Goal: Task Accomplishment & Management: Manage account settings

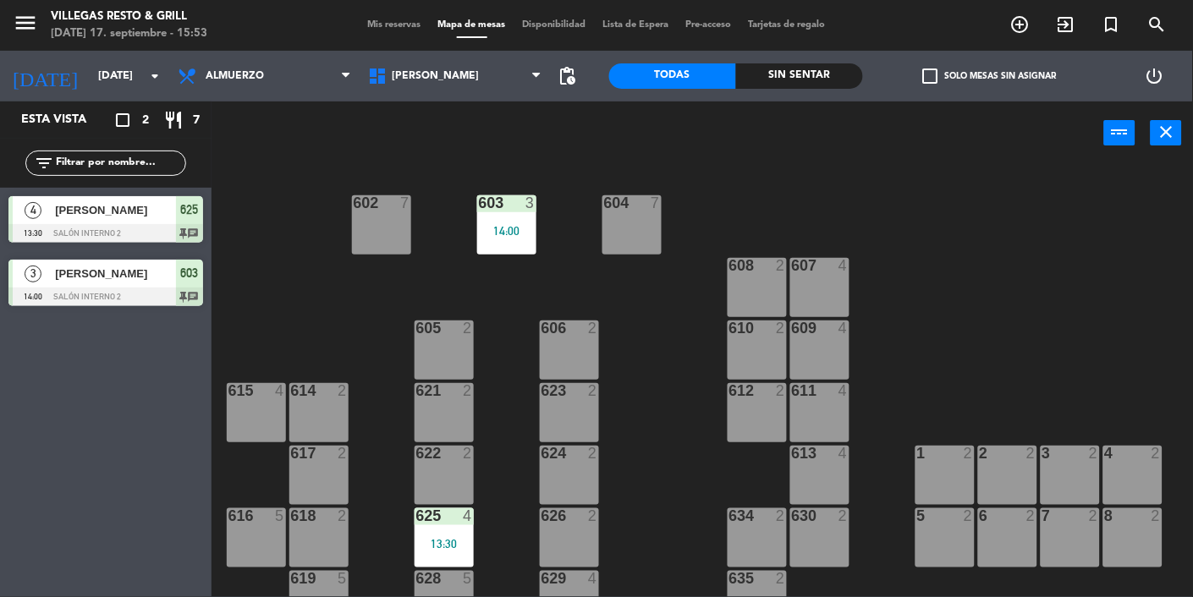
click at [391, 29] on span "Mis reservas" at bounding box center [394, 24] width 70 height 9
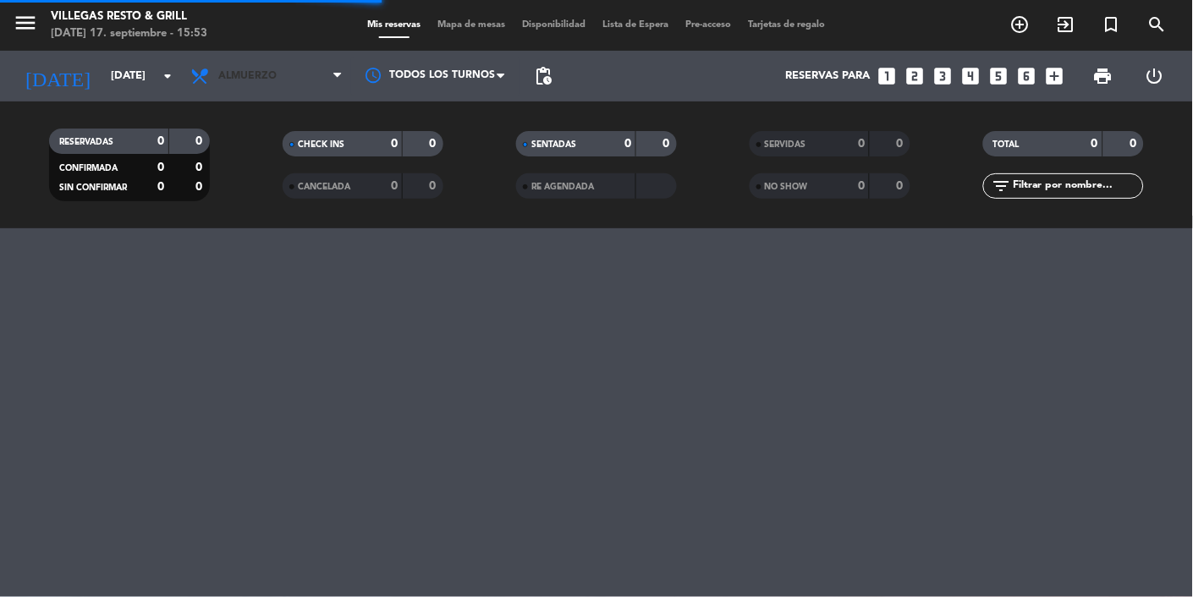
click at [253, 80] on span "Almuerzo" at bounding box center [247, 76] width 58 height 12
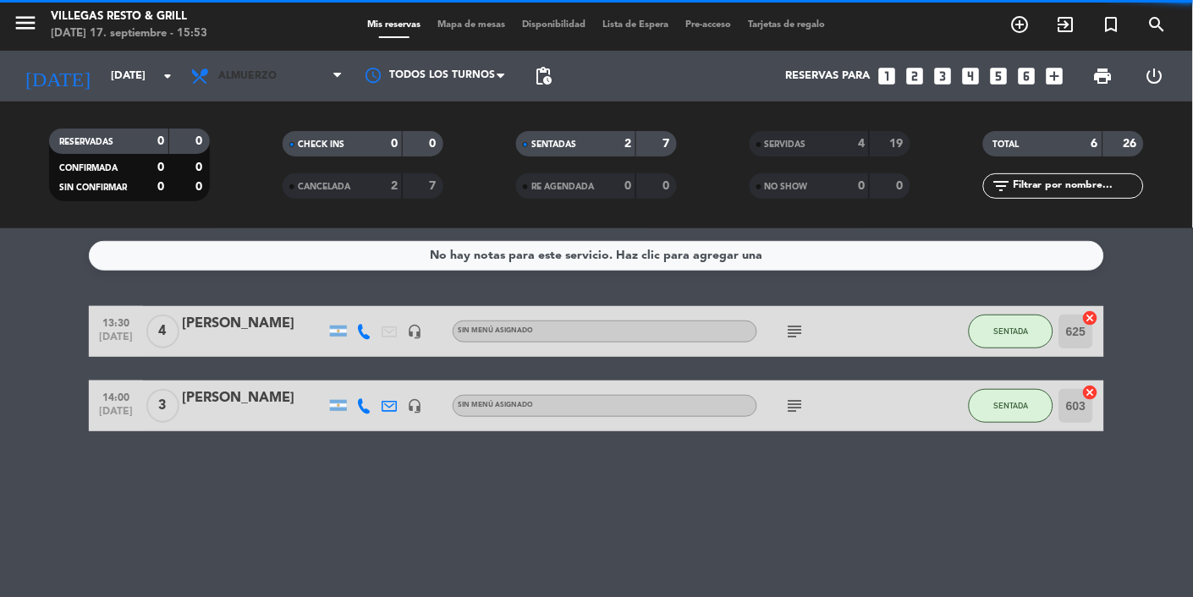
click at [250, 61] on span "Almuerzo" at bounding box center [266, 76] width 169 height 37
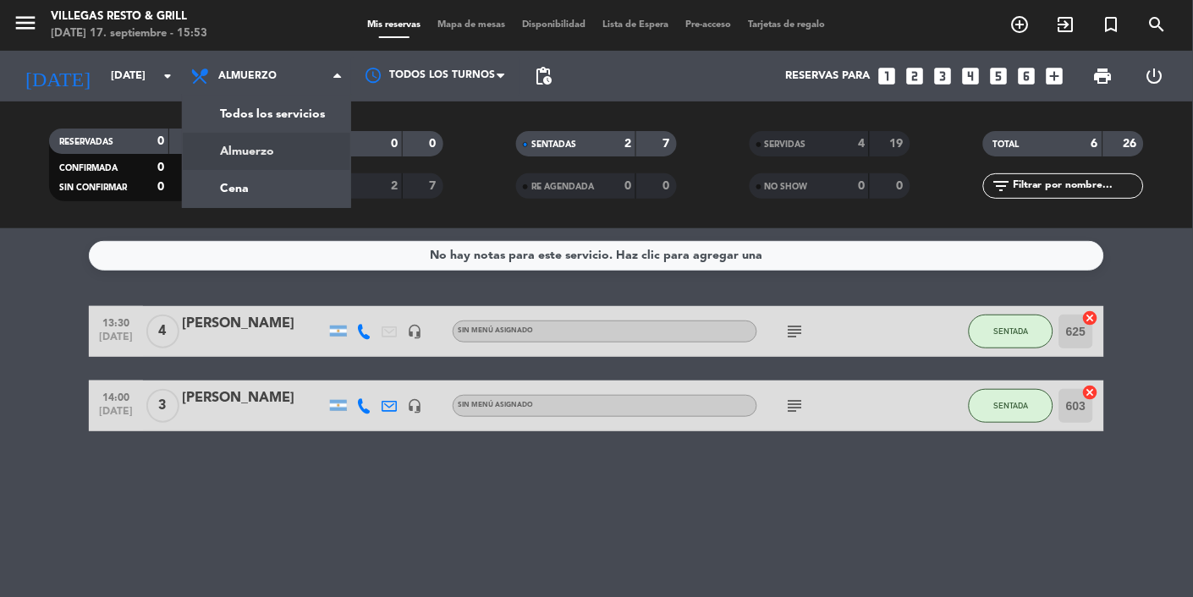
click at [212, 195] on div "menu [PERSON_NAME] Resto & Grill [DATE] 17. septiembre - 15:53 Mis reservas Map…" at bounding box center [596, 114] width 1193 height 228
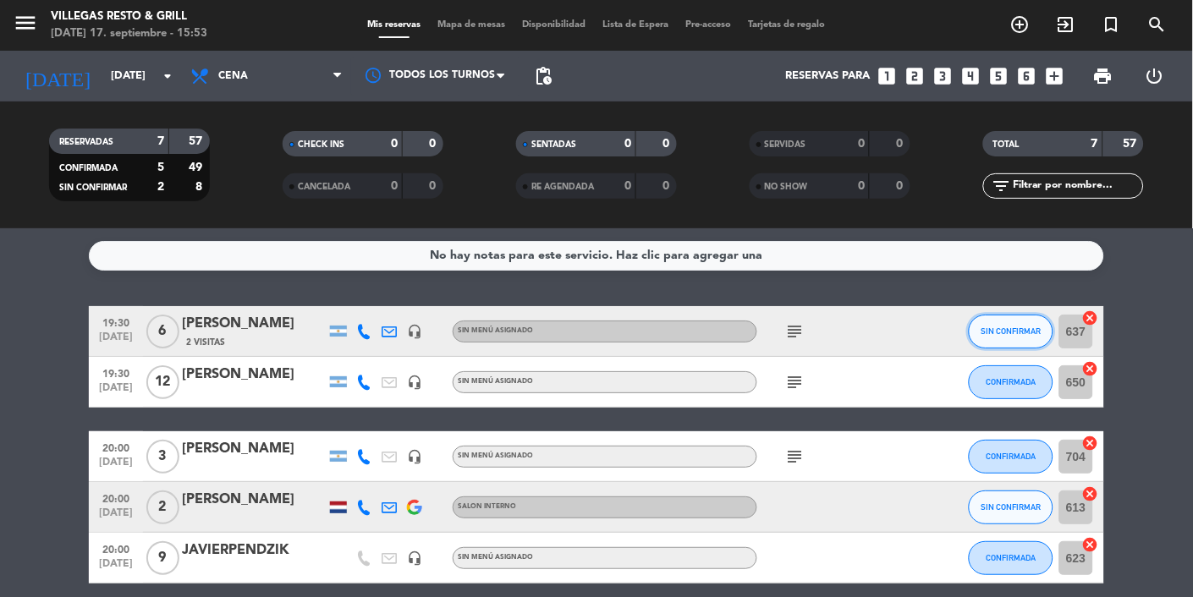
click at [1021, 322] on button "SIN CONFIRMAR" at bounding box center [1010, 332] width 85 height 34
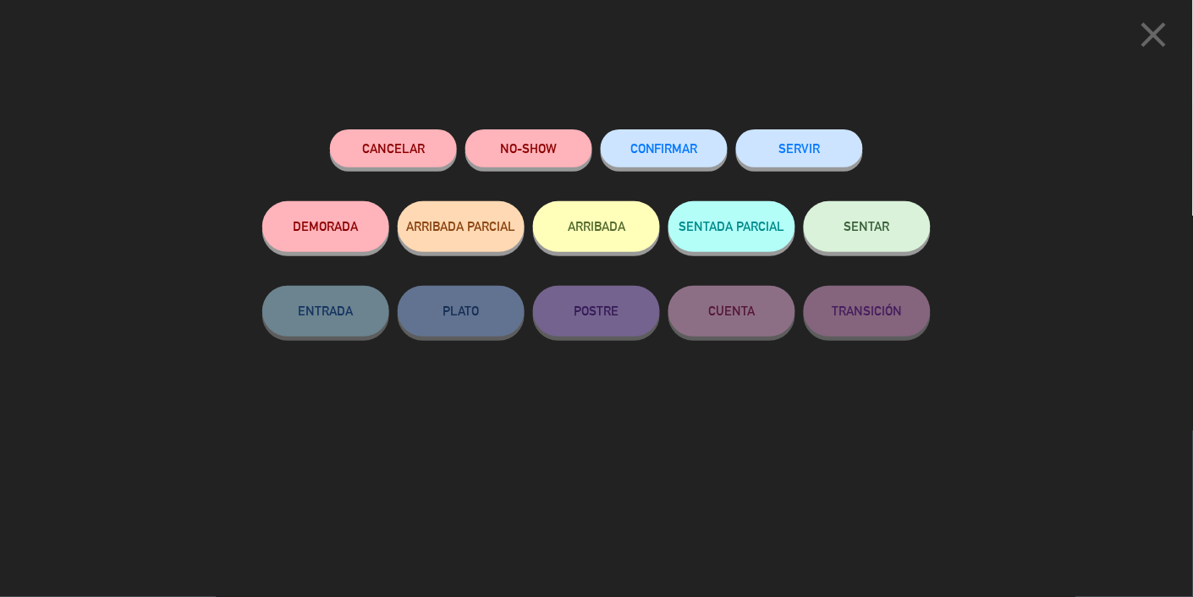
click at [663, 164] on button "CONFIRMAR" at bounding box center [664, 148] width 127 height 38
click at [663, 146] on span "CONFIRMAR" at bounding box center [664, 148] width 68 height 14
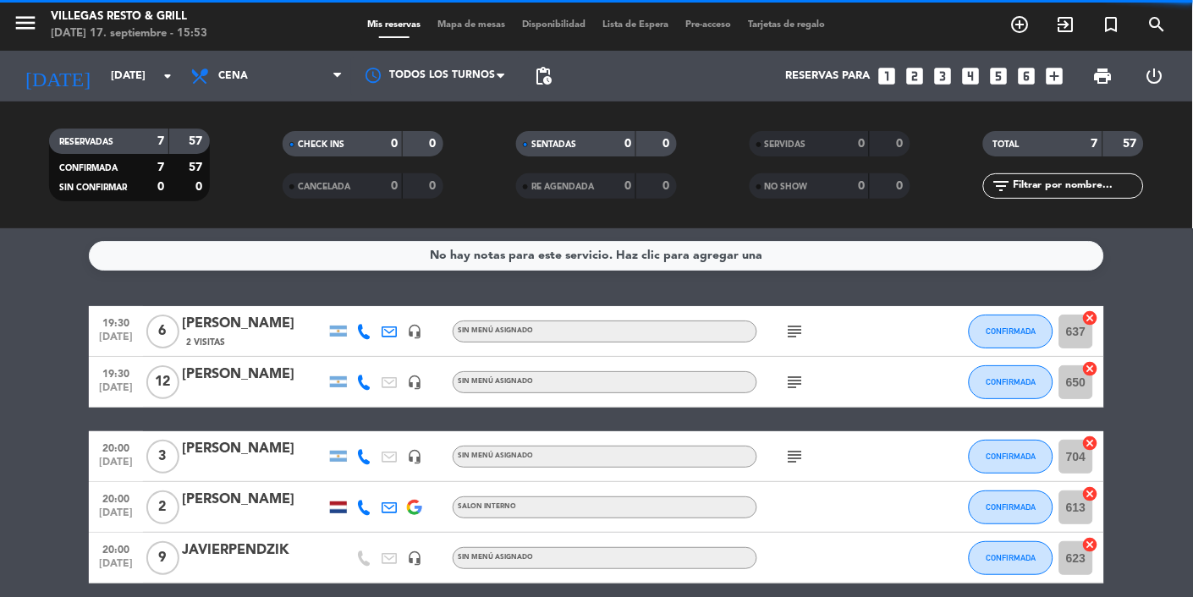
click at [132, 89] on input "[DATE]" at bounding box center [174, 76] width 145 height 30
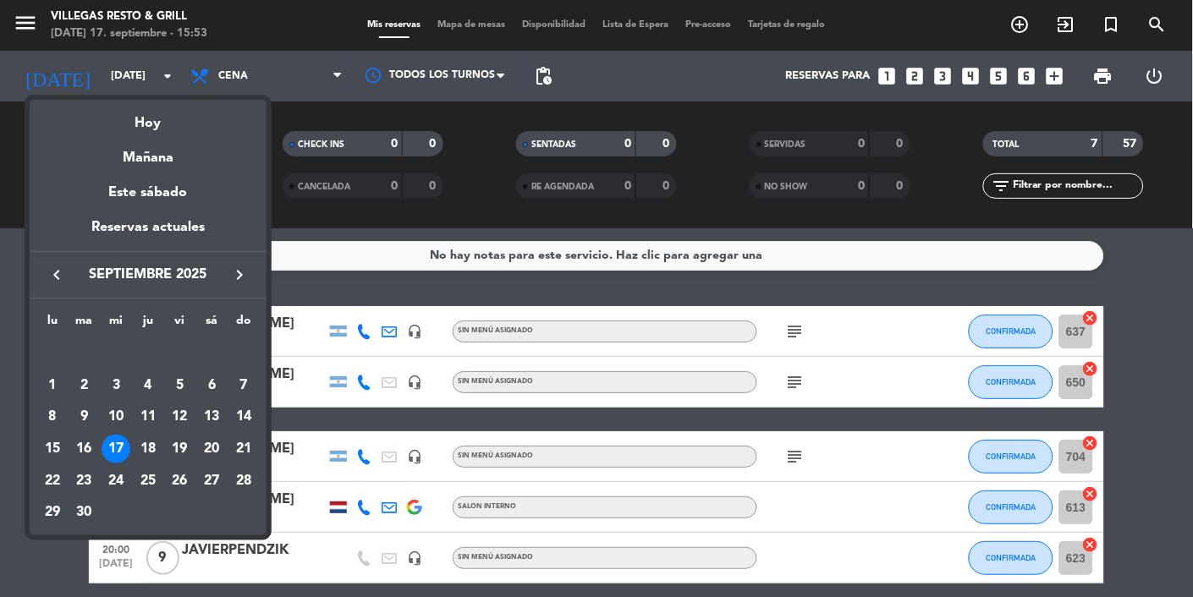
click at [151, 453] on div "18" at bounding box center [148, 449] width 29 height 29
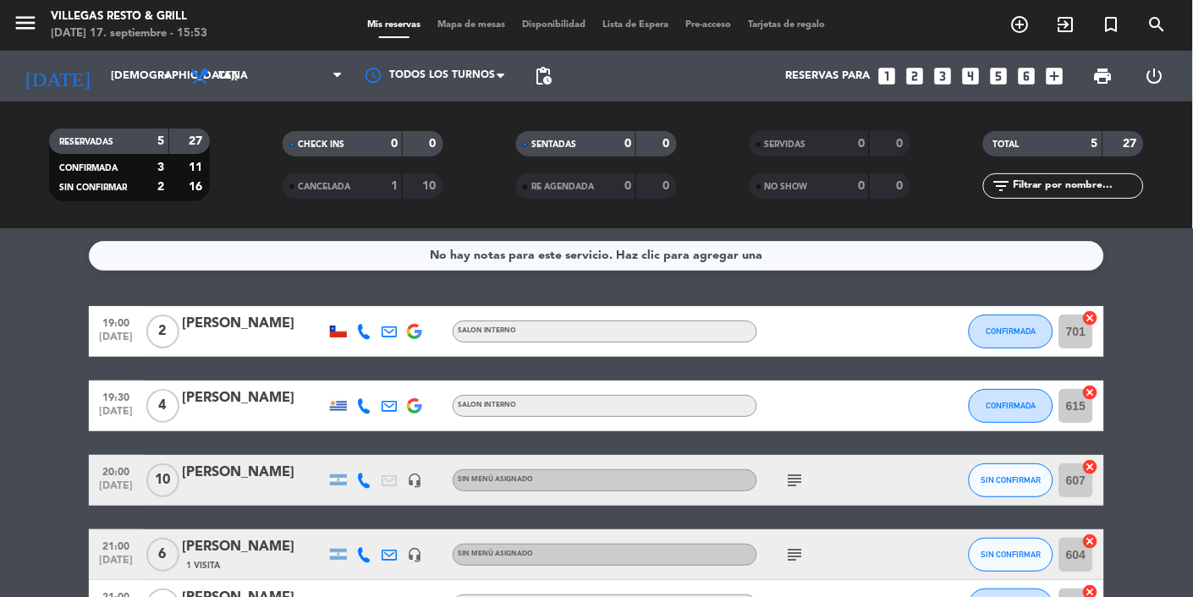
scroll to position [13, 0]
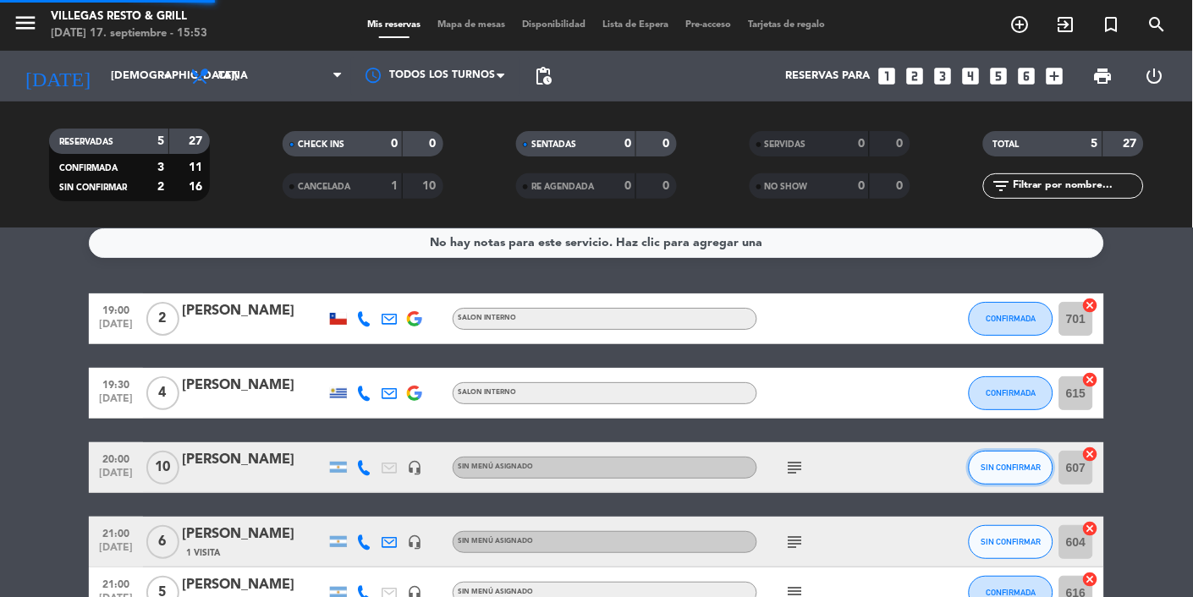
click at [1007, 469] on span "SIN CONFIRMAR" at bounding box center [1011, 467] width 60 height 9
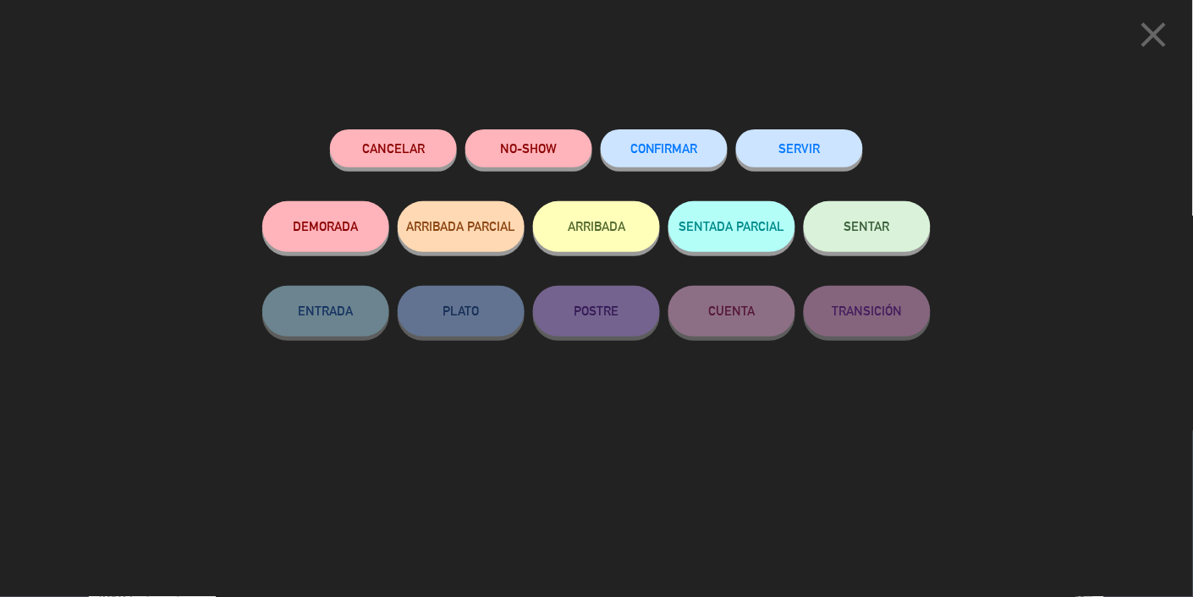
click at [662, 156] on span "CONFIRMAR" at bounding box center [664, 148] width 68 height 14
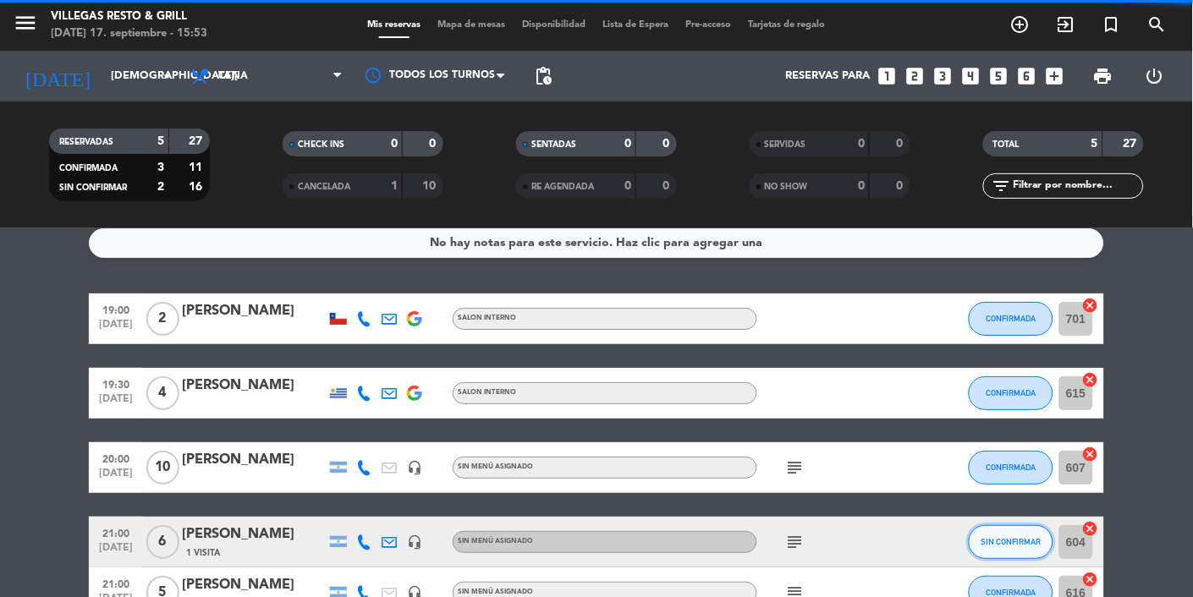
click at [1008, 557] on button "SIN CONFIRMAR" at bounding box center [1010, 542] width 85 height 34
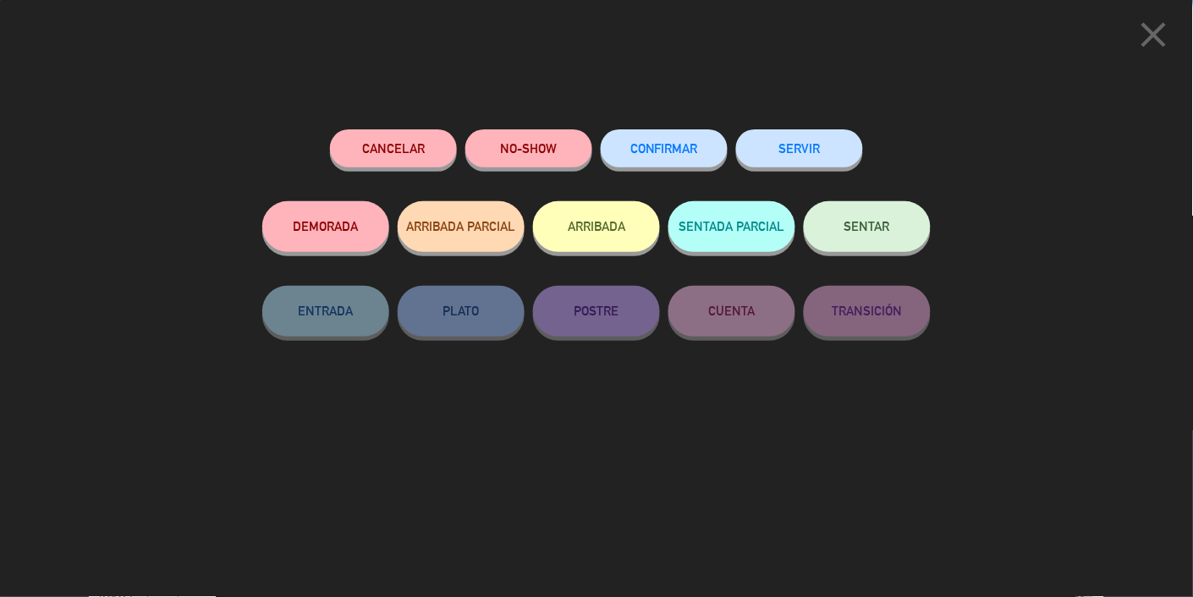
click at [668, 156] on span "CONFIRMAR" at bounding box center [664, 148] width 68 height 14
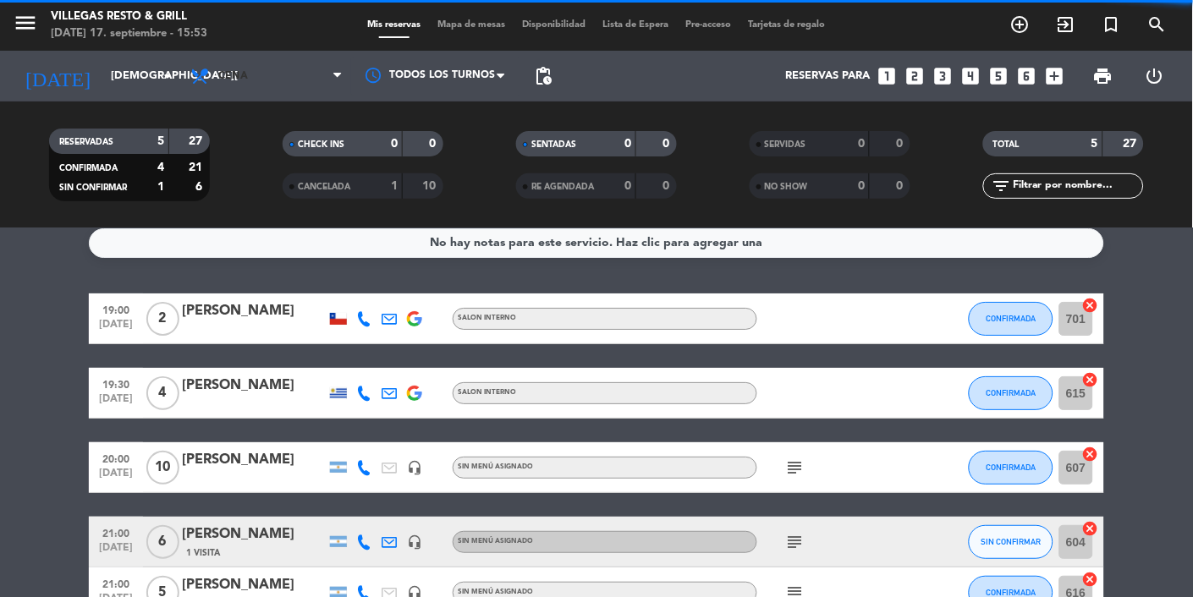
click at [206, 83] on icon at bounding box center [201, 76] width 25 height 20
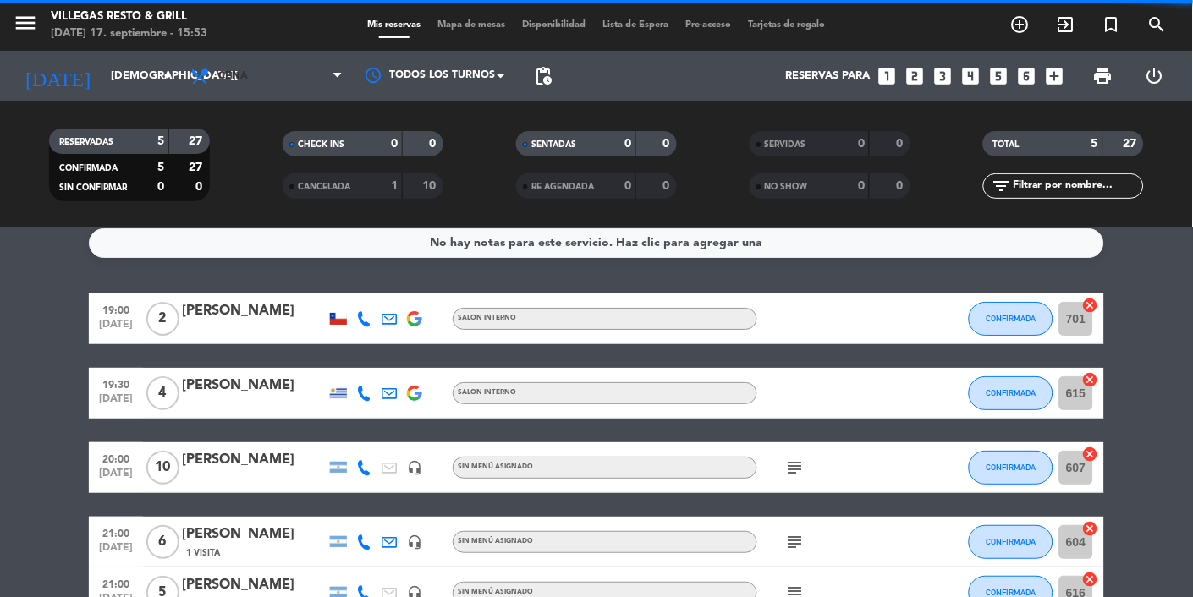
click at [211, 75] on icon at bounding box center [201, 76] width 25 height 20
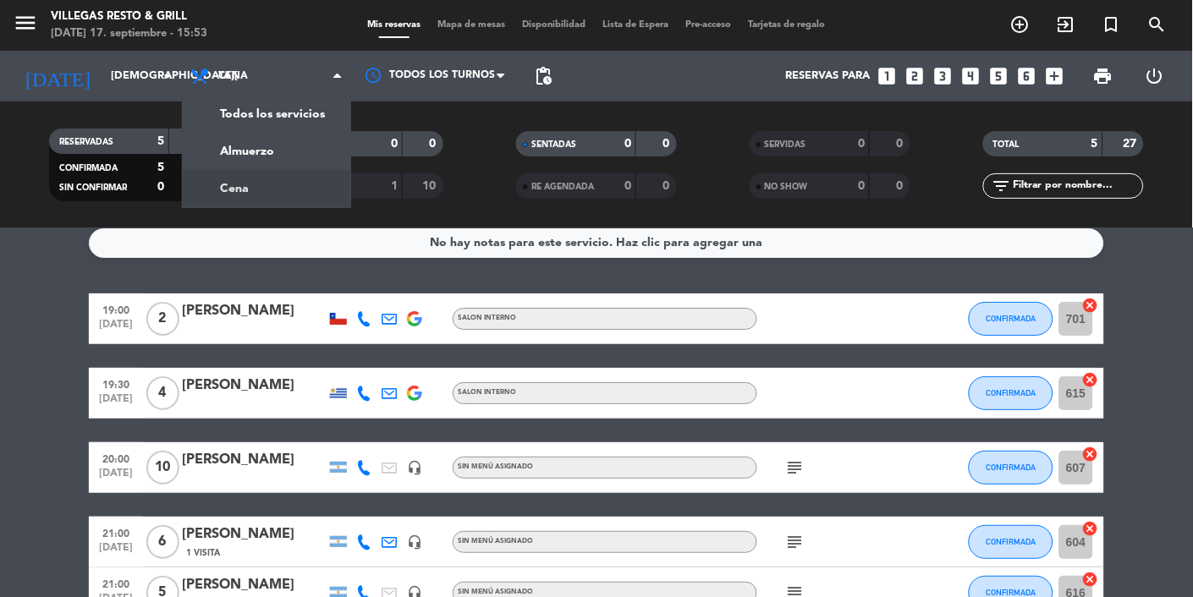
click at [211, 150] on div "menu [PERSON_NAME] Resto & Grill [DATE] 17. septiembre - 15:53 Mis reservas Map…" at bounding box center [596, 114] width 1193 height 228
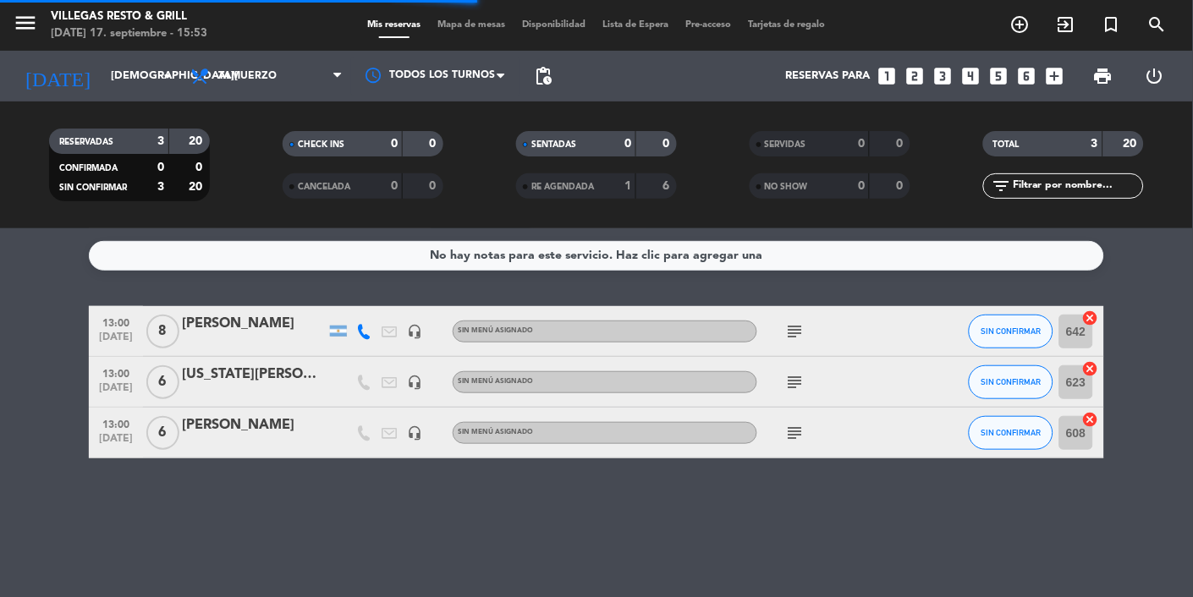
scroll to position [0, 0]
click at [1008, 333] on span "SIN CONFIRMAR" at bounding box center [1011, 330] width 60 height 9
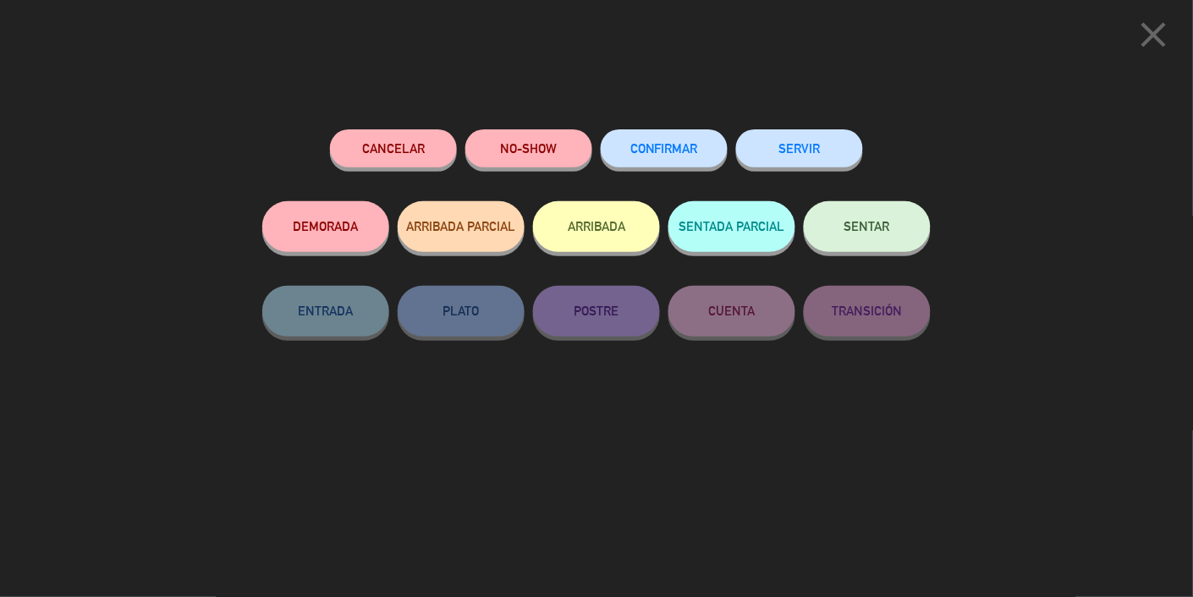
click at [671, 156] on span "CONFIRMAR" at bounding box center [664, 148] width 68 height 14
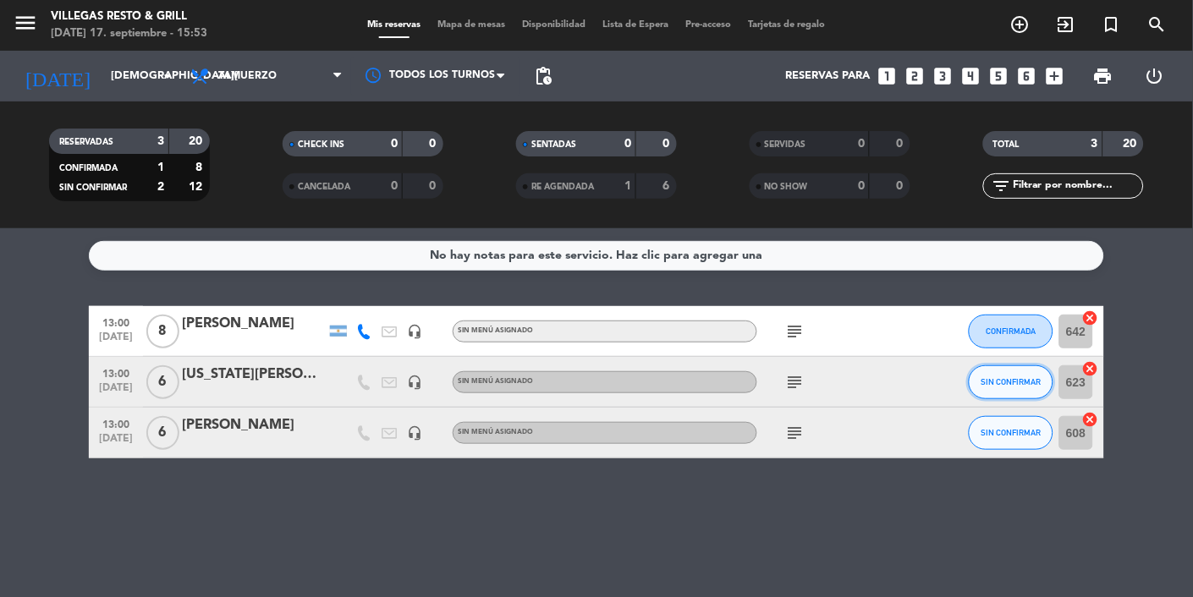
click at [1023, 377] on span "SIN CONFIRMAR" at bounding box center [1011, 381] width 60 height 9
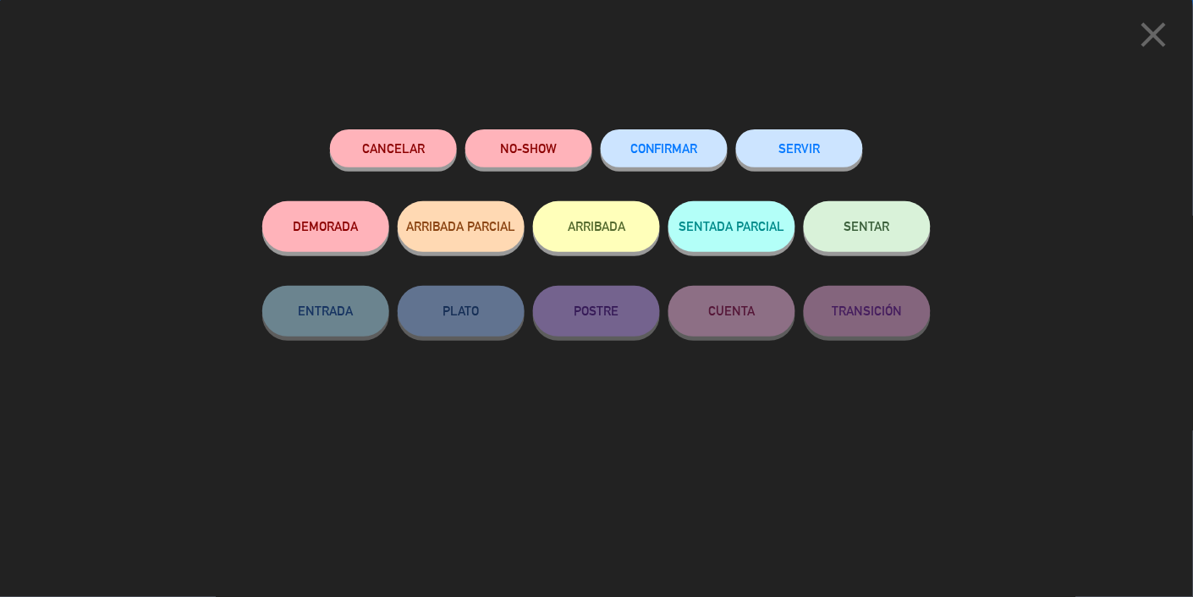
click at [849, 524] on div "Cancelar NO-SHOW CONFIRMAR SERVIR DEMORADA ARRIBADA PARCIAL ARRIBADA SENTADA PA…" at bounding box center [596, 358] width 692 height 480
click at [779, 432] on div "Cancelar NO-SHOW CONFIRMAR SERVIR DEMORADA ARRIBADA PARCIAL ARRIBADA SENTADA PA…" at bounding box center [596, 358] width 692 height 480
click at [1172, 30] on icon "close" at bounding box center [1154, 35] width 42 height 42
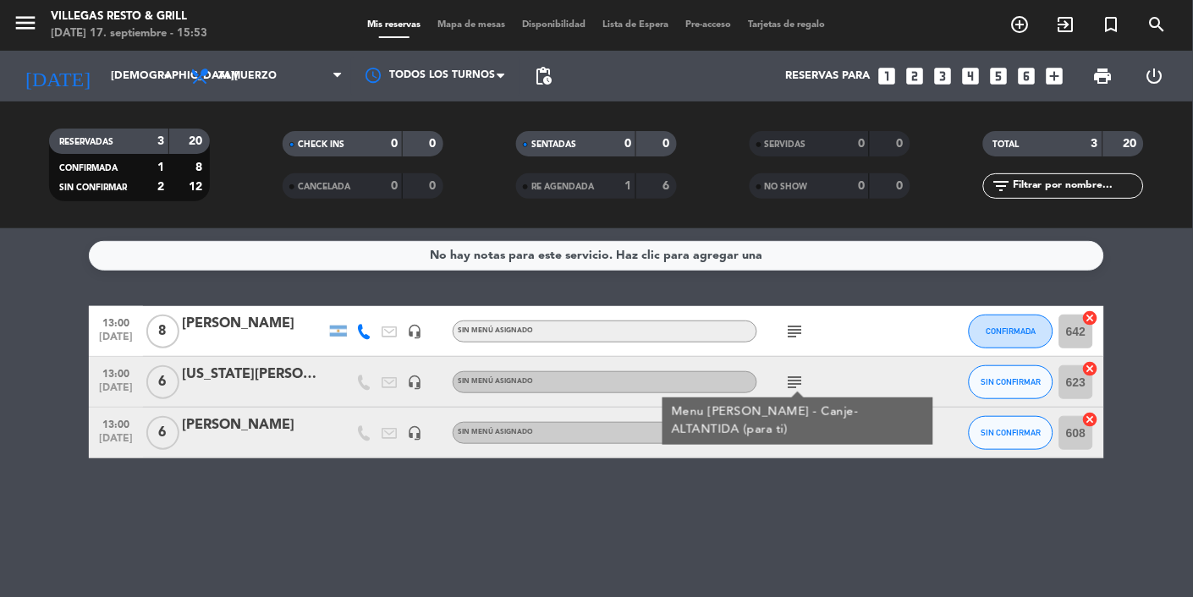
click at [859, 526] on div "No hay notas para este servicio. Haz clic para agregar una 13:00 [DATE] 8 [PERS…" at bounding box center [596, 412] width 1193 height 369
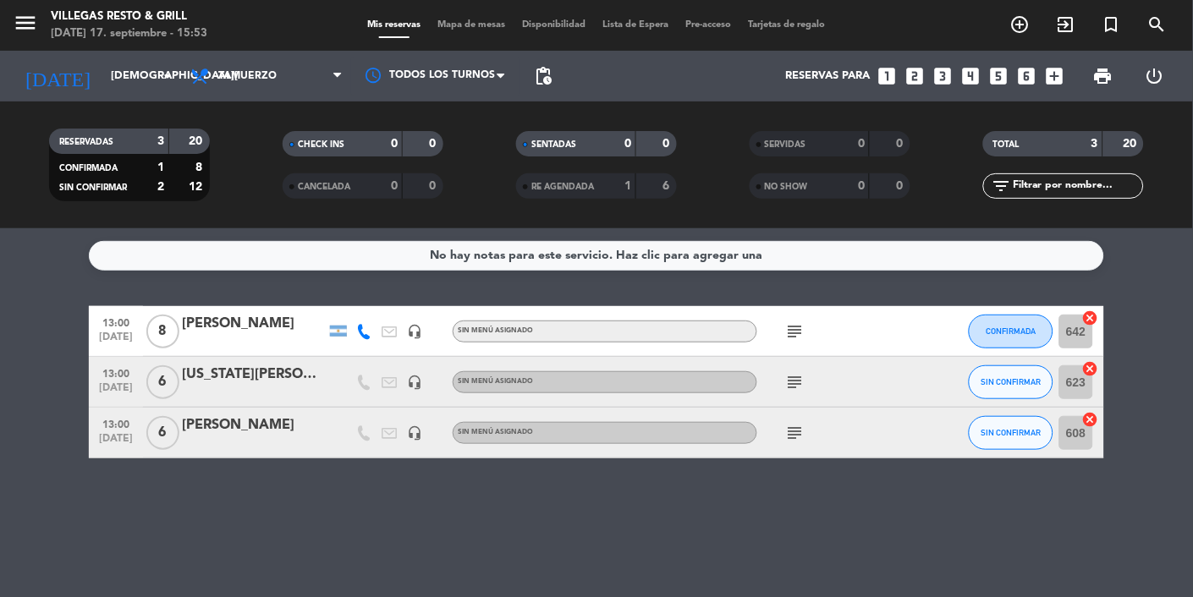
click at [796, 430] on icon "subject" at bounding box center [795, 433] width 20 height 20
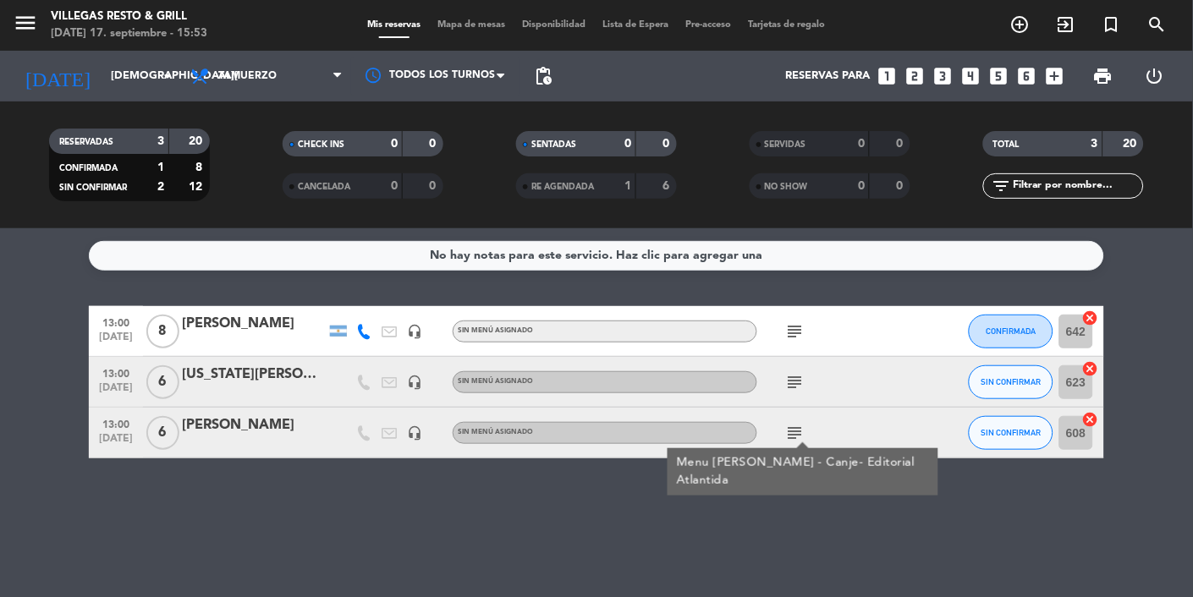
click at [798, 388] on icon "subject" at bounding box center [795, 382] width 20 height 20
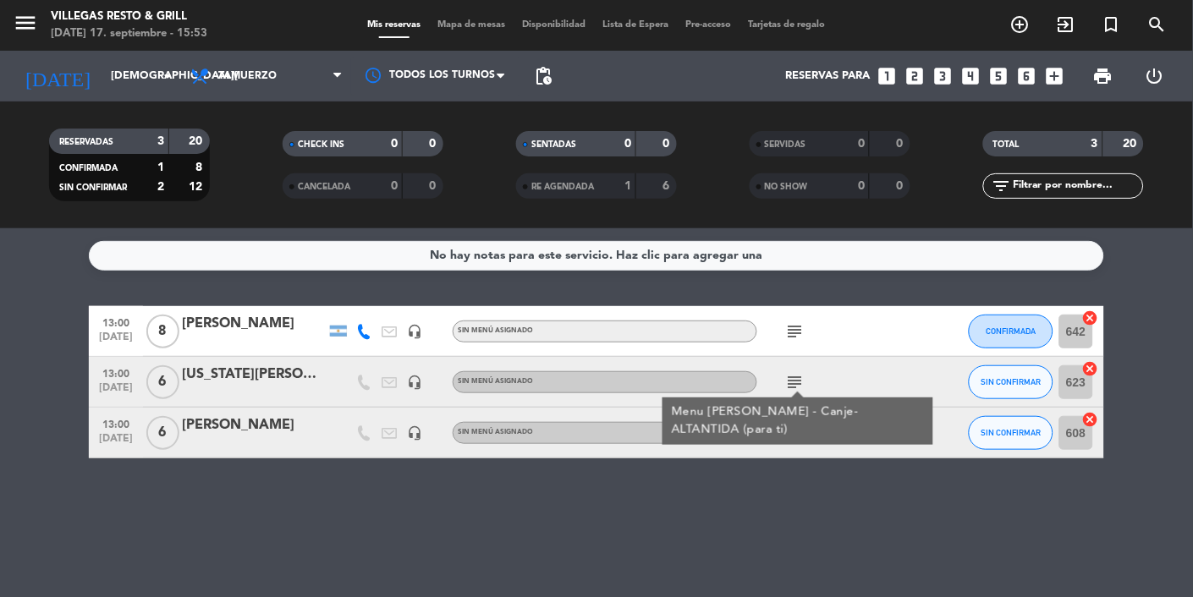
click at [912, 557] on div "No hay notas para este servicio. Haz clic para agregar una 13:00 [DATE] 8 [PERS…" at bounding box center [596, 412] width 1193 height 369
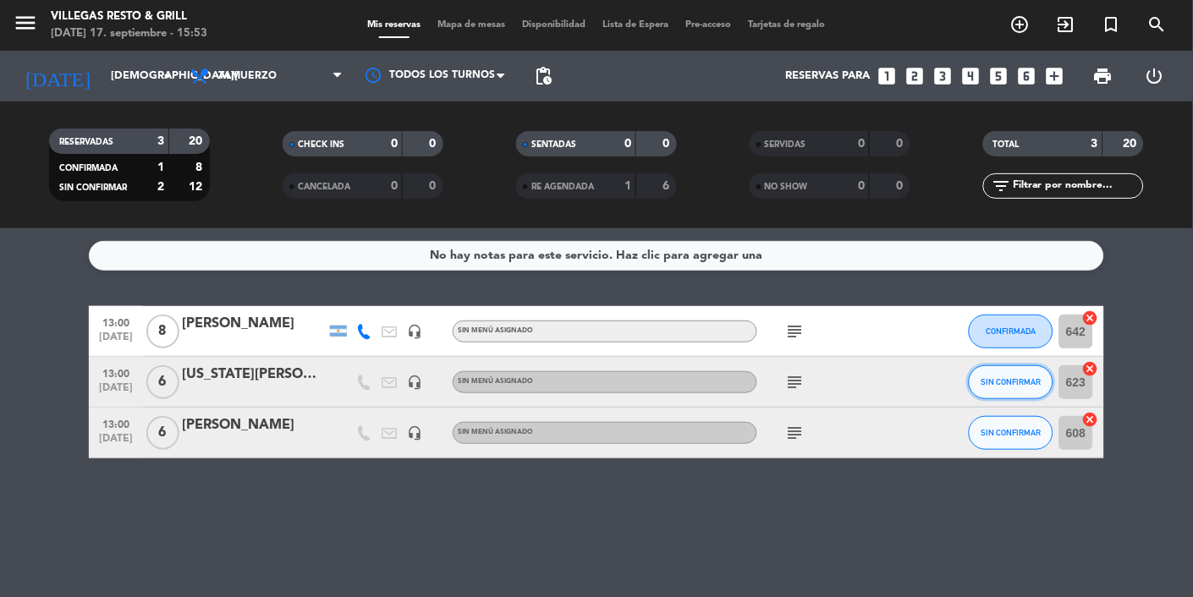
click at [992, 390] on button "SIN CONFIRMAR" at bounding box center [1010, 382] width 85 height 34
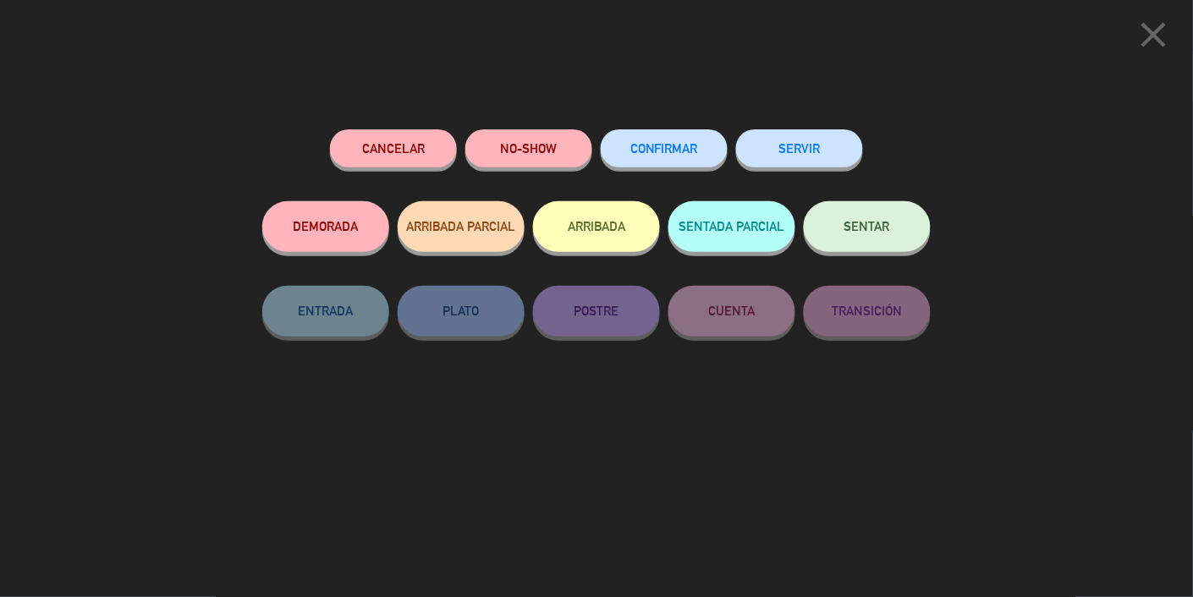
click at [661, 144] on span "CONFIRMAR" at bounding box center [664, 148] width 68 height 14
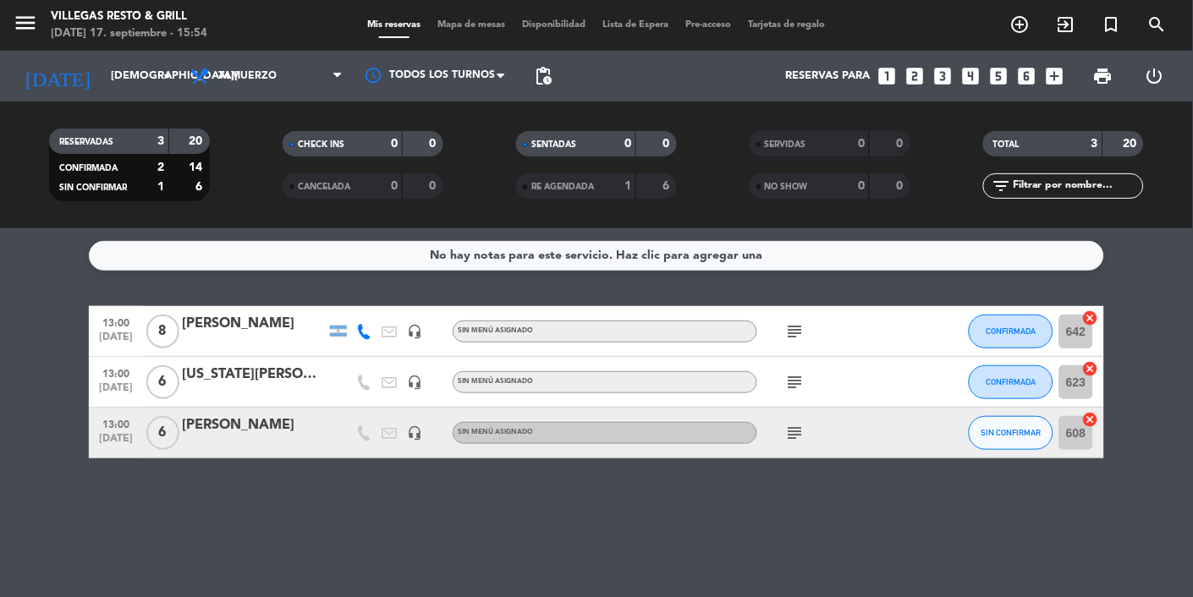
click at [102, 76] on input "[DEMOGRAPHIC_DATA][DATE]" at bounding box center [174, 76] width 145 height 30
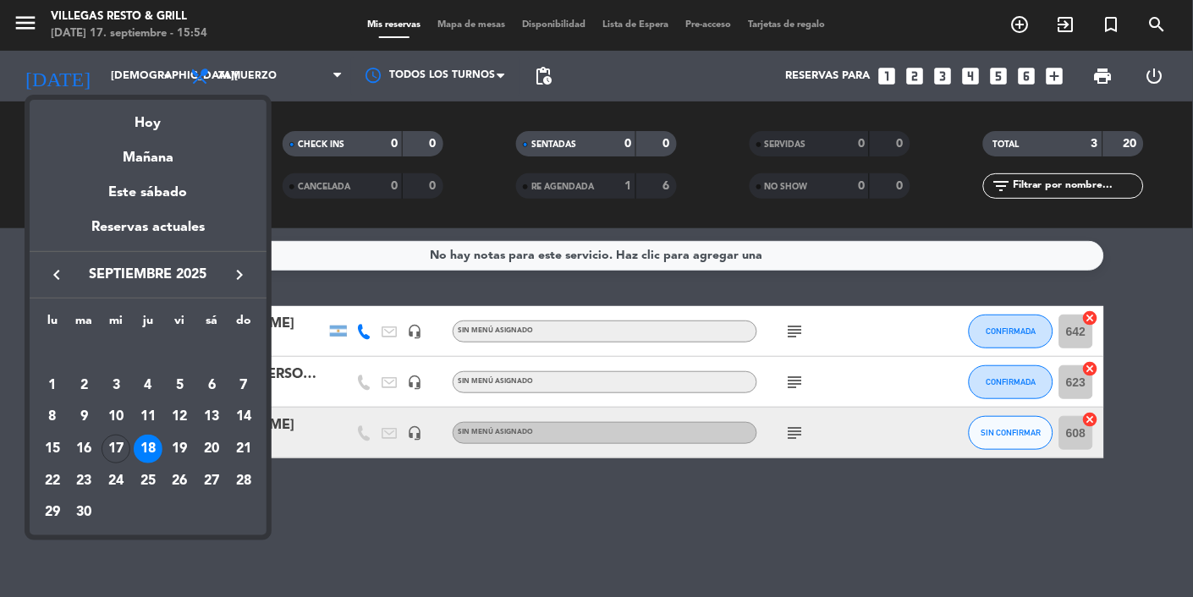
click at [175, 459] on div "19" at bounding box center [180, 449] width 29 height 29
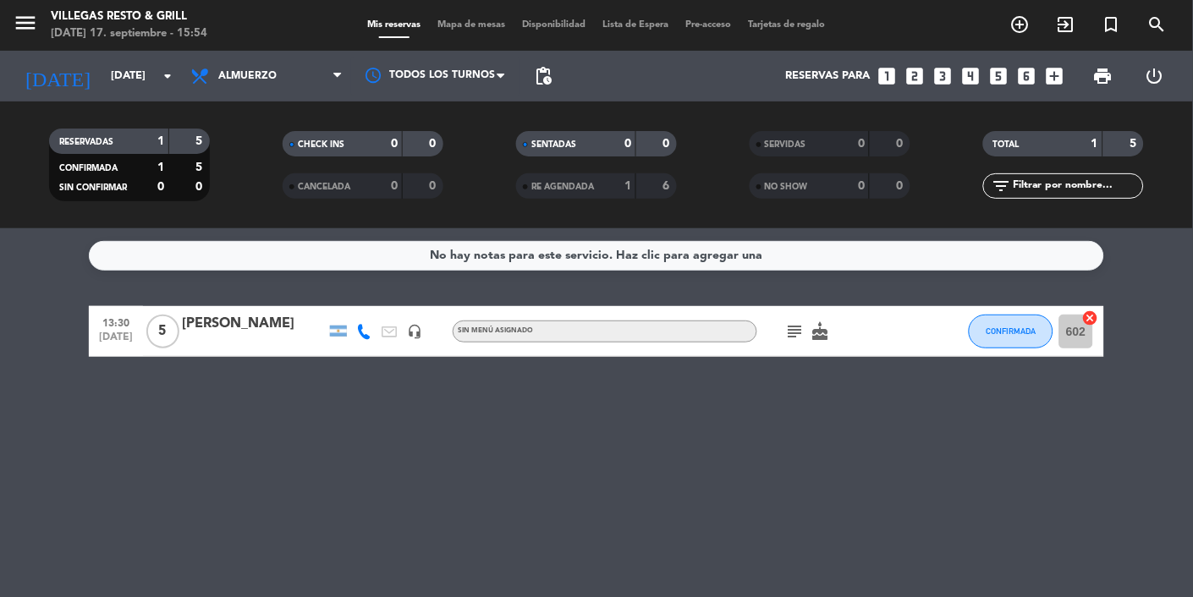
click at [769, 340] on div "subject cake" at bounding box center [833, 331] width 152 height 50
click at [795, 335] on icon "subject" at bounding box center [795, 331] width 20 height 20
click at [899, 445] on div "No hay notas para este servicio. Haz clic para agregar una 13:30 [DATE] 5 [PERS…" at bounding box center [596, 412] width 1193 height 369
click at [102, 77] on input "[DATE]" at bounding box center [174, 76] width 145 height 30
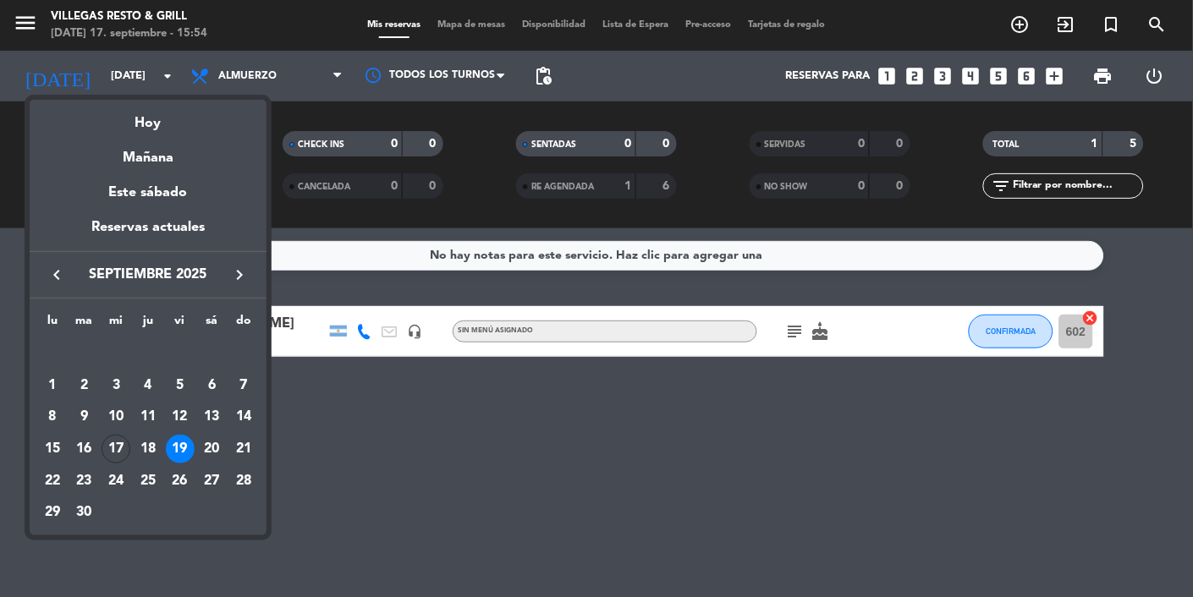
click at [148, 126] on div "Hoy" at bounding box center [148, 117] width 237 height 35
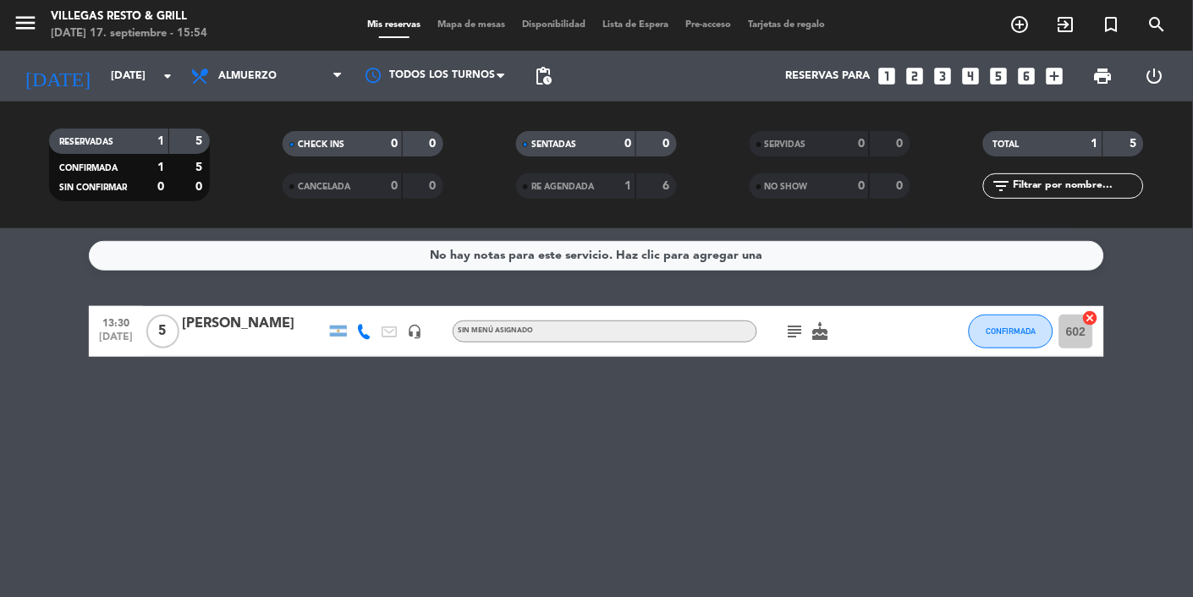
click at [117, 135] on div "RESERVADAS" at bounding box center [92, 141] width 78 height 19
click at [148, 126] on div "RESERVADAS 1 5 CONFIRMADA 1 5 SIN CONFIRMAR 0 0" at bounding box center [129, 164] width 233 height 93
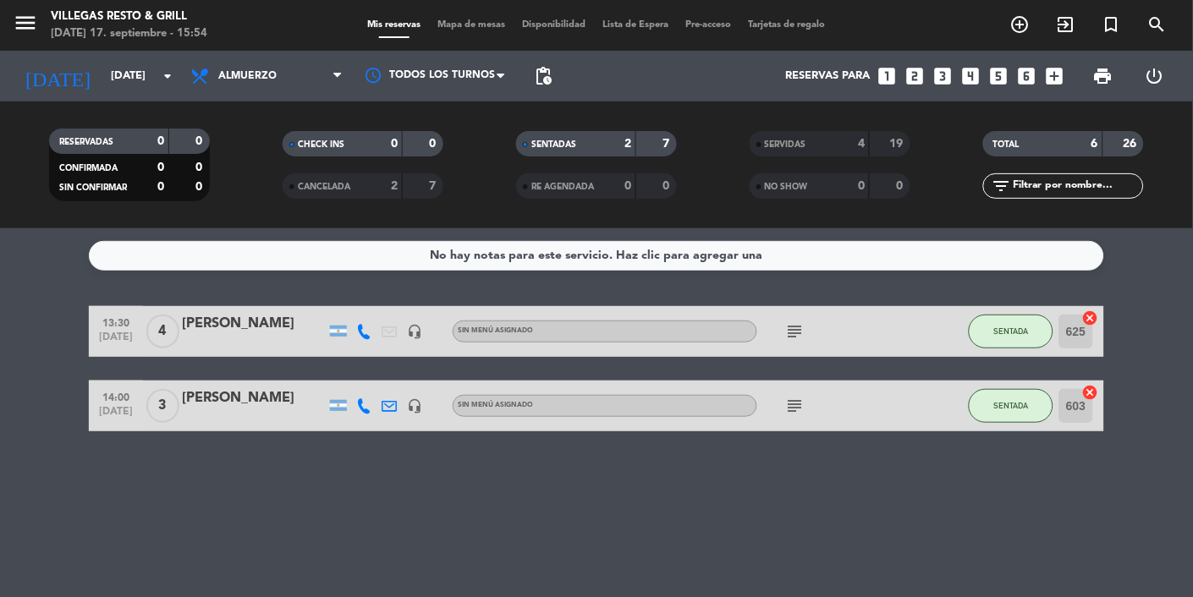
click at [834, 145] on div "4" at bounding box center [848, 143] width 34 height 19
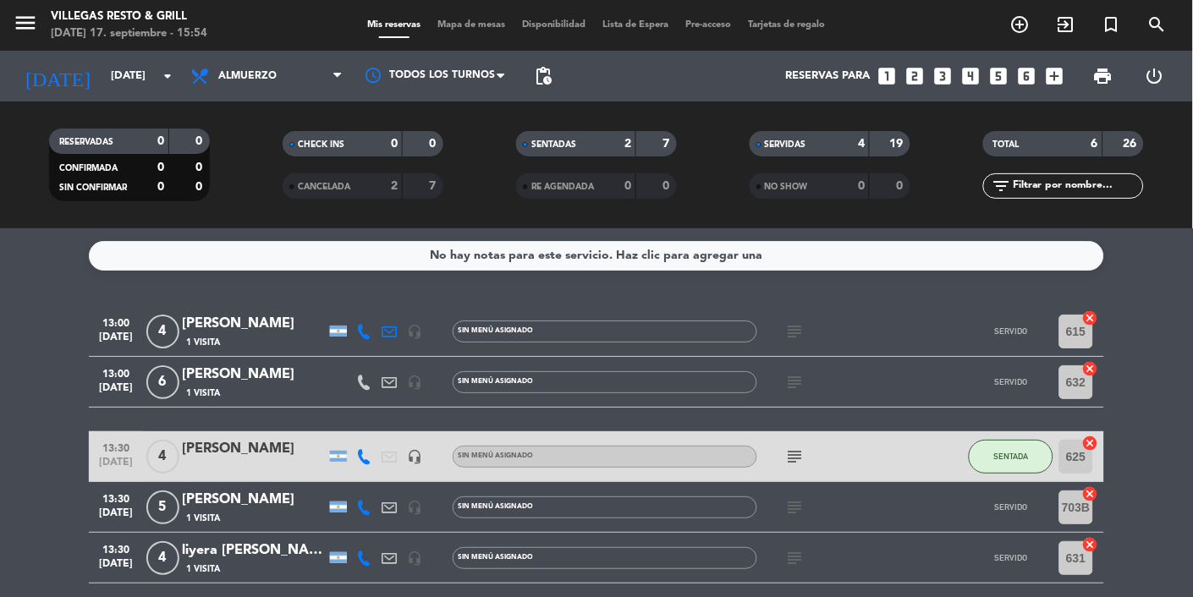
click at [222, 506] on div "[PERSON_NAME]" at bounding box center [254, 500] width 144 height 22
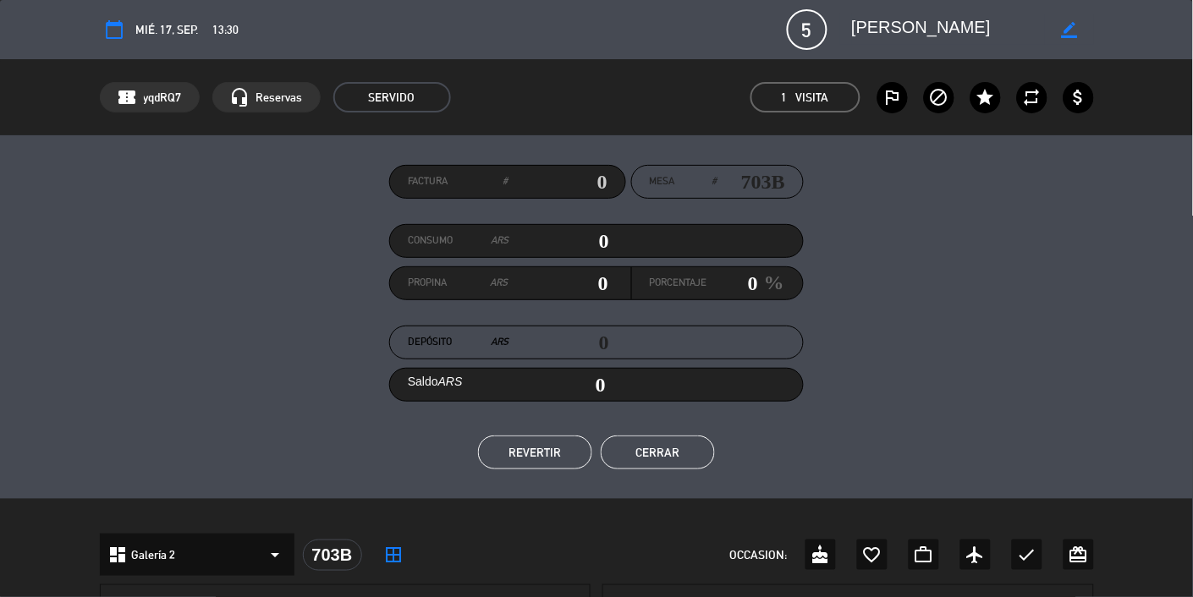
click at [672, 449] on button "Cerrar" at bounding box center [658, 453] width 114 height 34
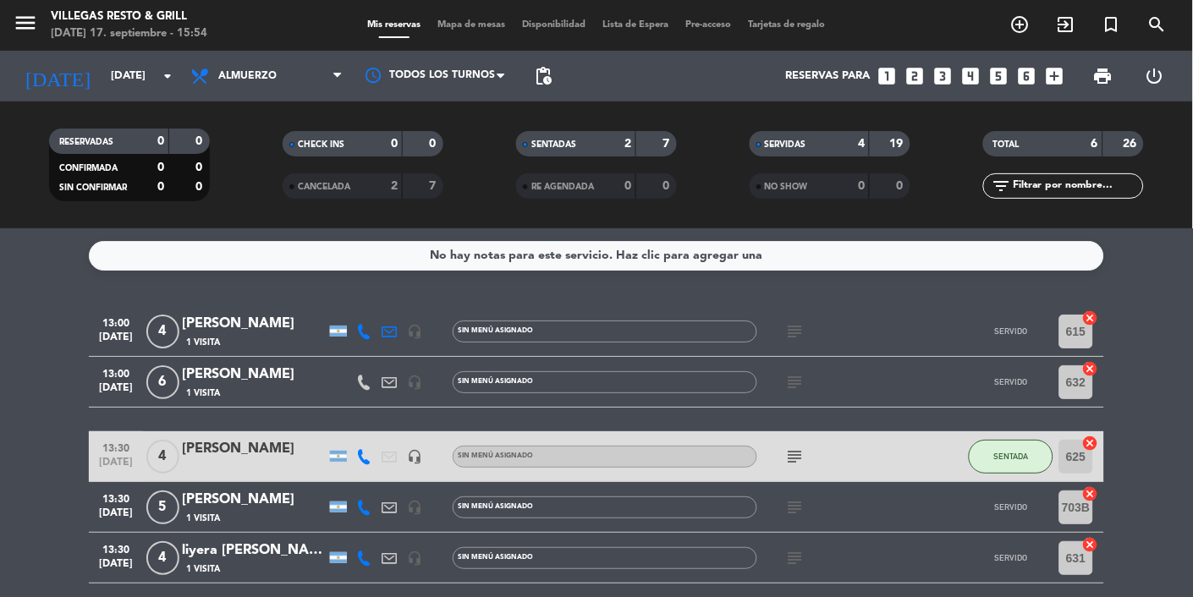
click at [103, 83] on input "[DATE]" at bounding box center [174, 76] width 145 height 30
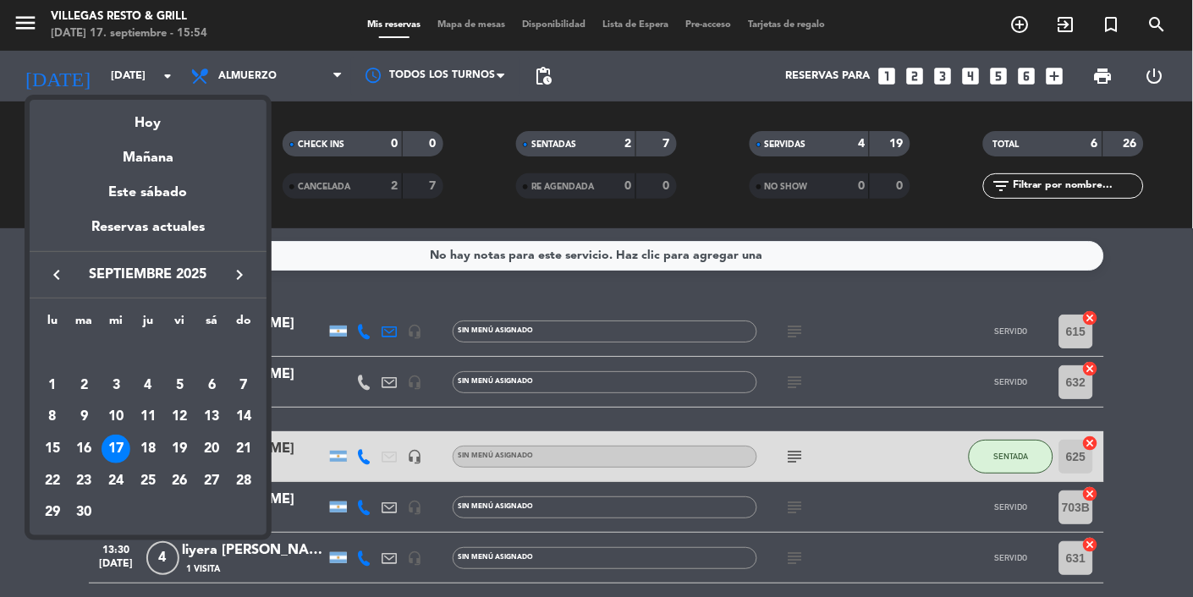
click at [178, 458] on div "19" at bounding box center [180, 449] width 29 height 29
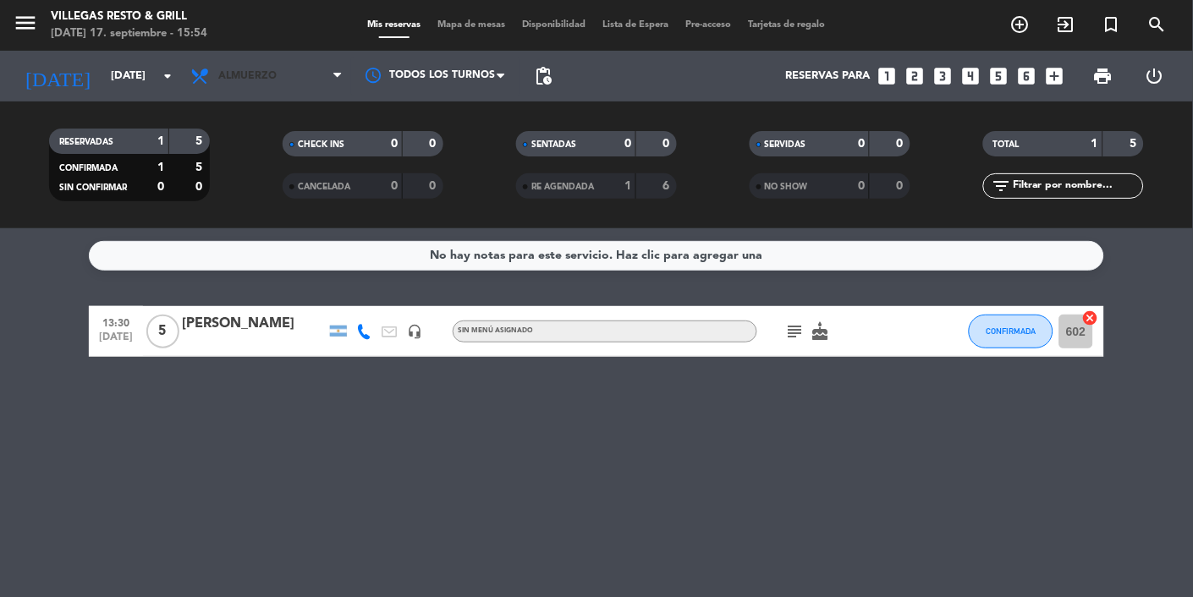
click at [208, 82] on icon at bounding box center [201, 76] width 25 height 20
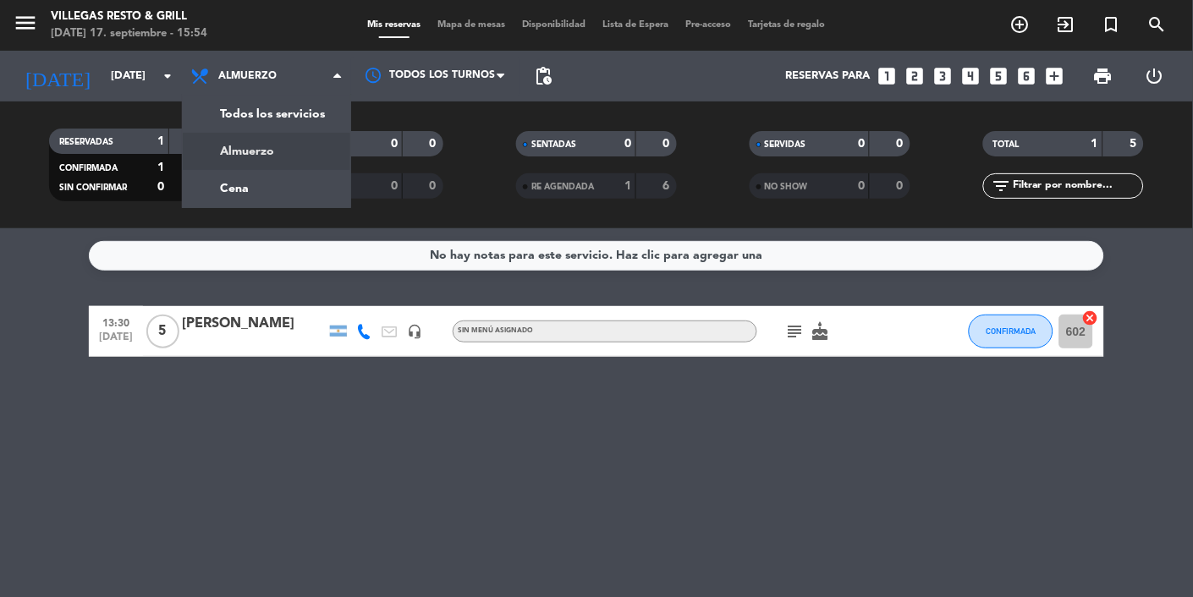
click at [206, 189] on div "menu [PERSON_NAME] Resto & Grill [DATE] 17. septiembre - 15:54 Mis reservas Map…" at bounding box center [596, 114] width 1193 height 228
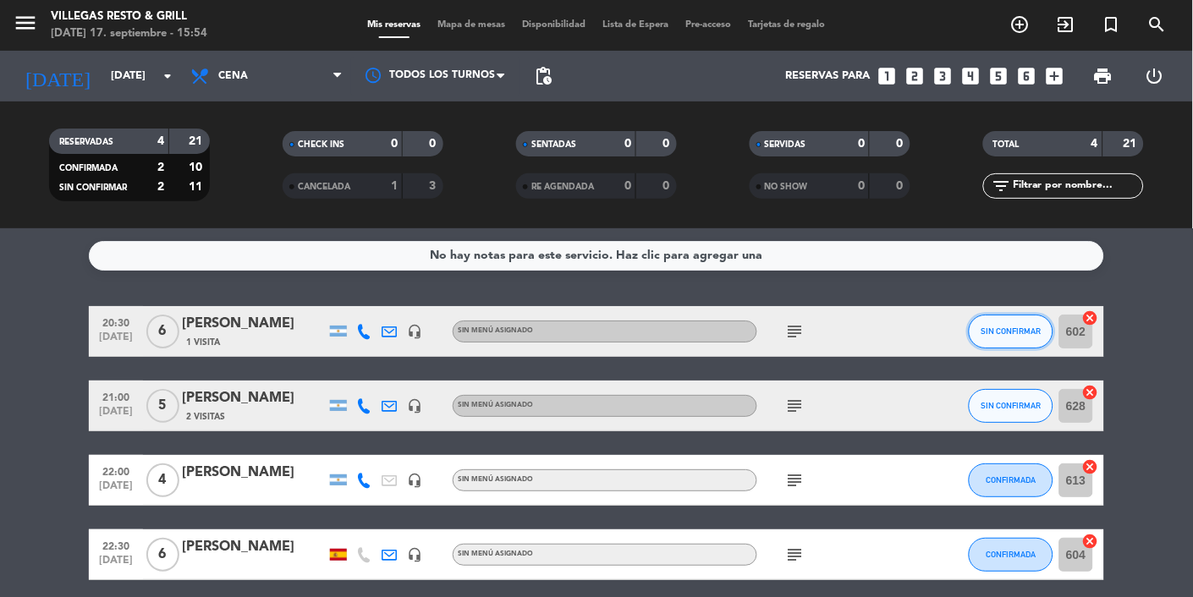
click at [996, 340] on button "SIN CONFIRMAR" at bounding box center [1010, 332] width 85 height 34
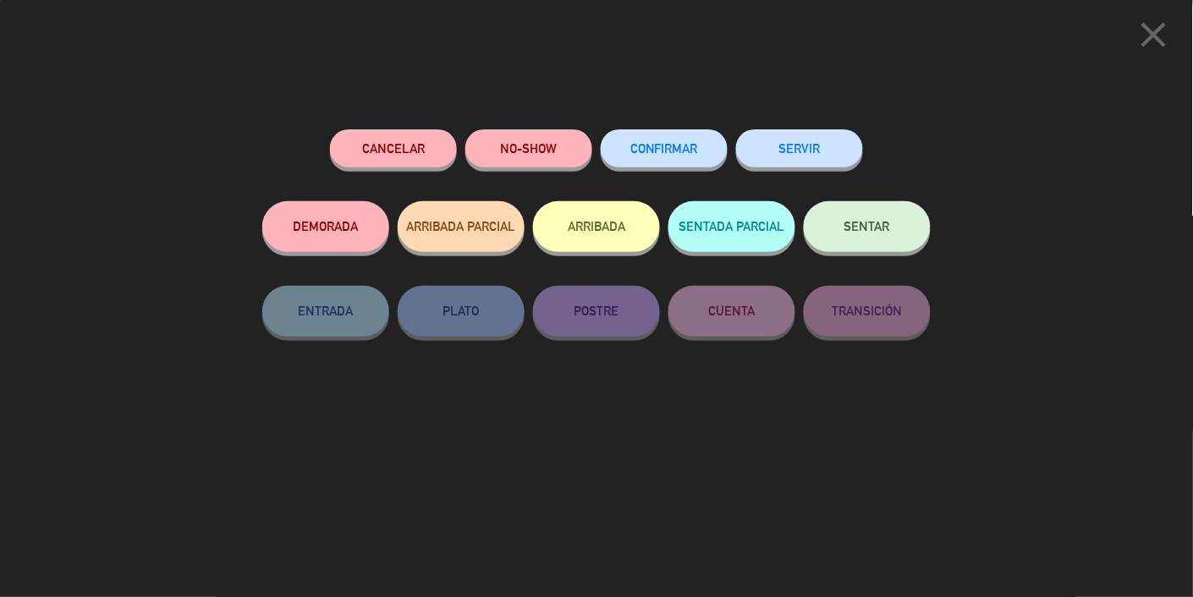
click at [653, 156] on span "CONFIRMAR" at bounding box center [664, 148] width 68 height 14
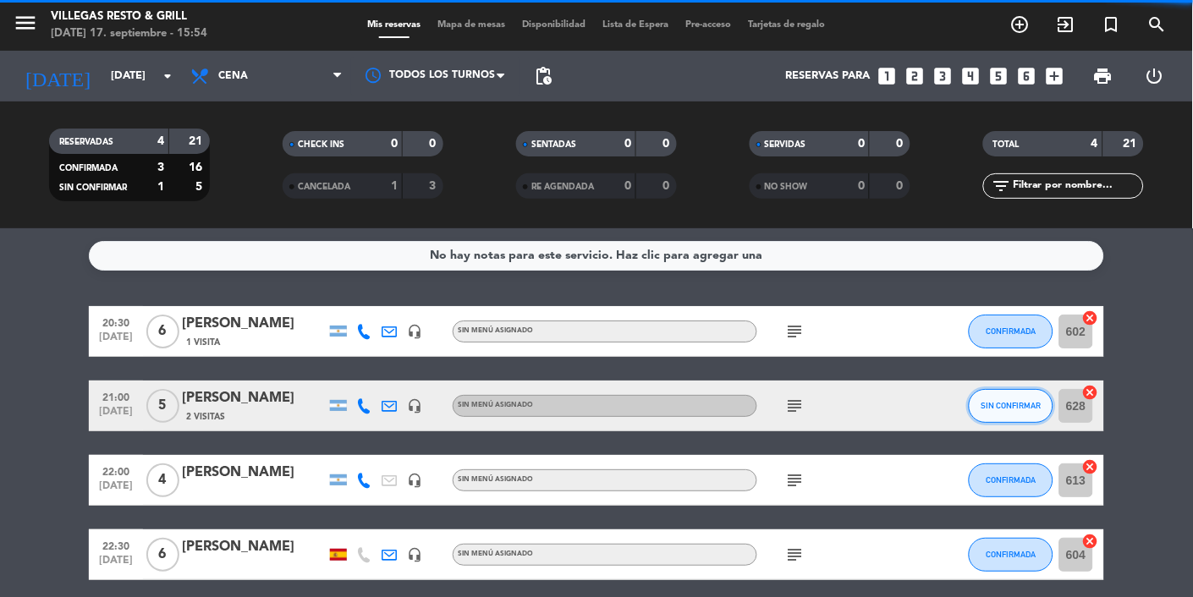
click at [1007, 403] on span "SIN CONFIRMAR" at bounding box center [1011, 405] width 60 height 9
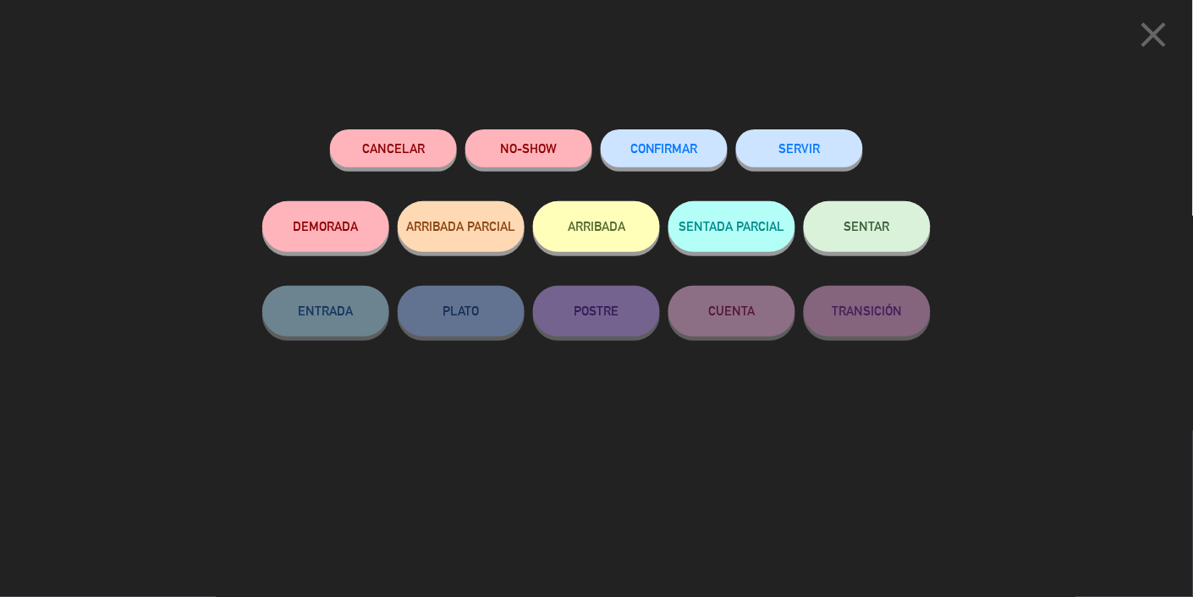
click at [641, 156] on span "CONFIRMAR" at bounding box center [664, 148] width 68 height 14
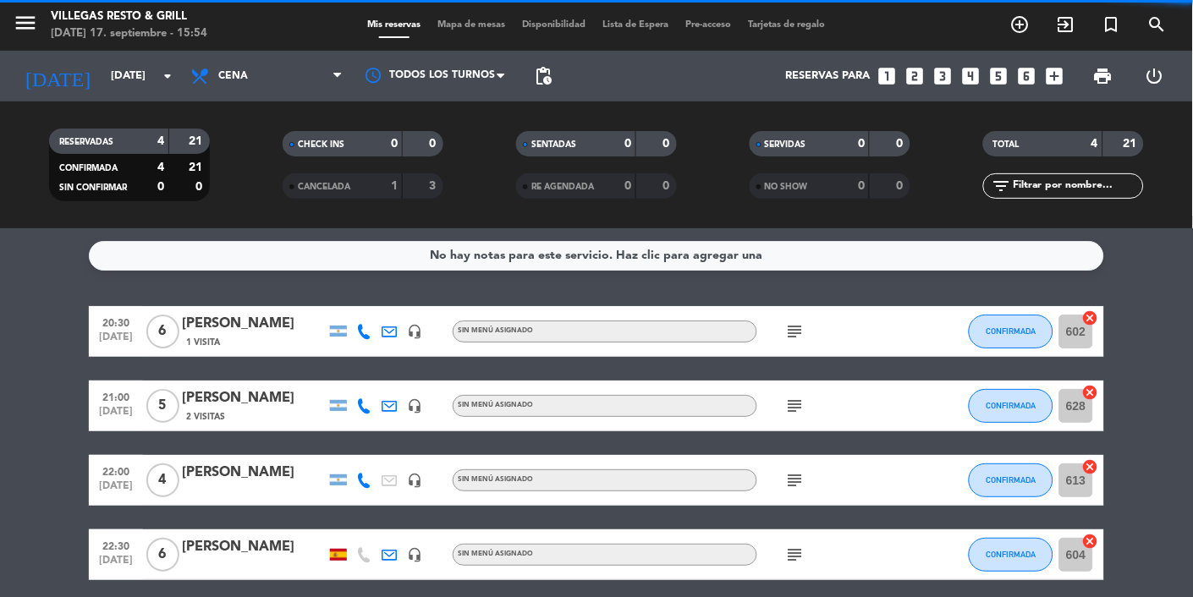
click at [797, 481] on icon "subject" at bounding box center [795, 480] width 20 height 20
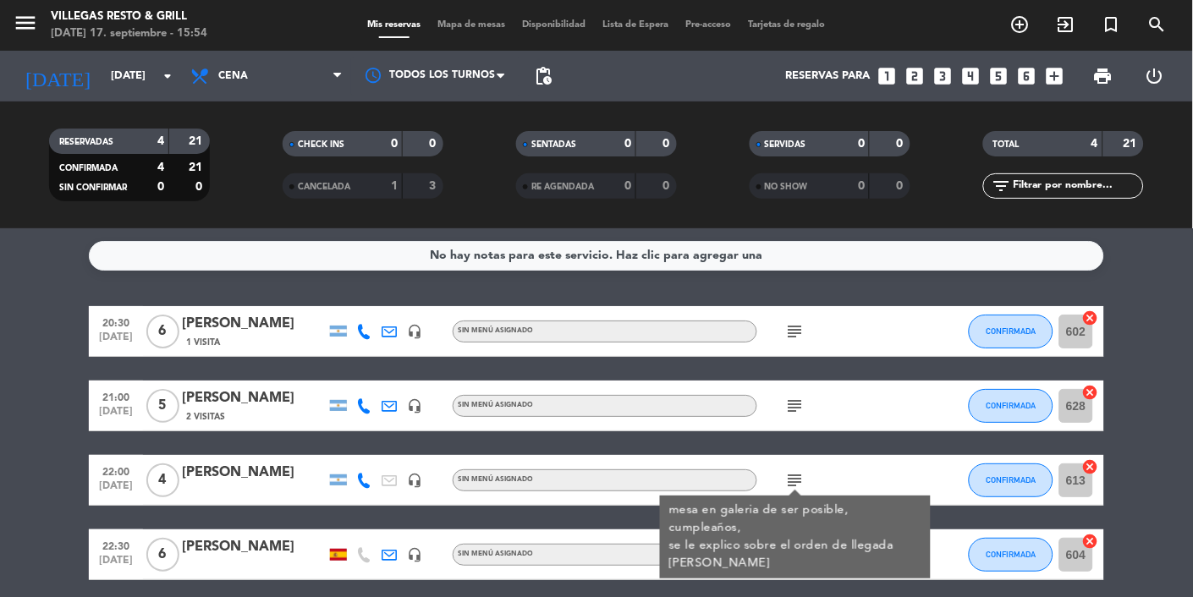
click at [800, 596] on div "No hay notas para este servicio. Haz clic para agregar una 20:30 [DATE] 6 [PERS…" at bounding box center [596, 412] width 1193 height 369
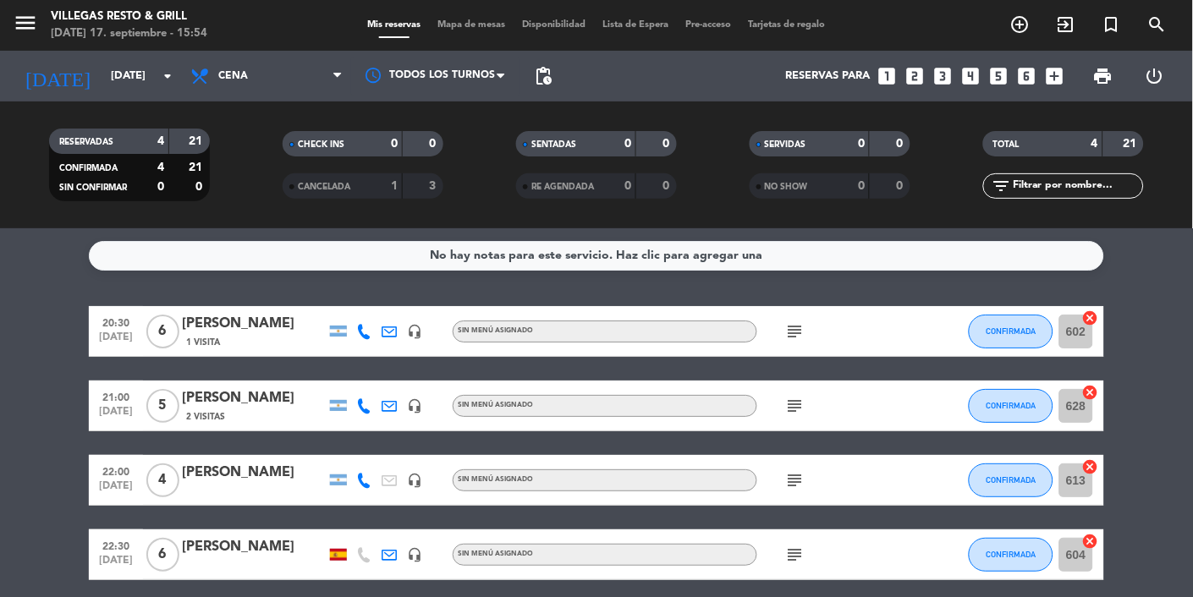
click at [799, 555] on icon "subject" at bounding box center [795, 555] width 20 height 20
click at [910, 596] on div "No hay notas para este servicio. Haz clic para agregar una 20:30 [DATE] 6 [PERS…" at bounding box center [596, 412] width 1193 height 369
click at [787, 408] on icon "subject" at bounding box center [795, 406] width 20 height 20
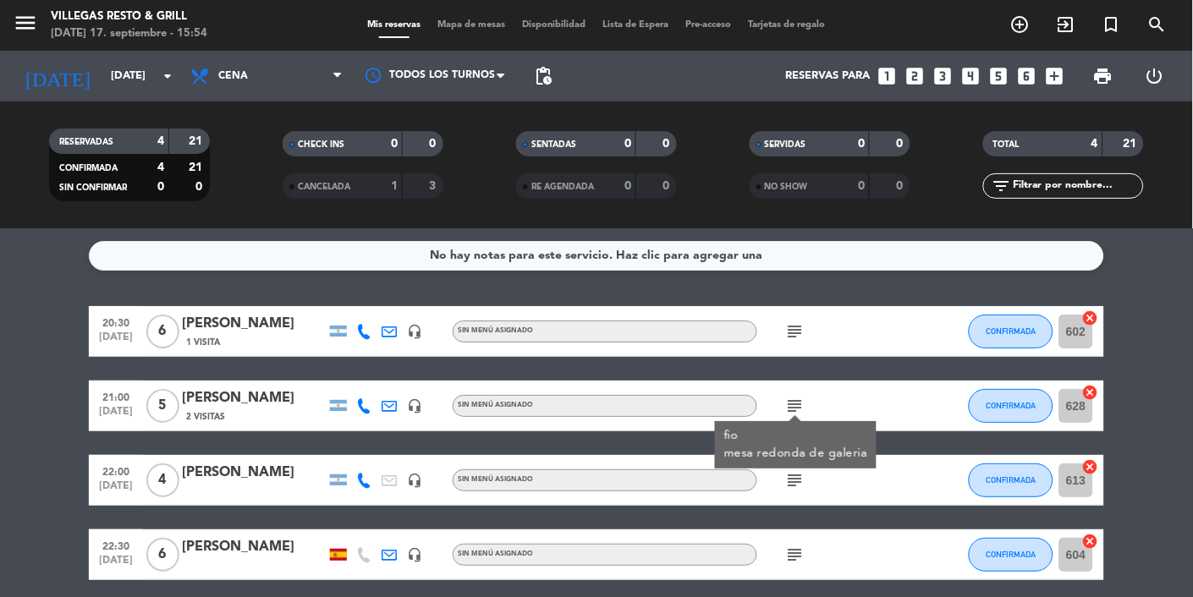
click at [875, 326] on div "subject" at bounding box center [833, 331] width 152 height 50
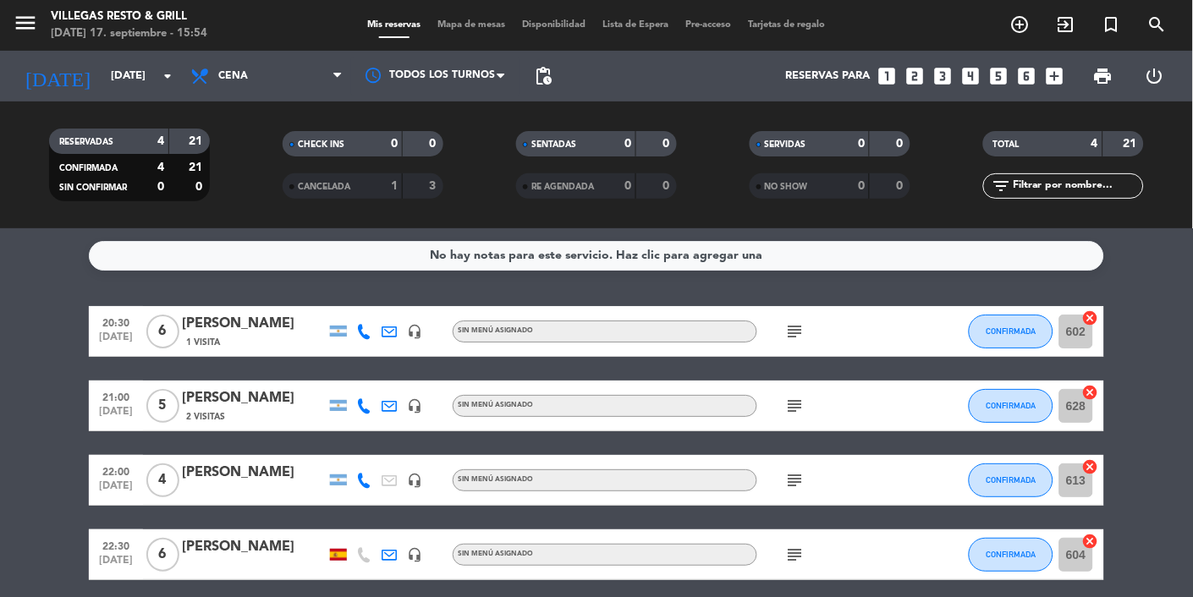
click at [804, 330] on icon "subject" at bounding box center [795, 331] width 20 height 20
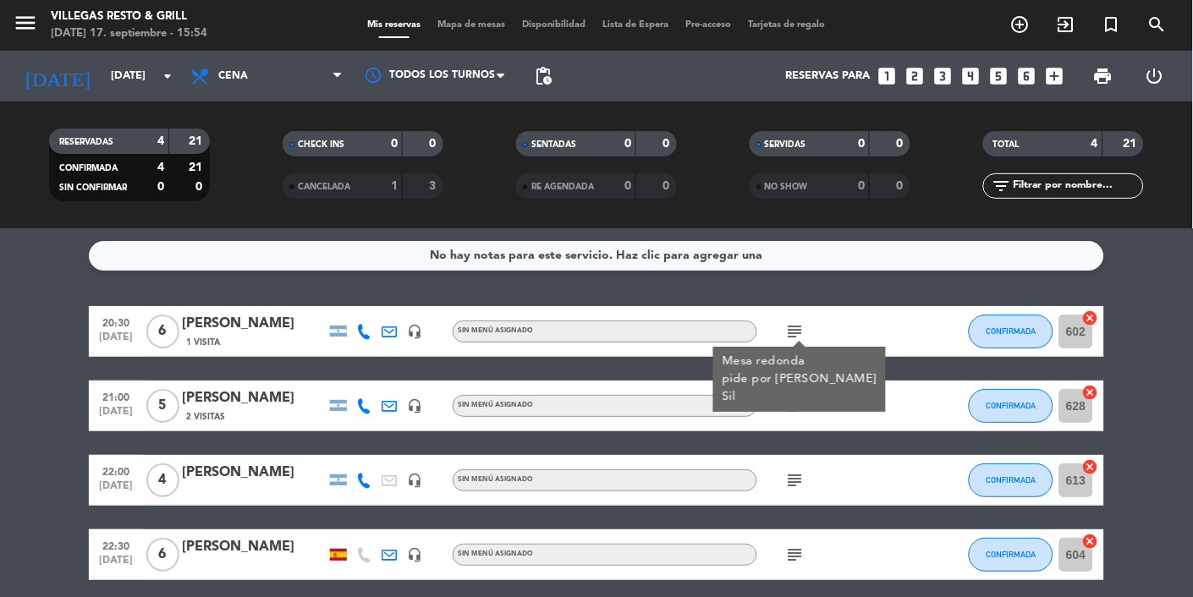
click at [1116, 352] on bookings-row "20:30 [DATE] 6 [PERSON_NAME] 1 Visita headset_mic Sin menú asignado subject Mes…" at bounding box center [596, 443] width 1193 height 274
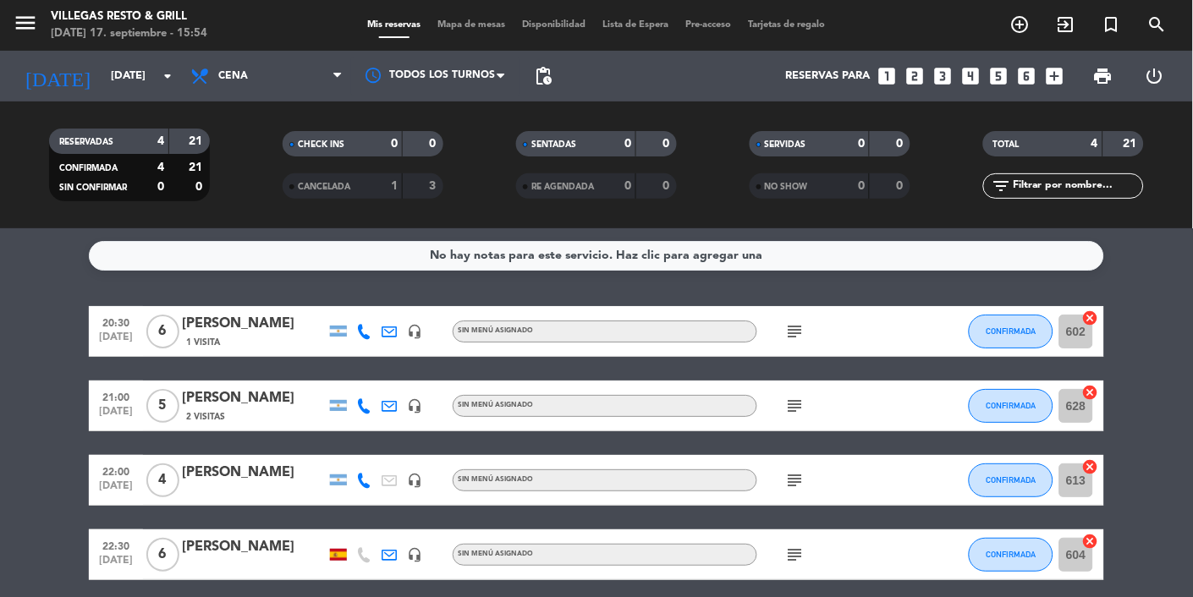
click at [116, 86] on input "[DATE]" at bounding box center [174, 76] width 145 height 30
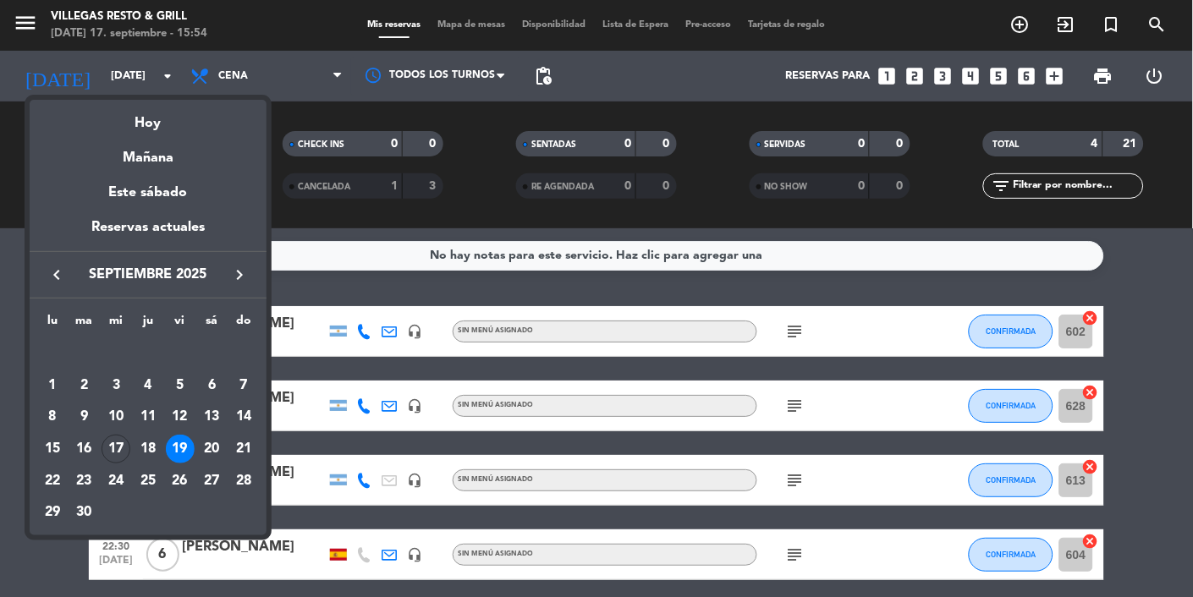
click at [217, 453] on div "20" at bounding box center [211, 449] width 29 height 29
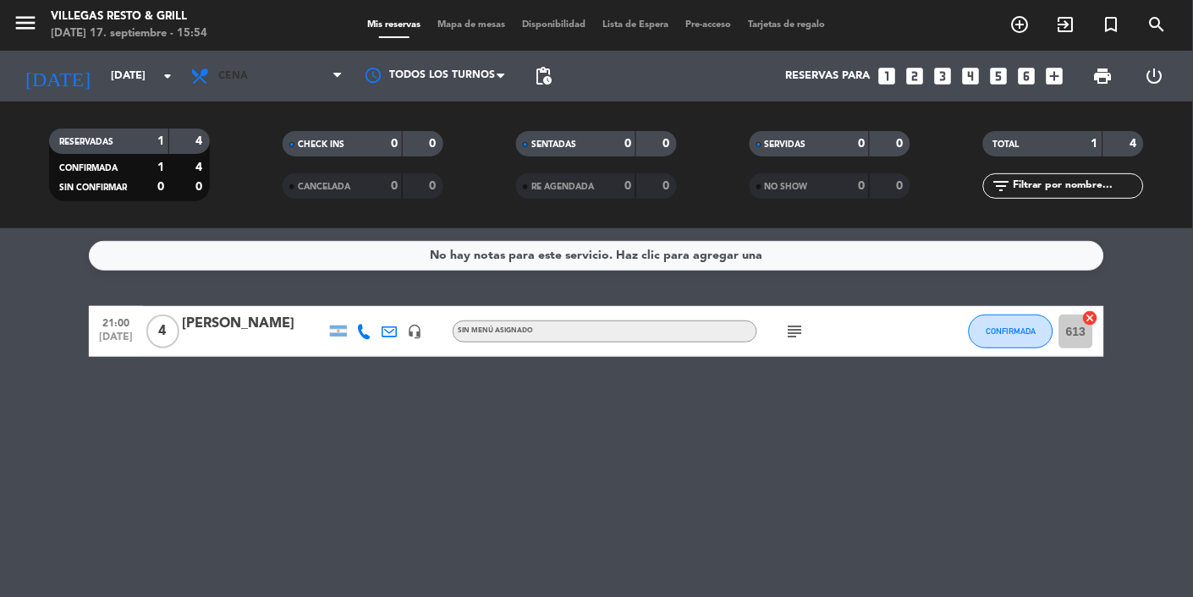
click at [229, 85] on span "Cena" at bounding box center [266, 76] width 169 height 37
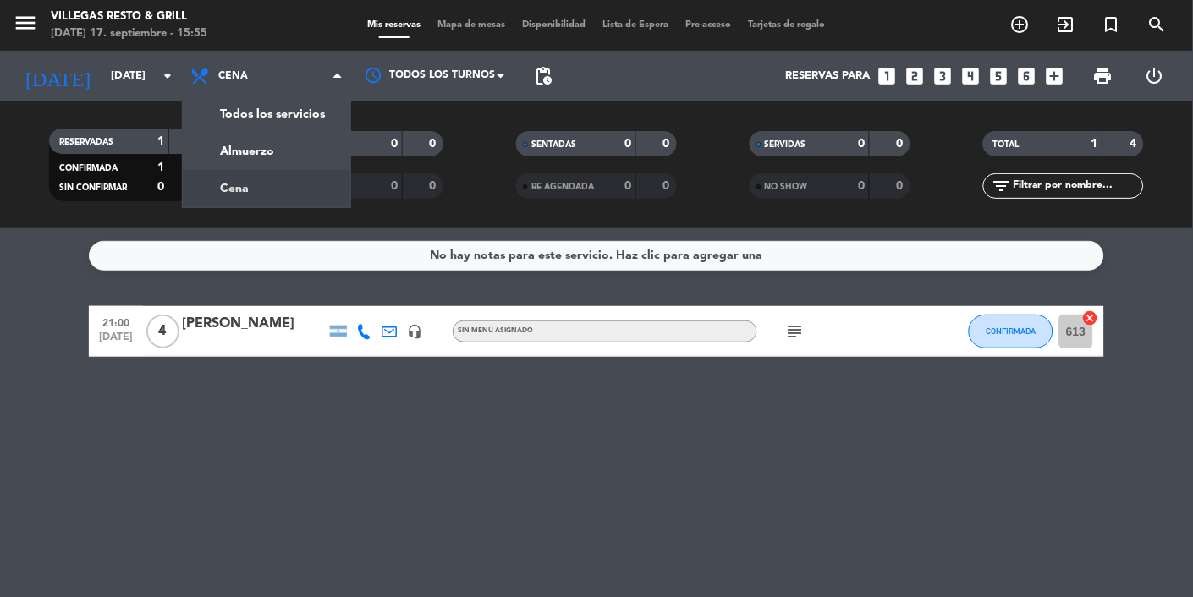
click at [215, 154] on div "menu [PERSON_NAME] Resto & Grill [DATE] 17. septiembre - 15:55 Mis reservas Map…" at bounding box center [596, 114] width 1193 height 228
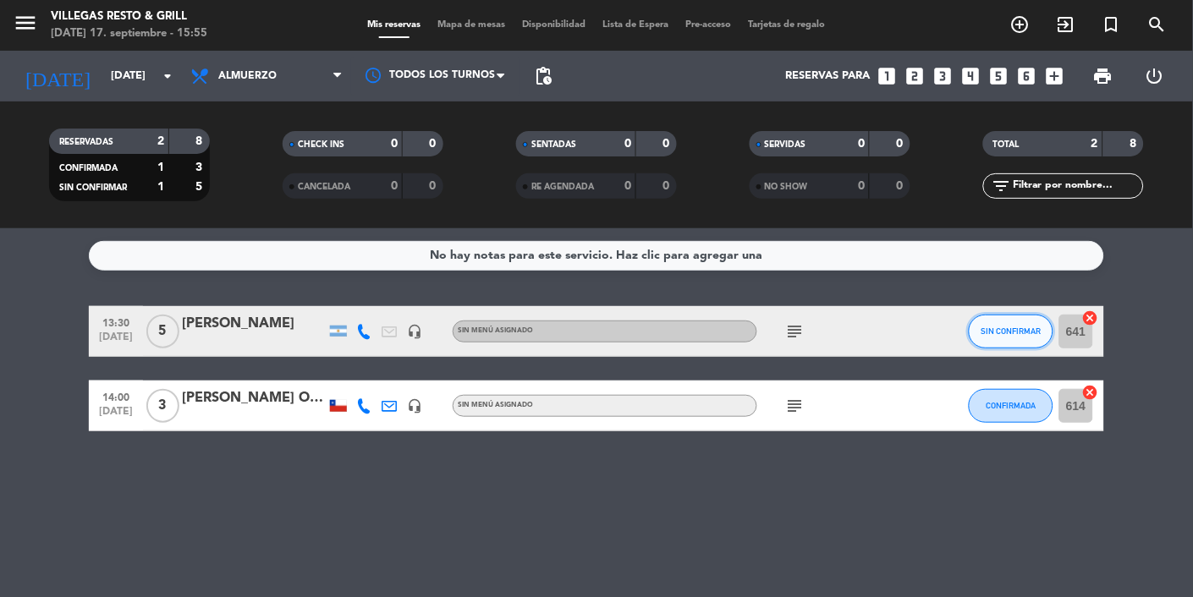
click at [1012, 329] on span "SIN CONFIRMAR" at bounding box center [1011, 330] width 60 height 9
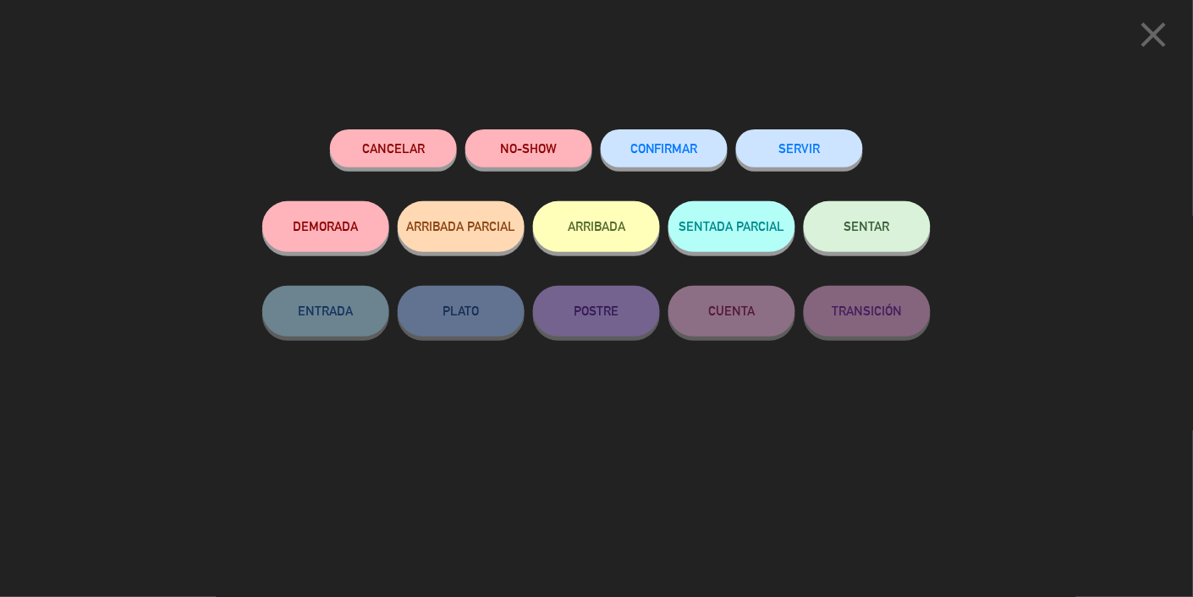
click at [676, 144] on span "CONFIRMAR" at bounding box center [664, 148] width 68 height 14
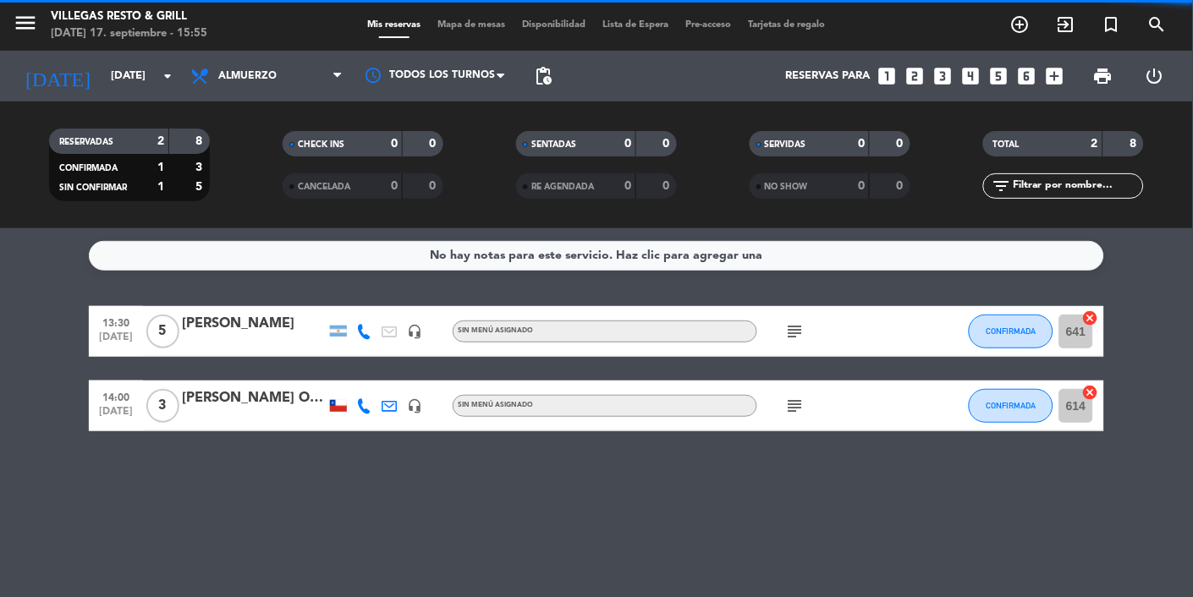
click at [113, 78] on input "[DATE]" at bounding box center [174, 76] width 145 height 30
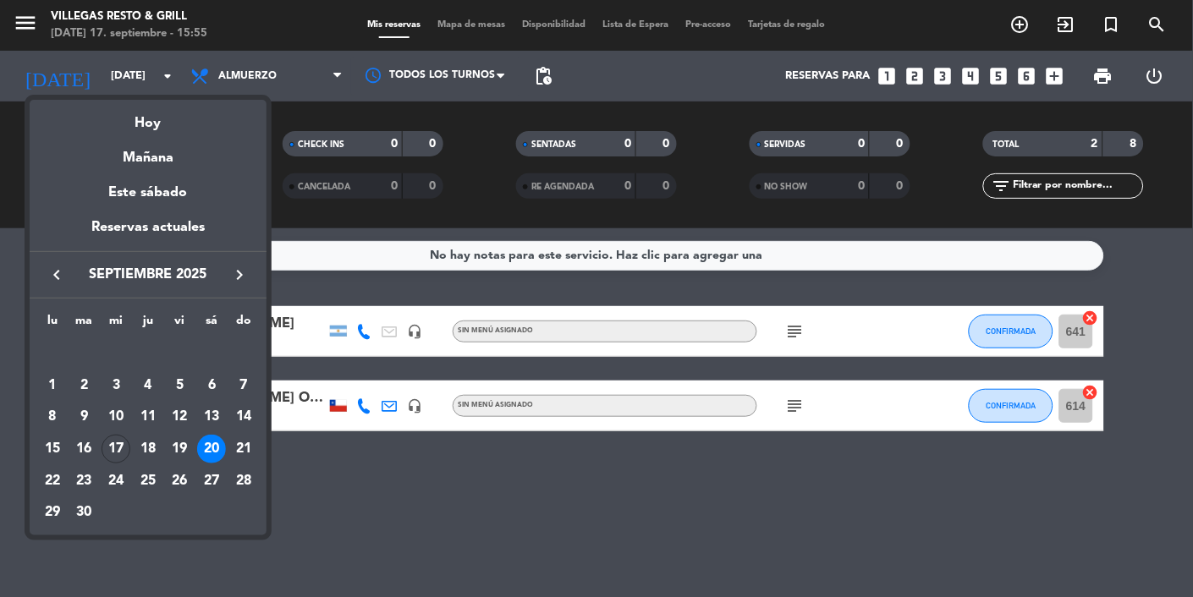
click at [184, 446] on div "19" at bounding box center [180, 449] width 29 height 29
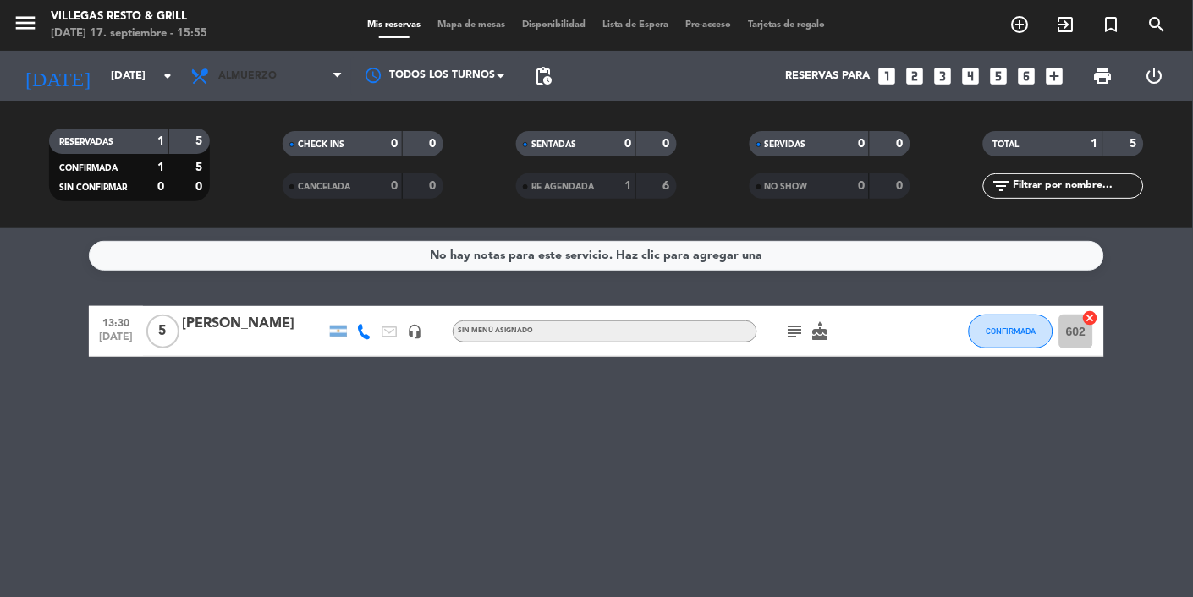
click at [232, 87] on span "Almuerzo" at bounding box center [266, 76] width 169 height 37
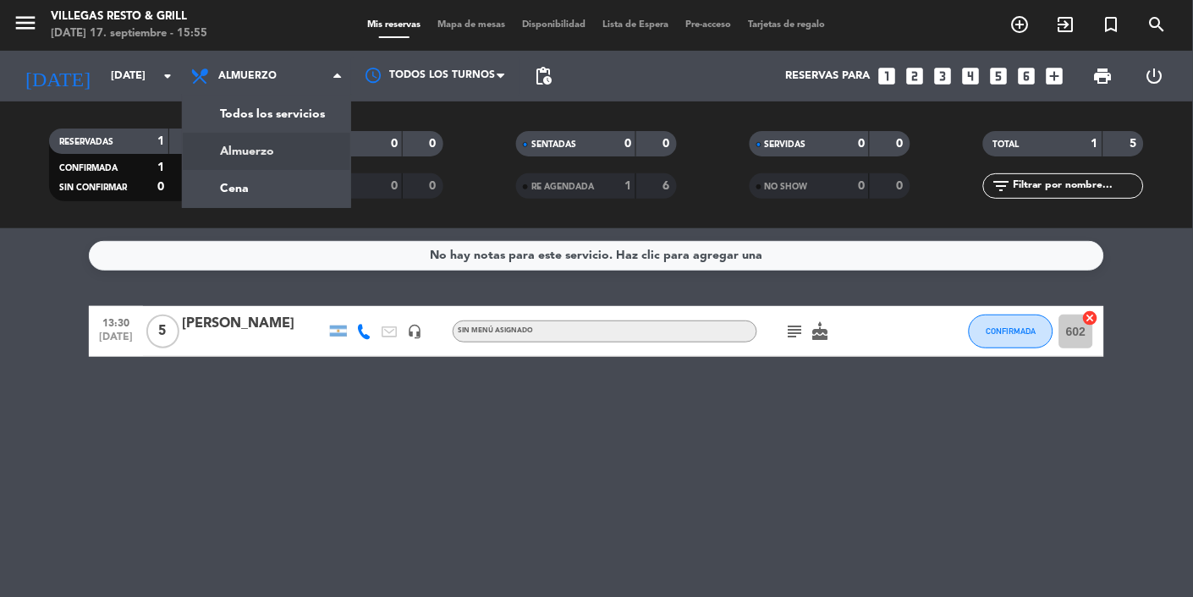
click at [111, 85] on input "[DATE]" at bounding box center [174, 76] width 145 height 30
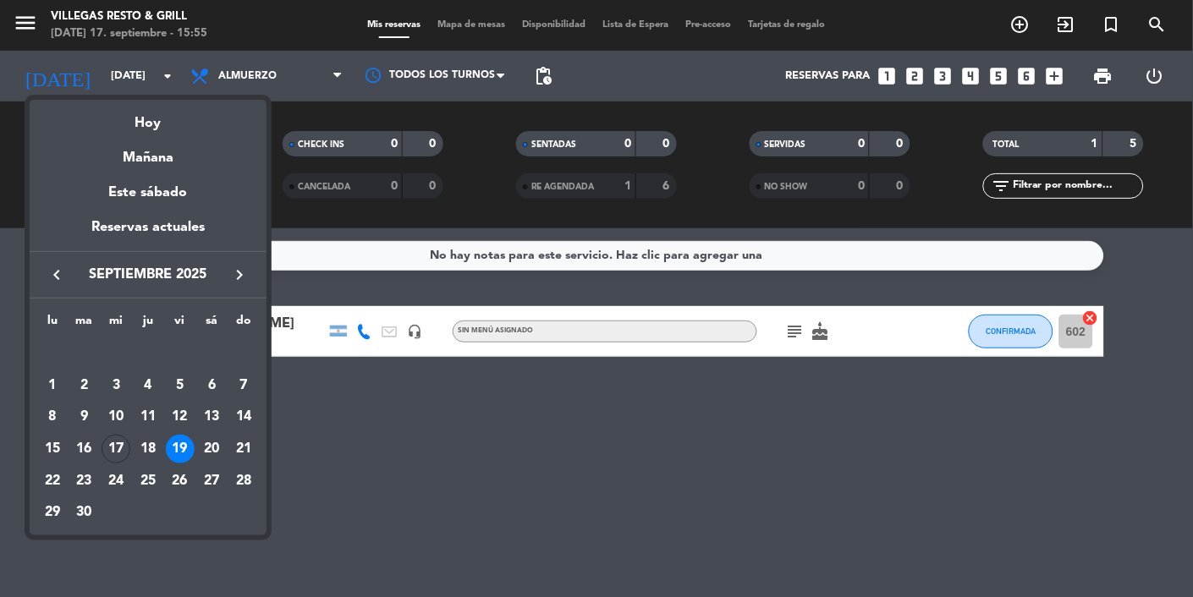
click at [103, 69] on div at bounding box center [596, 298] width 1193 height 597
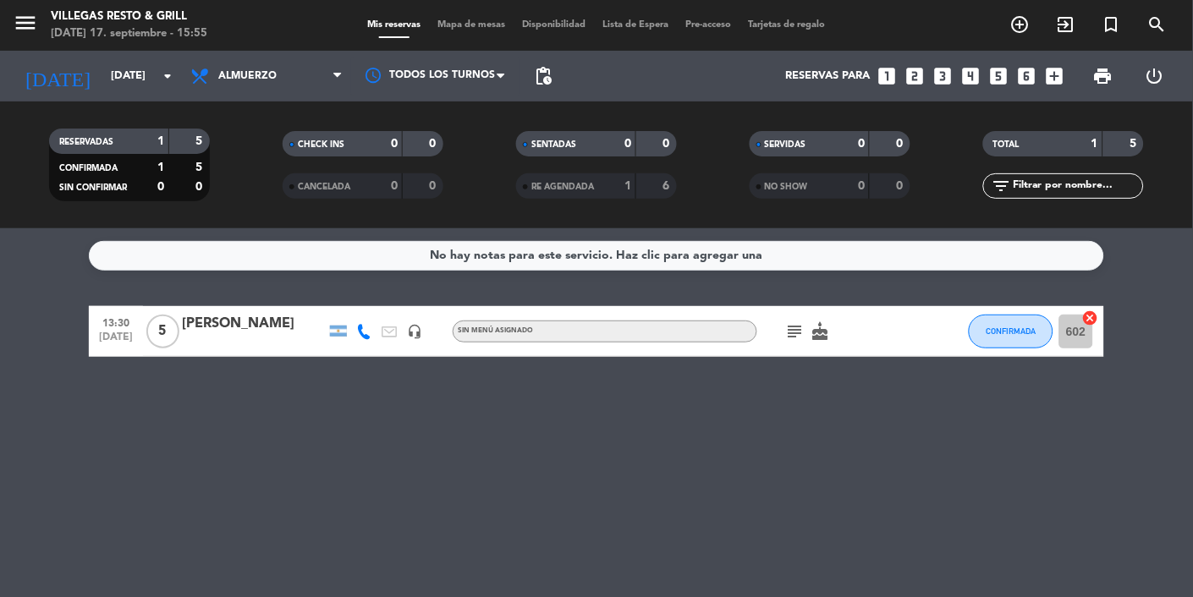
click at [102, 87] on input "[DATE]" at bounding box center [174, 76] width 145 height 30
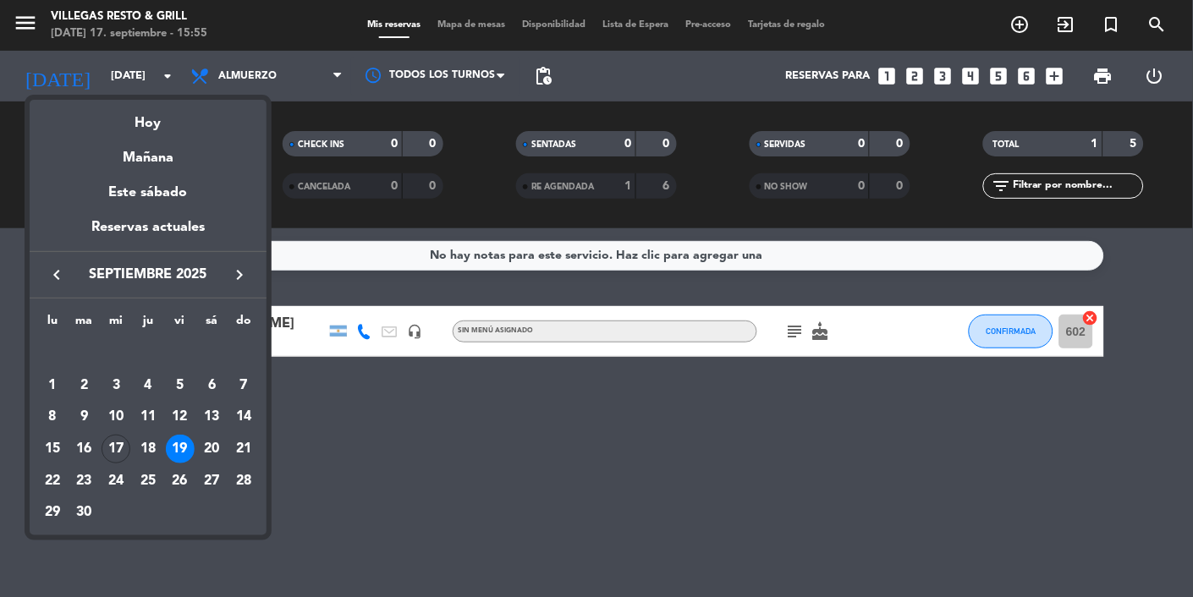
click at [252, 456] on div "21" at bounding box center [243, 449] width 29 height 29
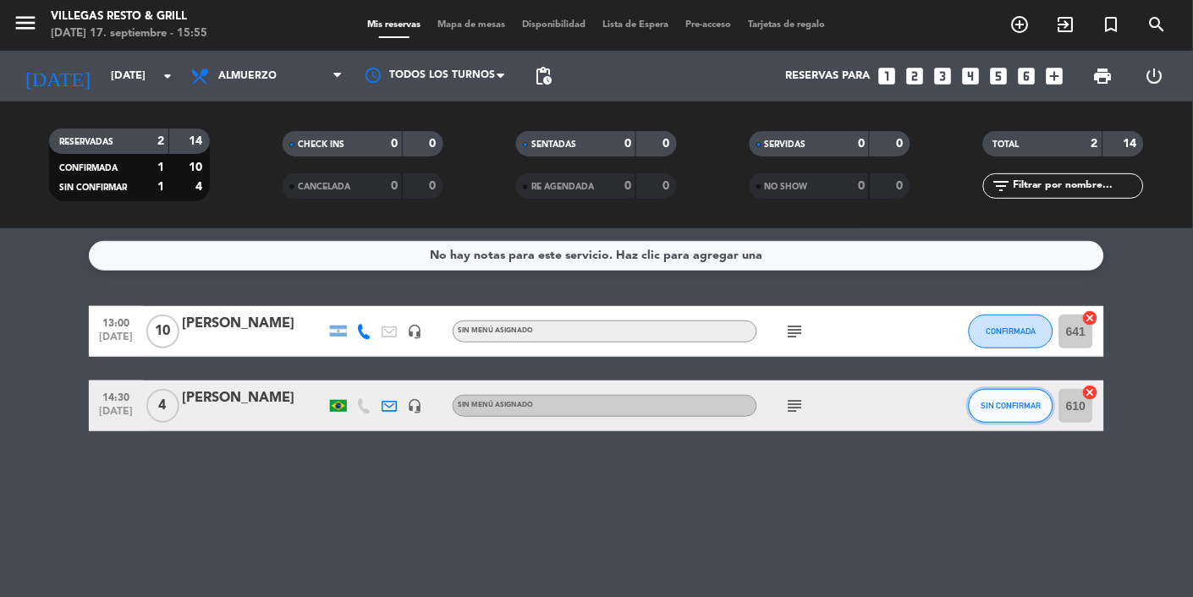
click at [1027, 392] on button "SIN CONFIRMAR" at bounding box center [1010, 406] width 85 height 34
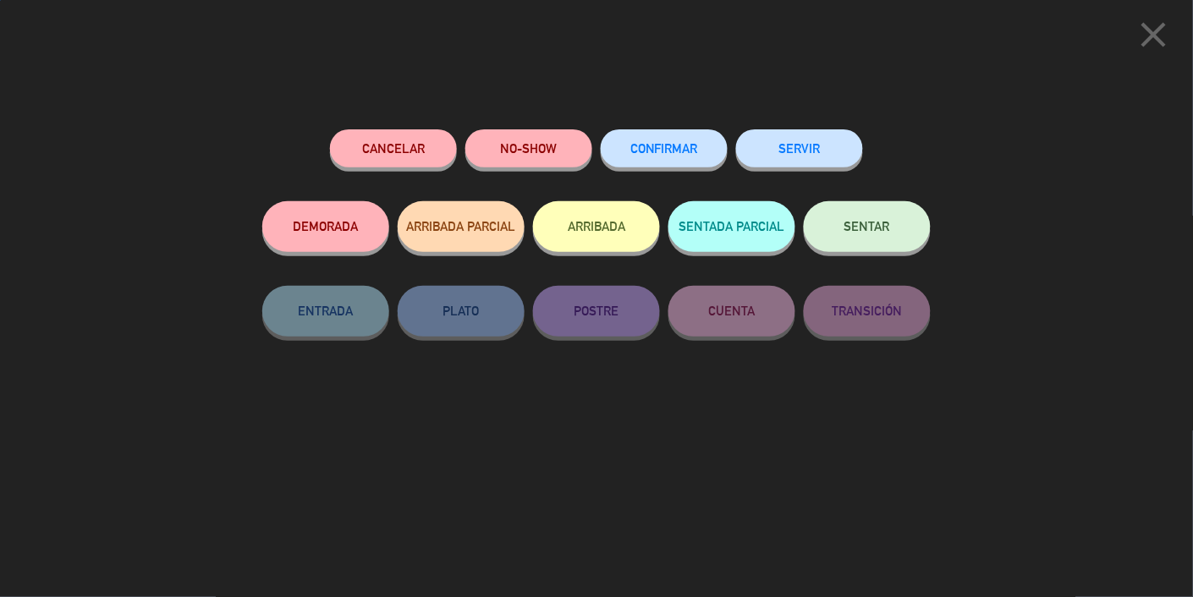
click at [998, 420] on div "close Cancelar NO-SHOW CONFIRMAR SERVIR DEMORADA ARRIBADA PARCIAL ARRIBADA SENT…" at bounding box center [596, 298] width 1193 height 597
click at [661, 151] on span "CONFIRMAR" at bounding box center [664, 148] width 68 height 14
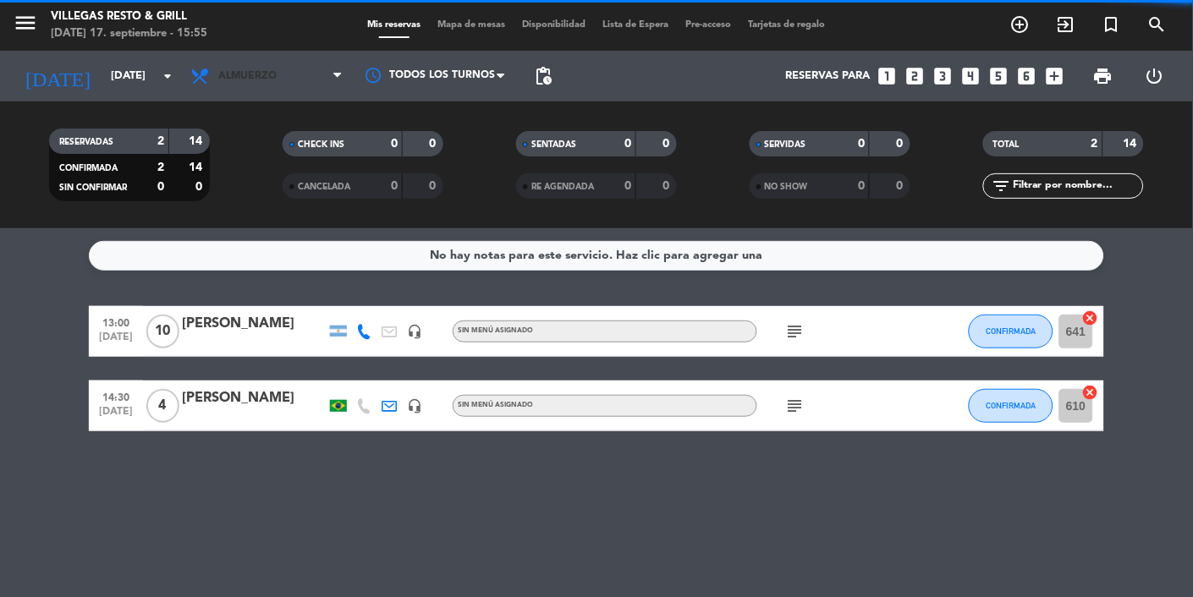
click at [233, 58] on span "Almuerzo" at bounding box center [266, 76] width 169 height 37
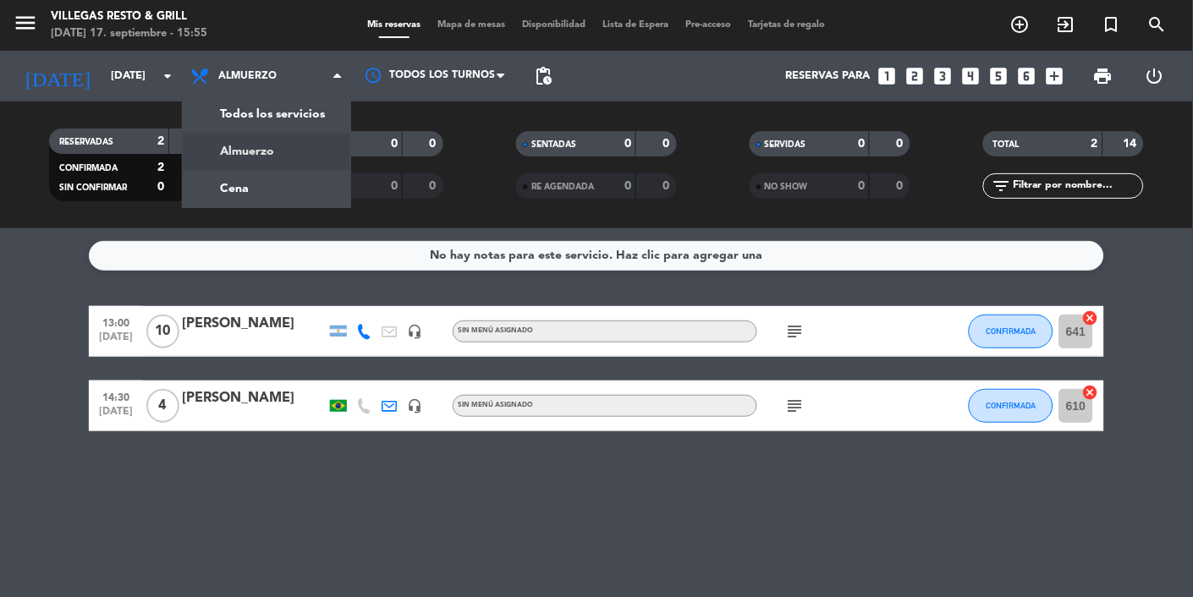
click at [236, 192] on div "menu [PERSON_NAME] Resto & Grill [DATE] 17. septiembre - 15:55 Mis reservas Map…" at bounding box center [596, 114] width 1193 height 228
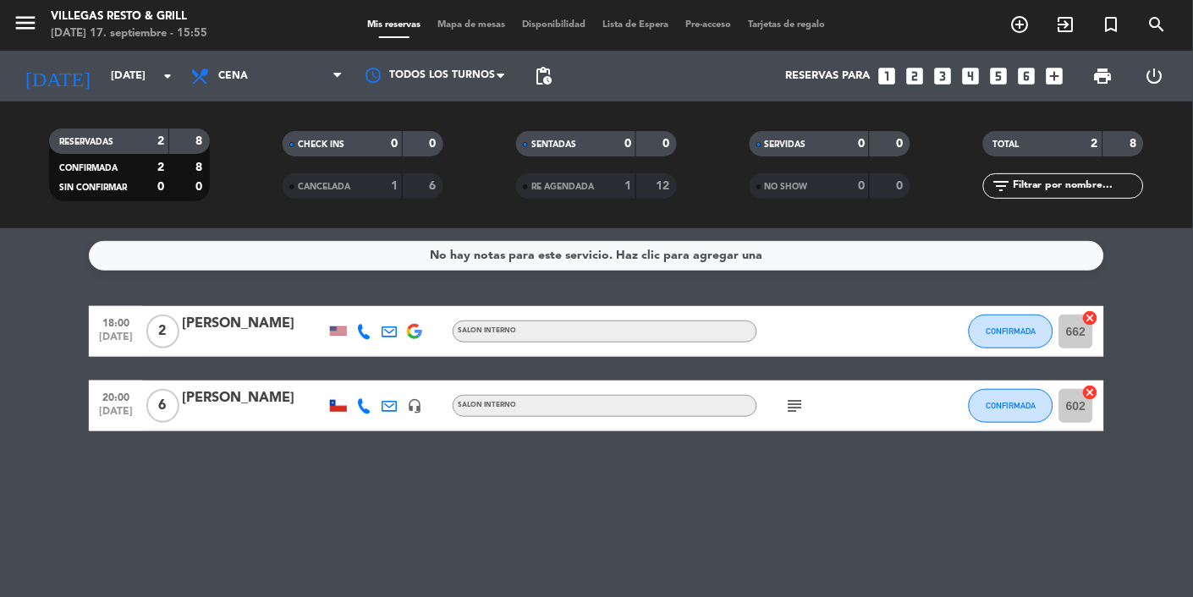
click at [102, 75] on input "[DATE]" at bounding box center [174, 76] width 145 height 30
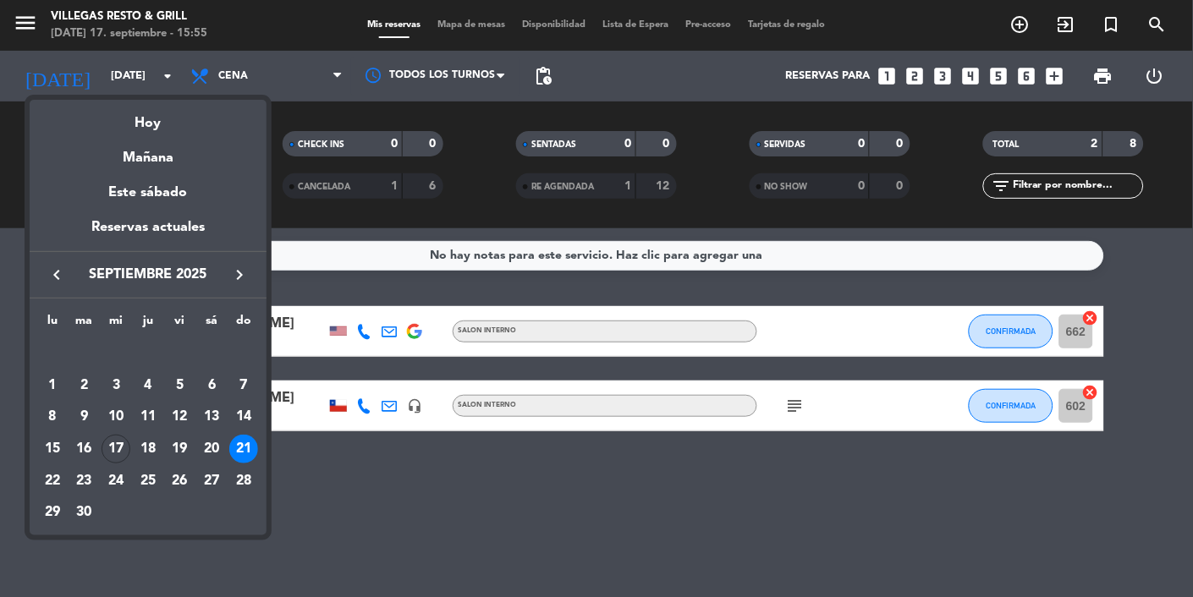
click at [60, 486] on div "22" at bounding box center [52, 481] width 29 height 29
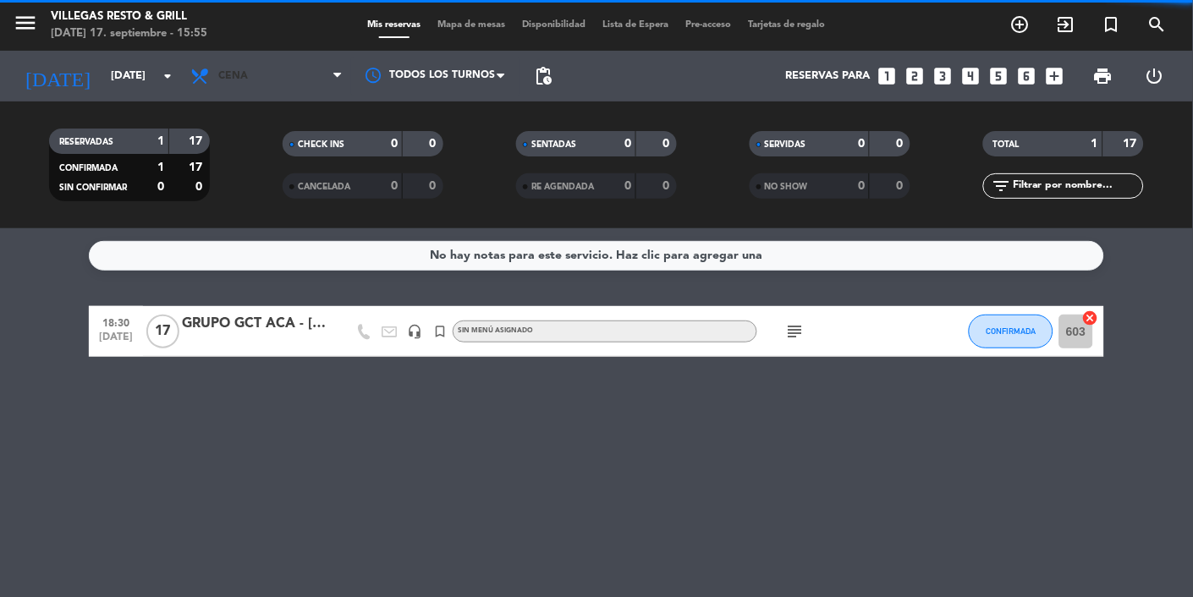
click at [226, 75] on span "Cena" at bounding box center [233, 76] width 30 height 12
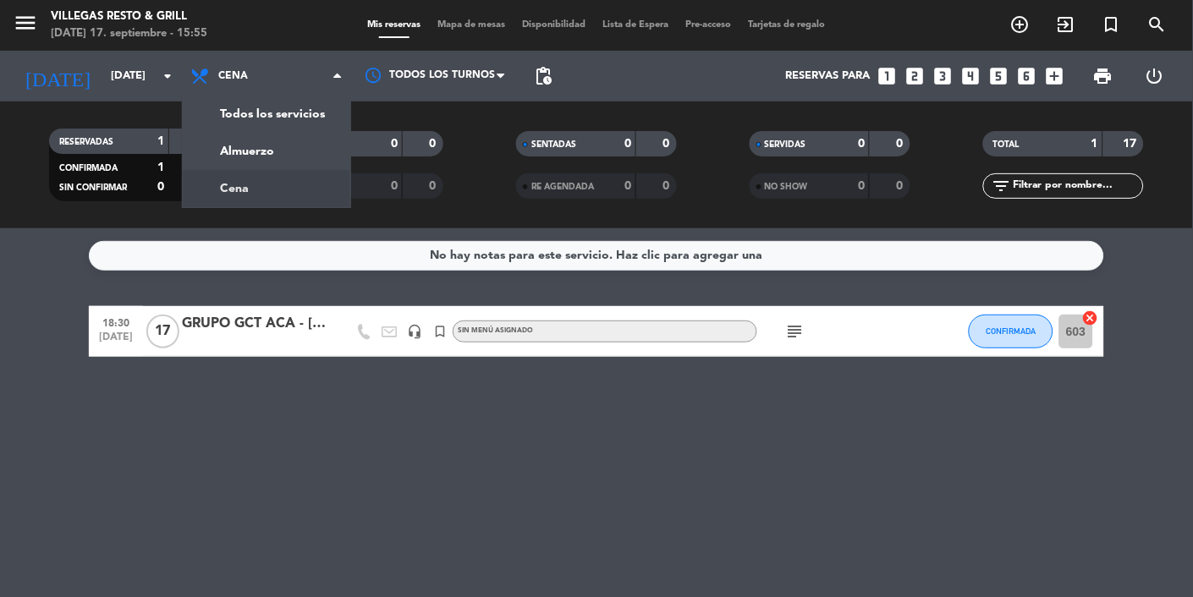
click at [221, 174] on div "menu [PERSON_NAME] Resto & Grill [DATE] 17. septiembre - 15:55 Mis reservas Map…" at bounding box center [596, 114] width 1193 height 228
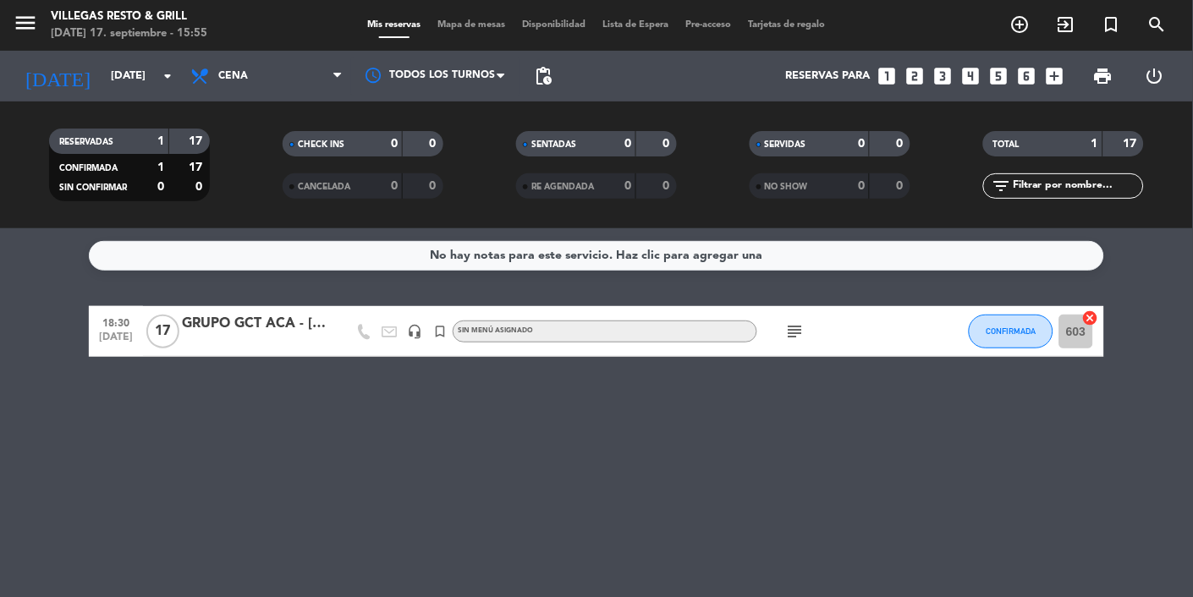
click at [200, 71] on icon at bounding box center [201, 76] width 25 height 20
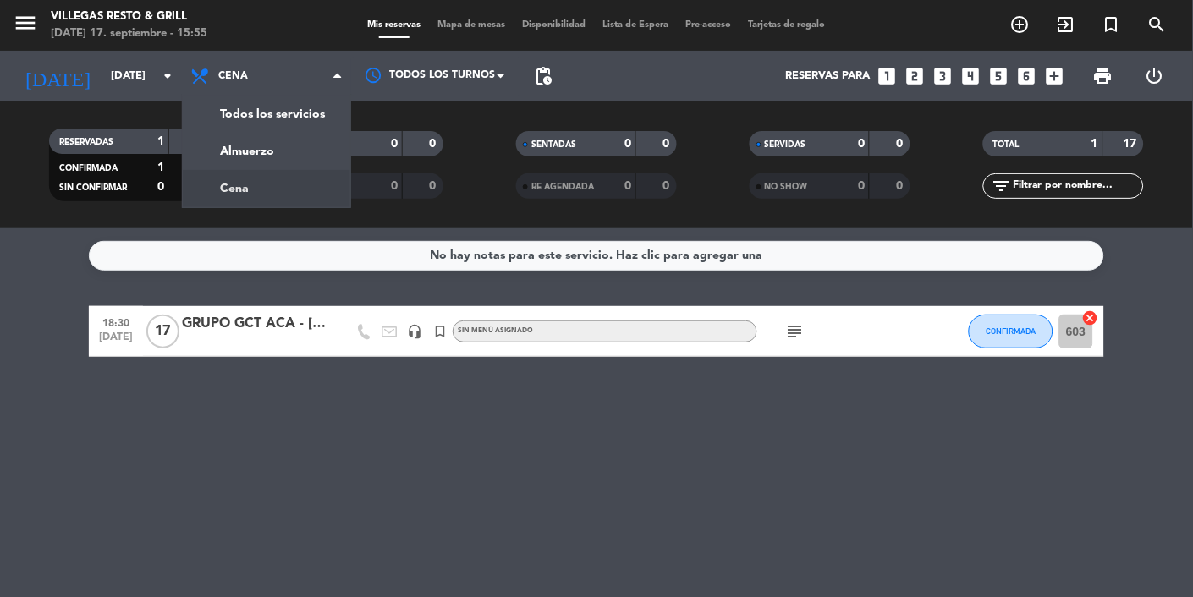
click at [212, 157] on div "menu [PERSON_NAME] Resto & Grill [DATE] 17. septiembre - 15:55 Mis reservas Map…" at bounding box center [596, 114] width 1193 height 228
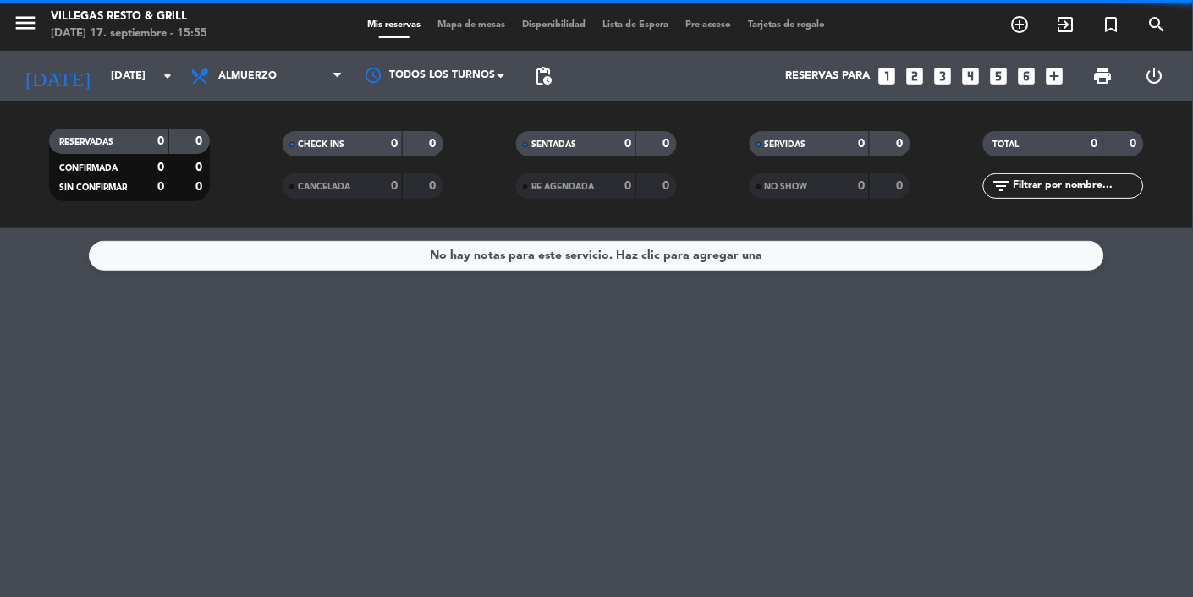
click at [102, 80] on input "[DATE]" at bounding box center [174, 76] width 145 height 30
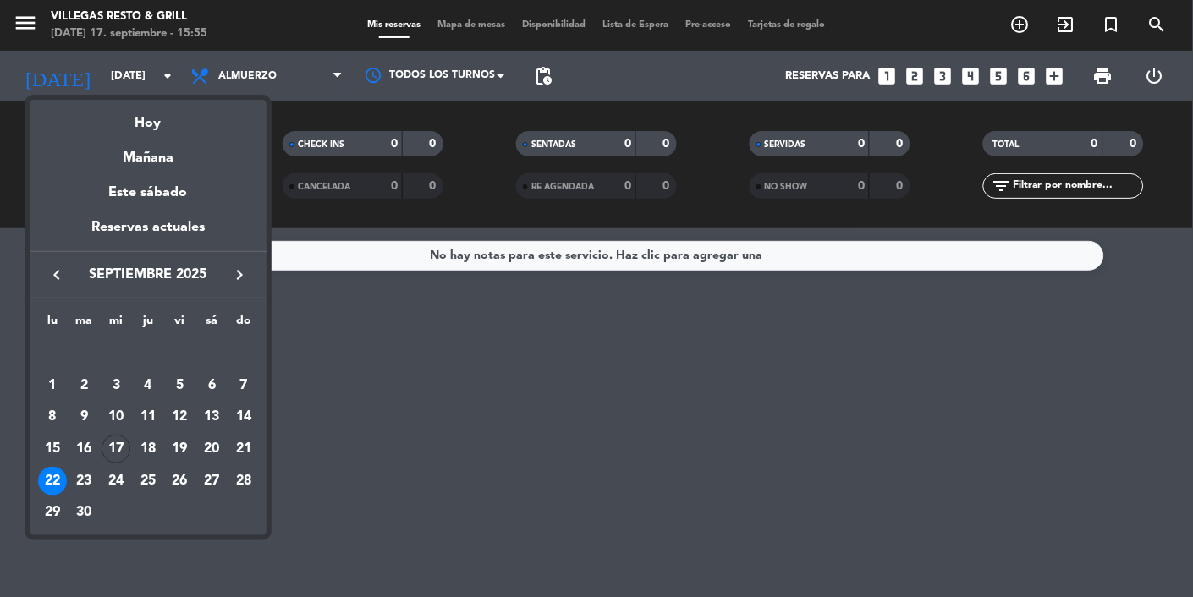
click at [88, 488] on div "23" at bounding box center [84, 481] width 29 height 29
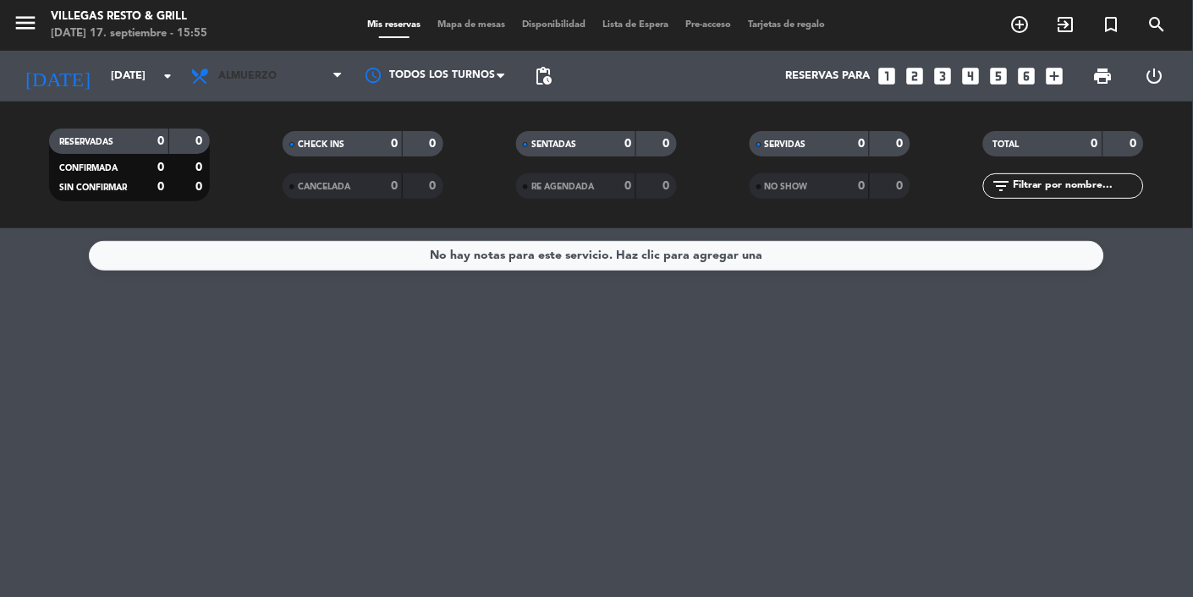
click at [248, 74] on span "Almuerzo" at bounding box center [247, 76] width 58 height 12
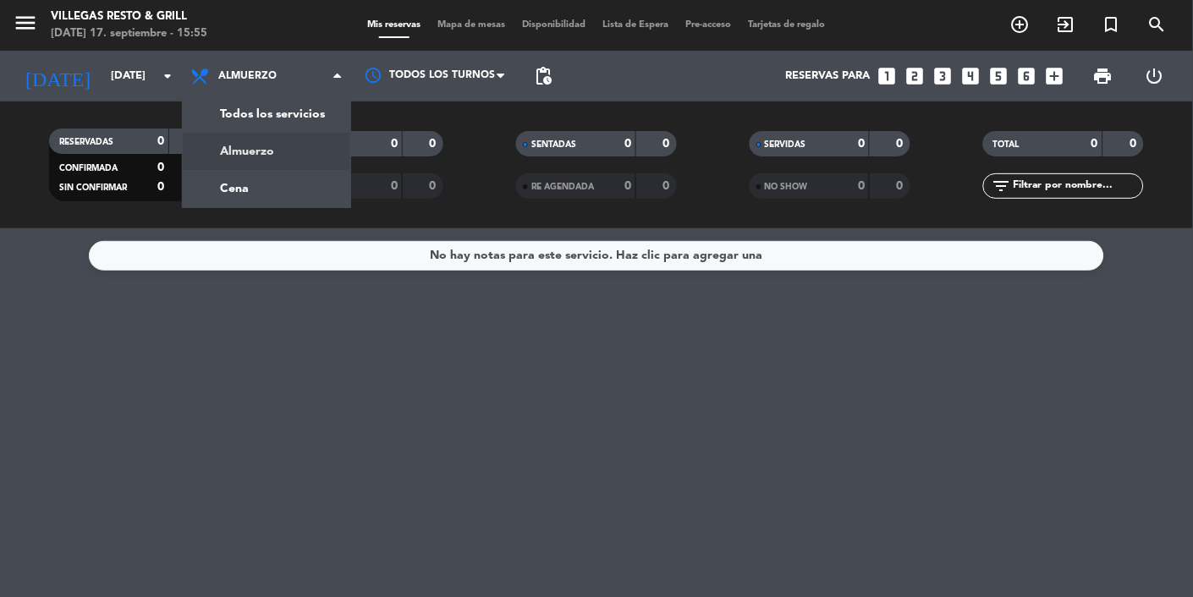
click at [230, 189] on div "menu [PERSON_NAME] Resto & Grill [DATE] 17. septiembre - 15:55 Mis reservas Map…" at bounding box center [596, 114] width 1193 height 228
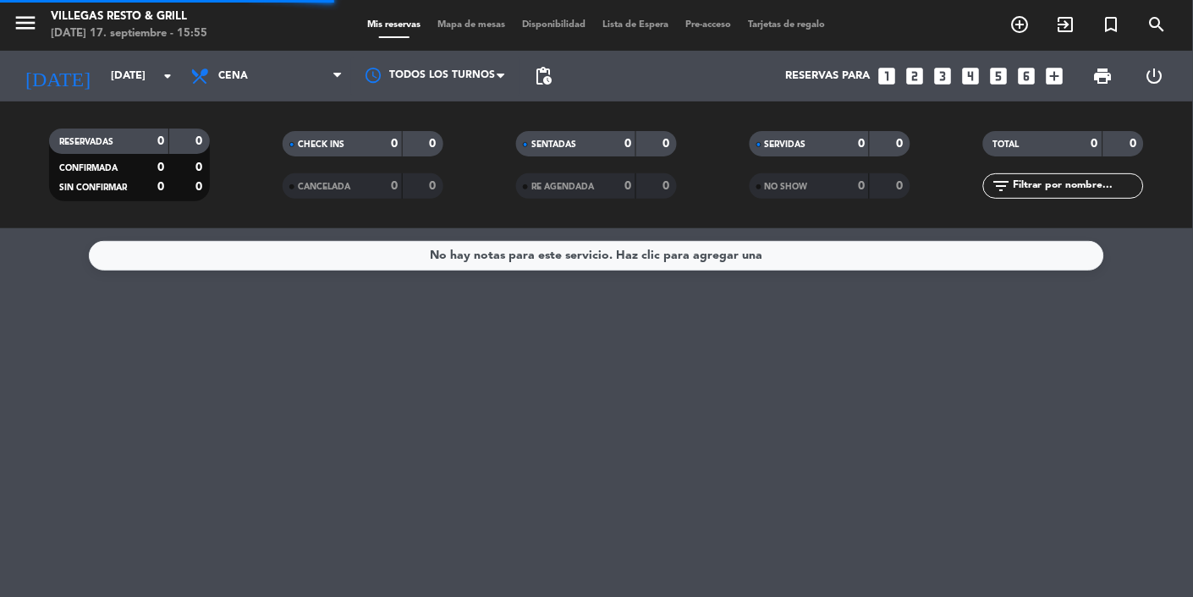
click at [102, 69] on input "[DATE]" at bounding box center [174, 76] width 145 height 30
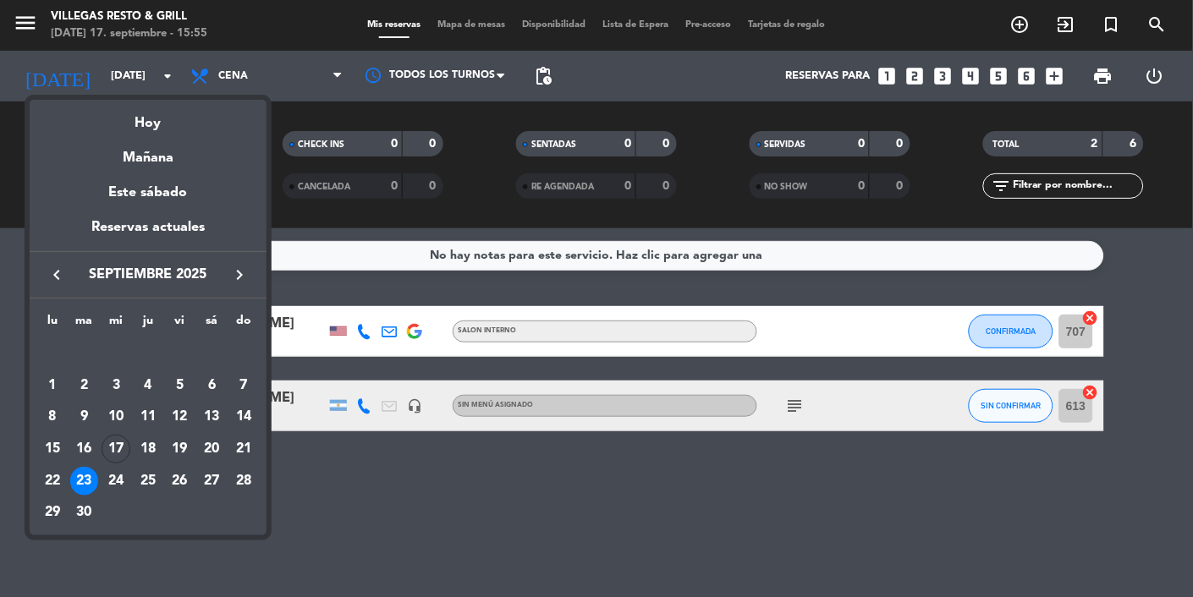
click at [596, 596] on div at bounding box center [596, 298] width 1193 height 597
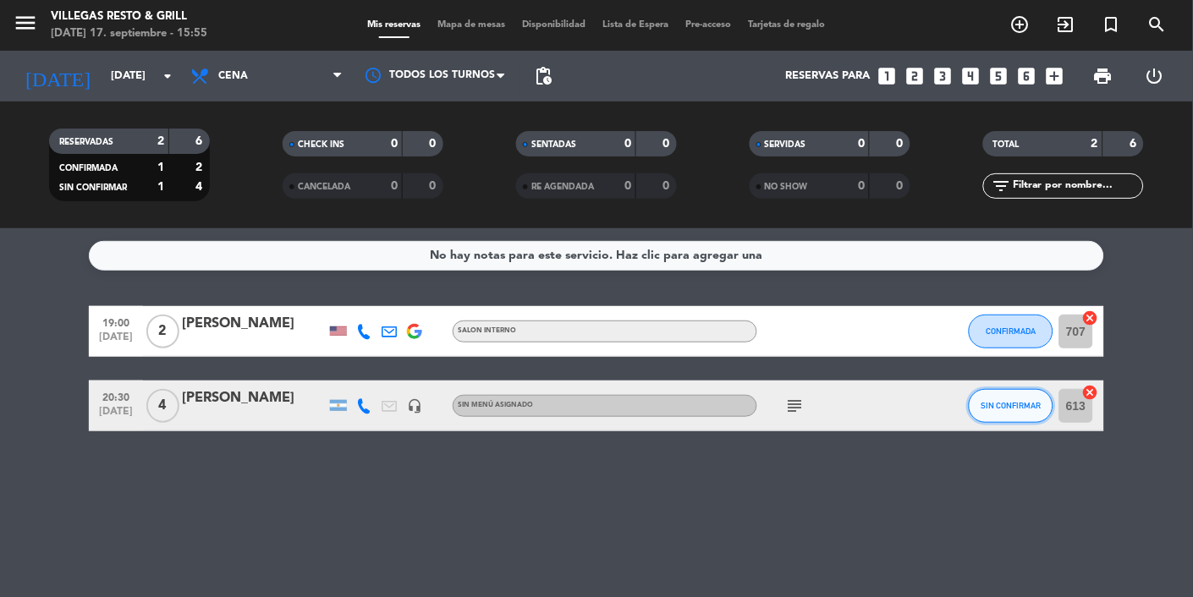
click at [1004, 414] on button "SIN CONFIRMAR" at bounding box center [1010, 406] width 85 height 34
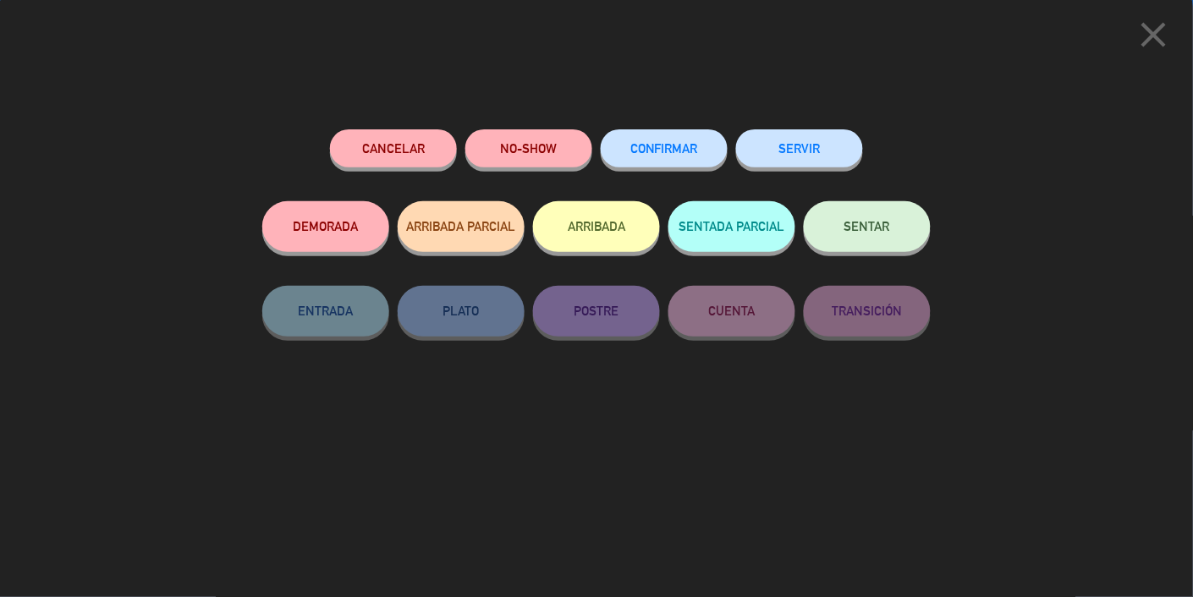
click at [673, 161] on button "CONFIRMAR" at bounding box center [664, 148] width 127 height 38
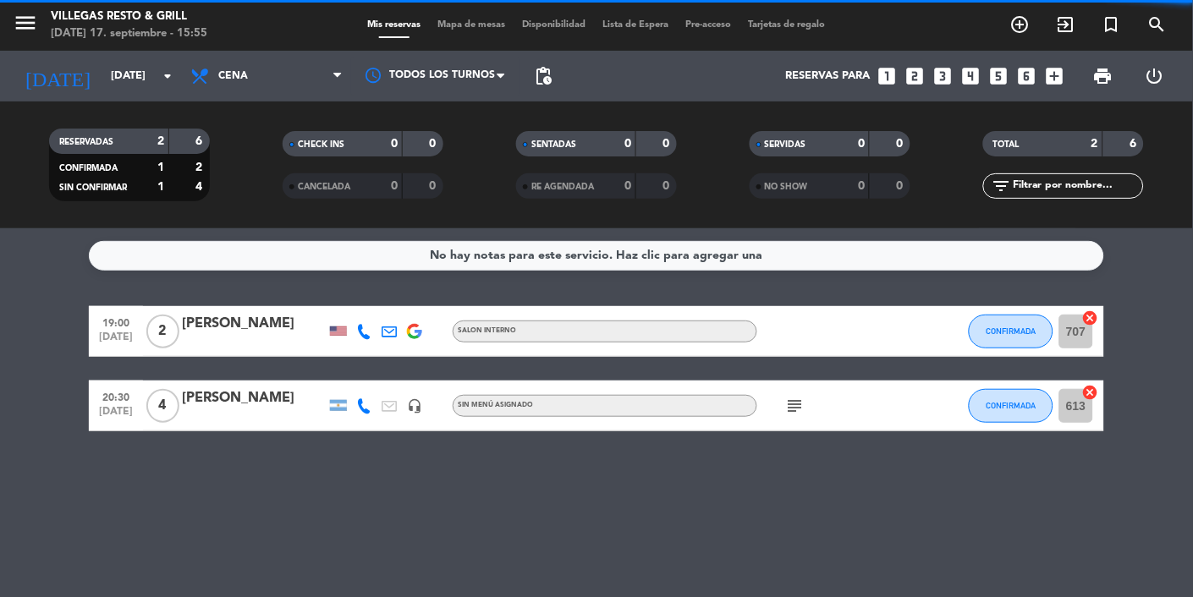
click at [102, 86] on input "[DATE]" at bounding box center [174, 76] width 145 height 30
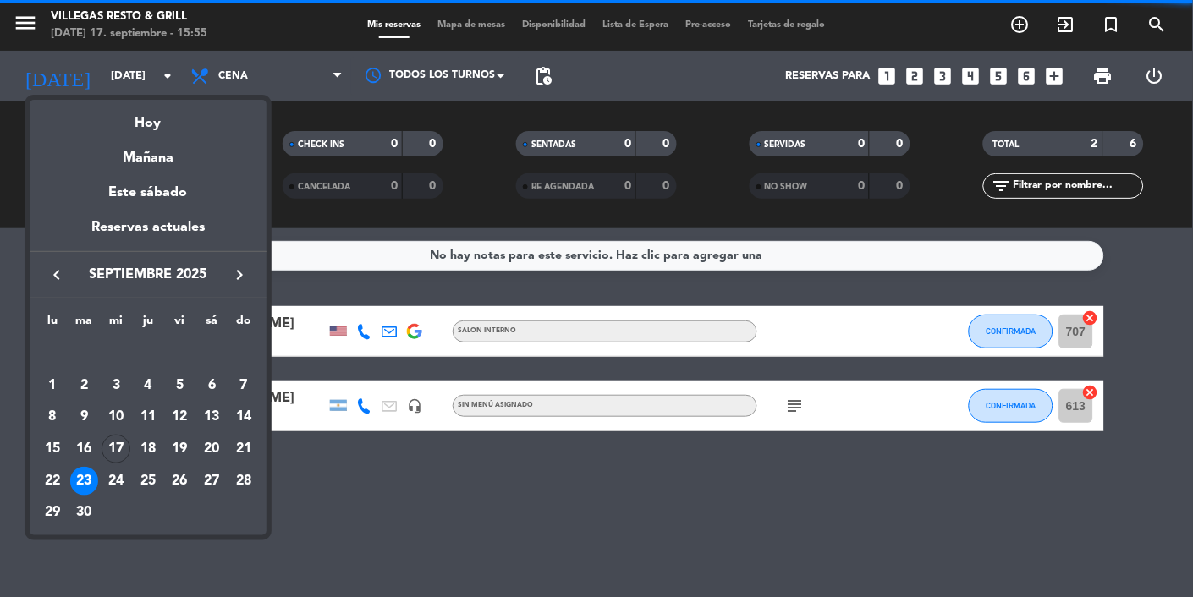
click at [115, 486] on div "24" at bounding box center [116, 481] width 29 height 29
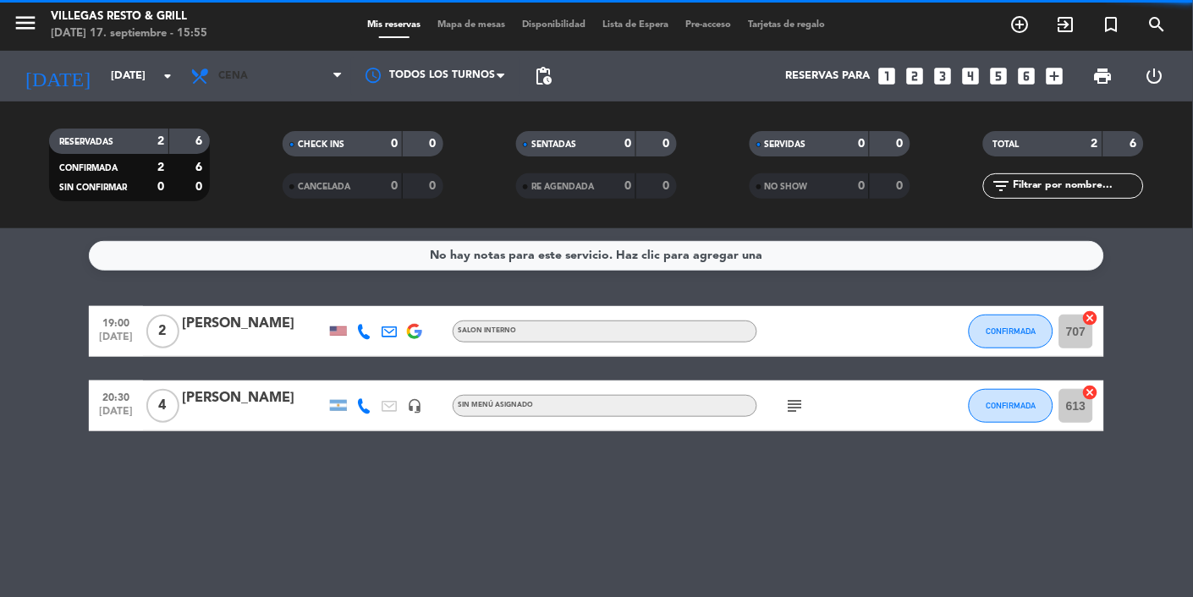
click at [229, 78] on span "Cena" at bounding box center [233, 76] width 30 height 12
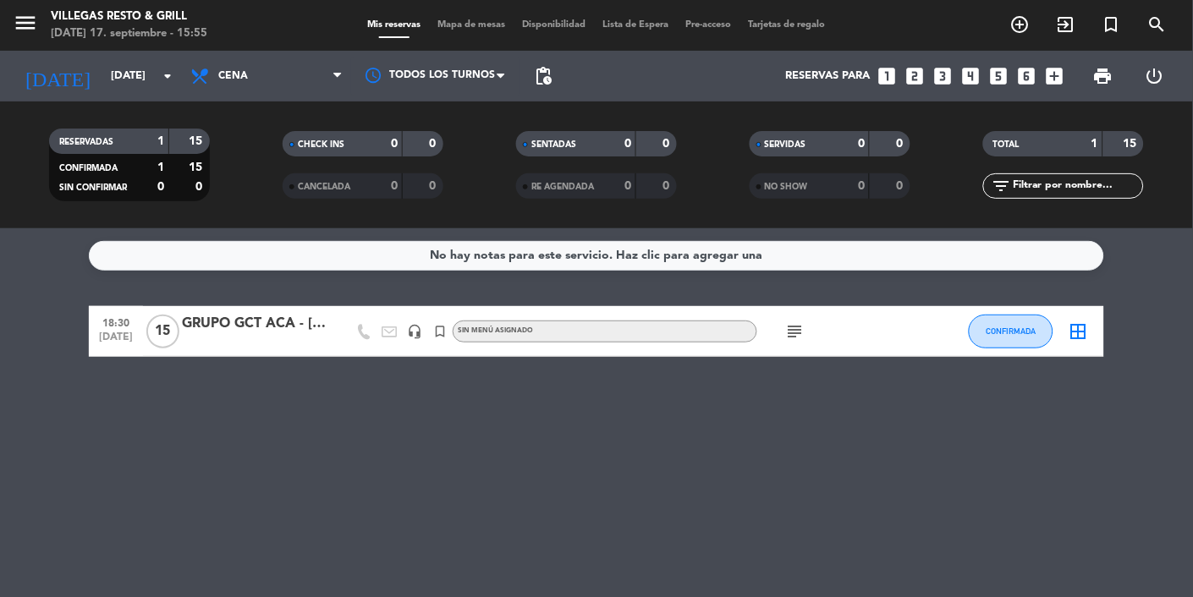
click at [228, 44] on div "menu [PERSON_NAME] Resto & Grill [DATE] 17. septiembre - 15:55" at bounding box center [149, 26] width 299 height 40
click at [230, 86] on span "Cena" at bounding box center [266, 76] width 169 height 37
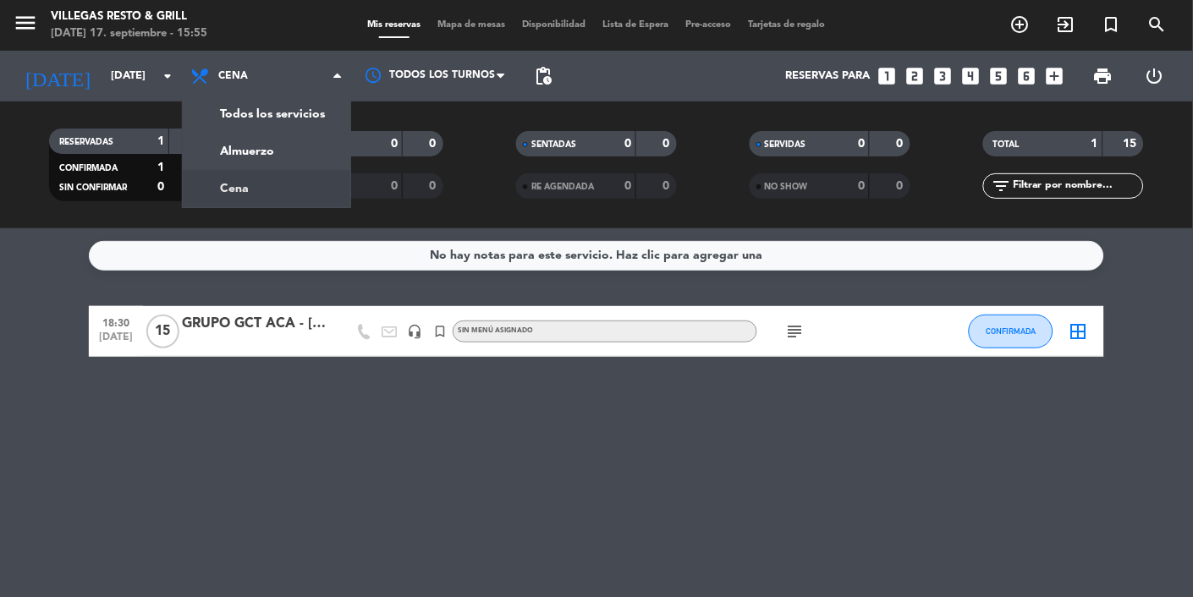
click at [214, 154] on div "menu [PERSON_NAME] Resto & Grill [DATE] 17. septiembre - 15:55 Mis reservas Map…" at bounding box center [596, 114] width 1193 height 228
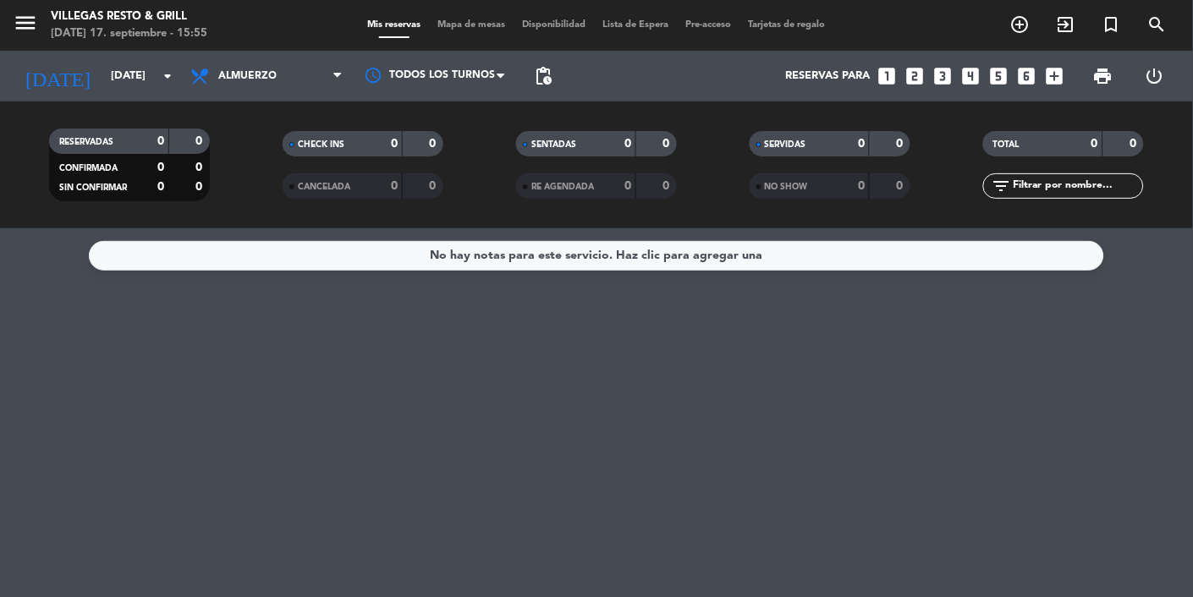
click at [102, 76] on input "[DATE]" at bounding box center [174, 76] width 145 height 30
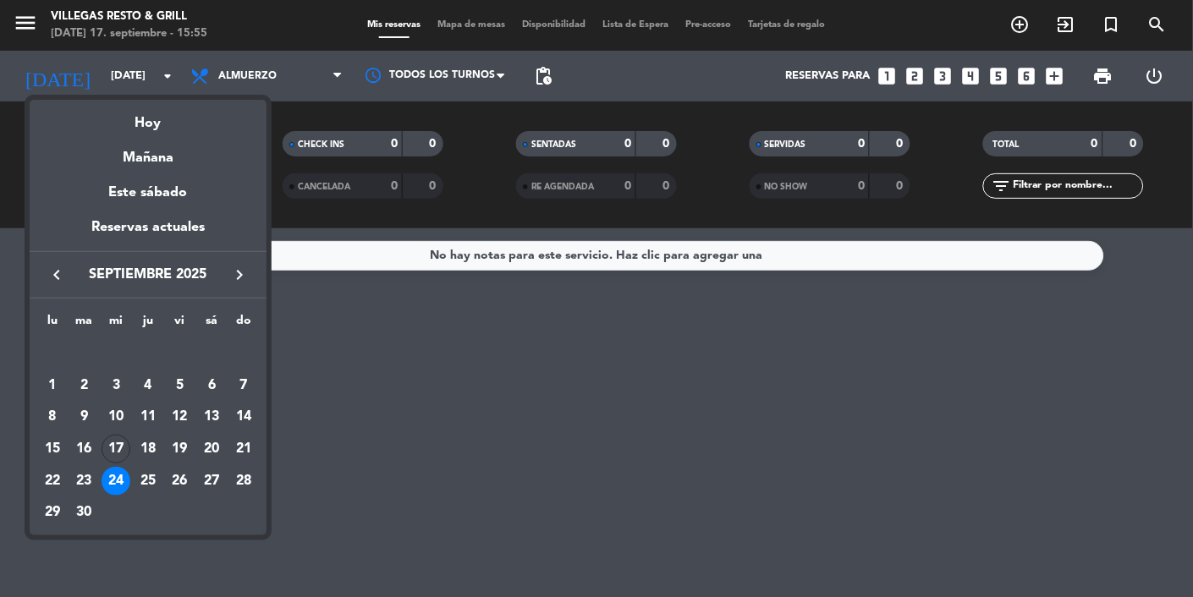
click at [154, 488] on div "25" at bounding box center [148, 481] width 29 height 29
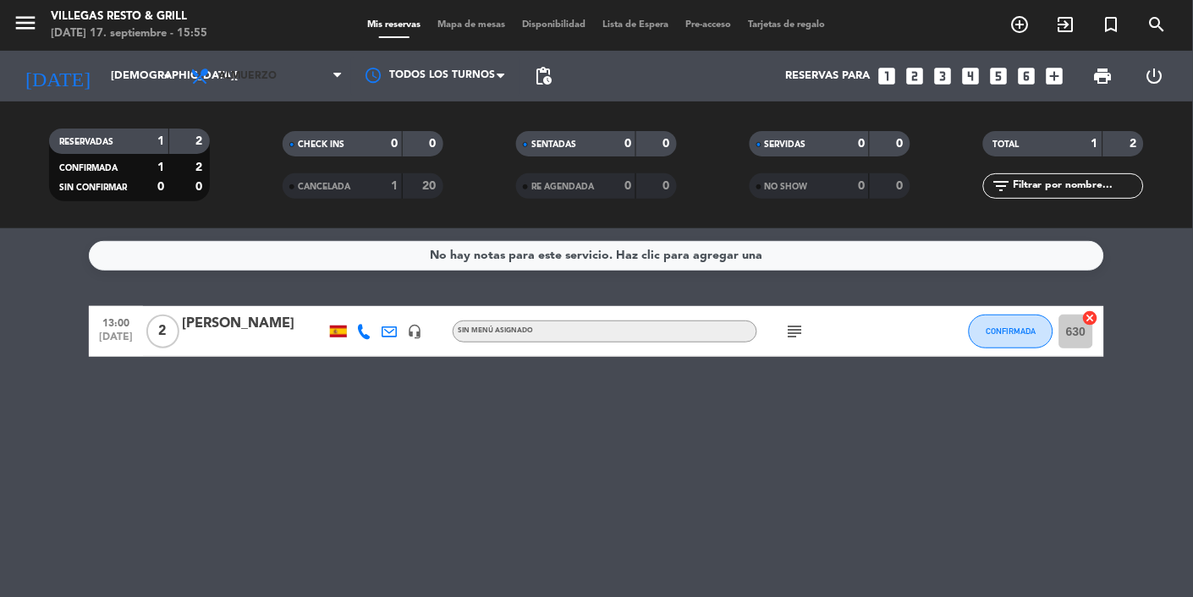
click at [226, 67] on span "Almuerzo" at bounding box center [266, 76] width 169 height 37
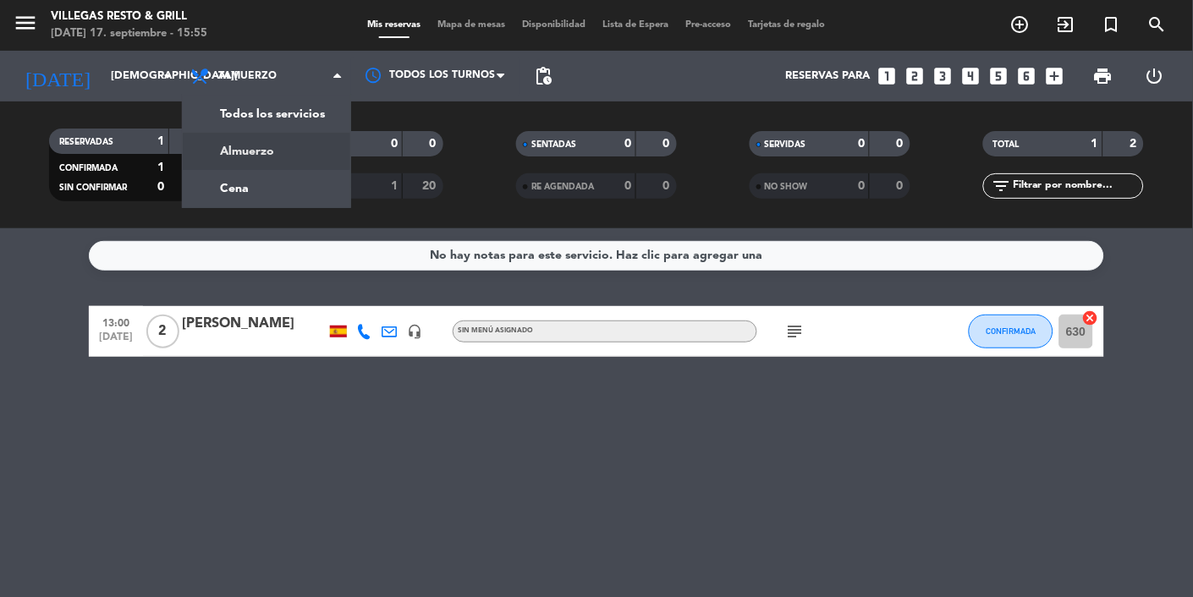
click at [231, 192] on div "menu [PERSON_NAME] Resto & Grill [DATE] 17. septiembre - 15:55 Mis reservas Map…" at bounding box center [596, 114] width 1193 height 228
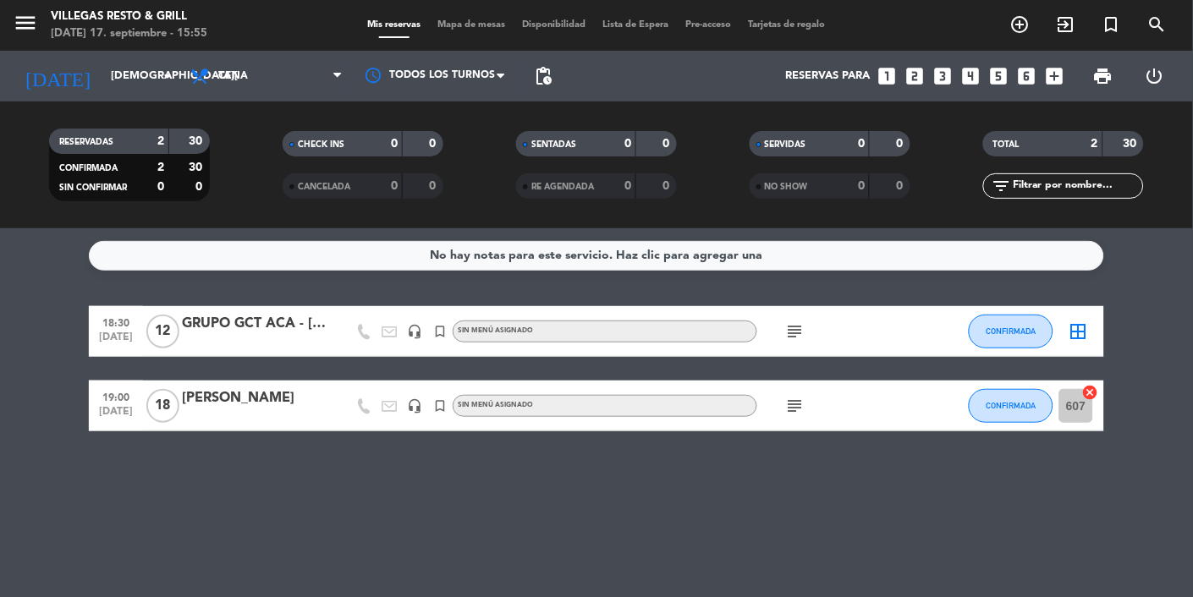
click at [102, 61] on input "[DEMOGRAPHIC_DATA][DATE]" at bounding box center [174, 76] width 145 height 30
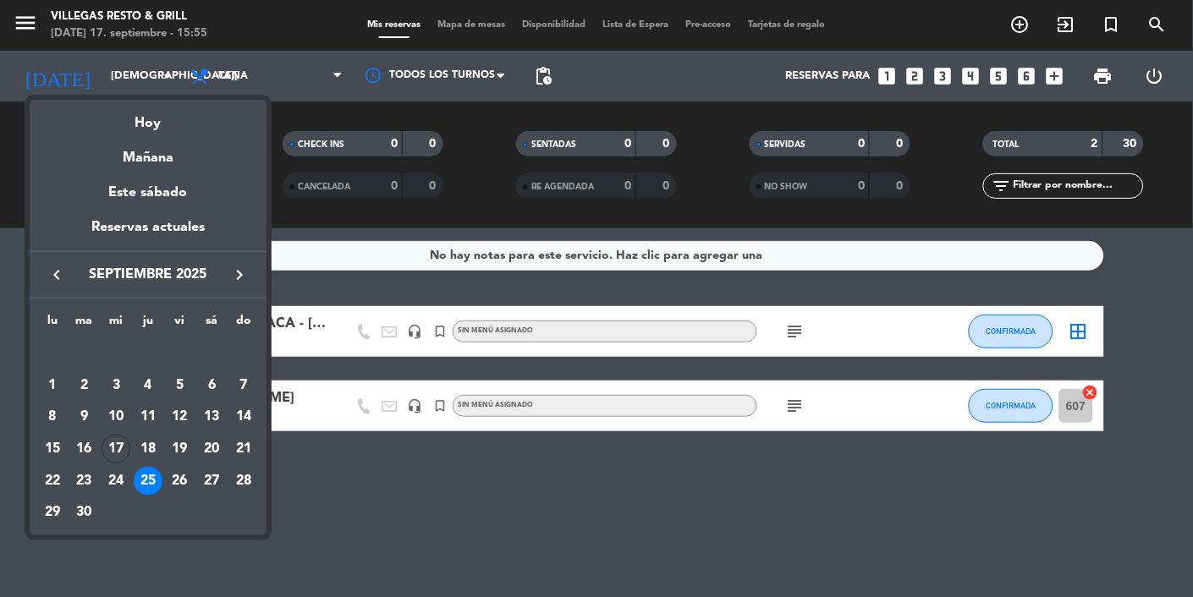
click at [184, 480] on div "26" at bounding box center [180, 481] width 29 height 29
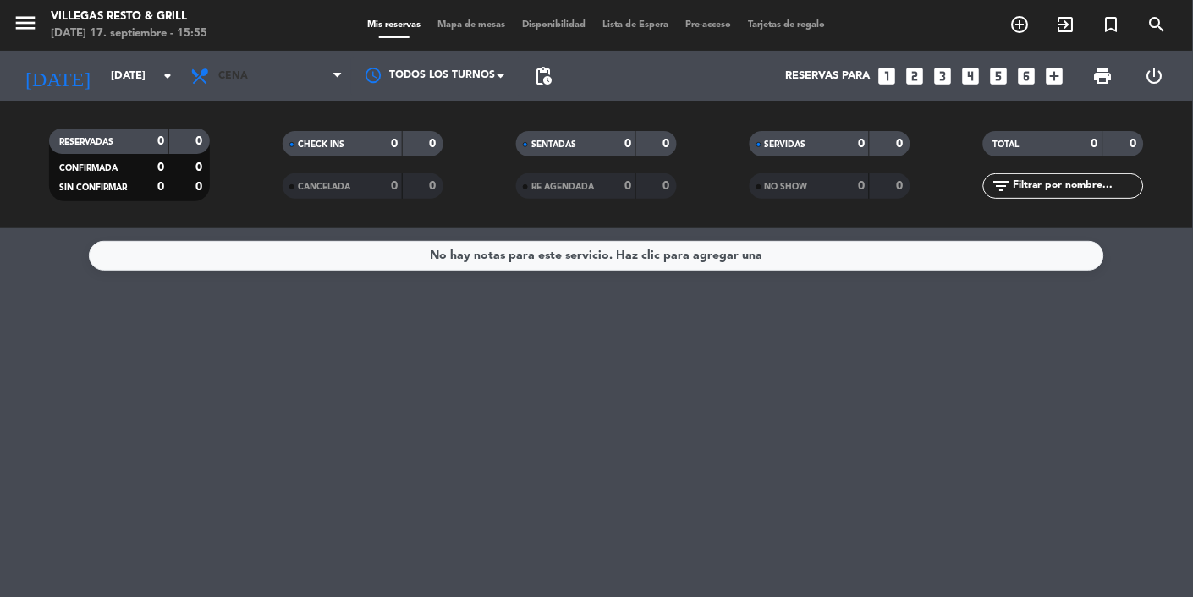
click at [257, 87] on span "Cena" at bounding box center [266, 76] width 169 height 37
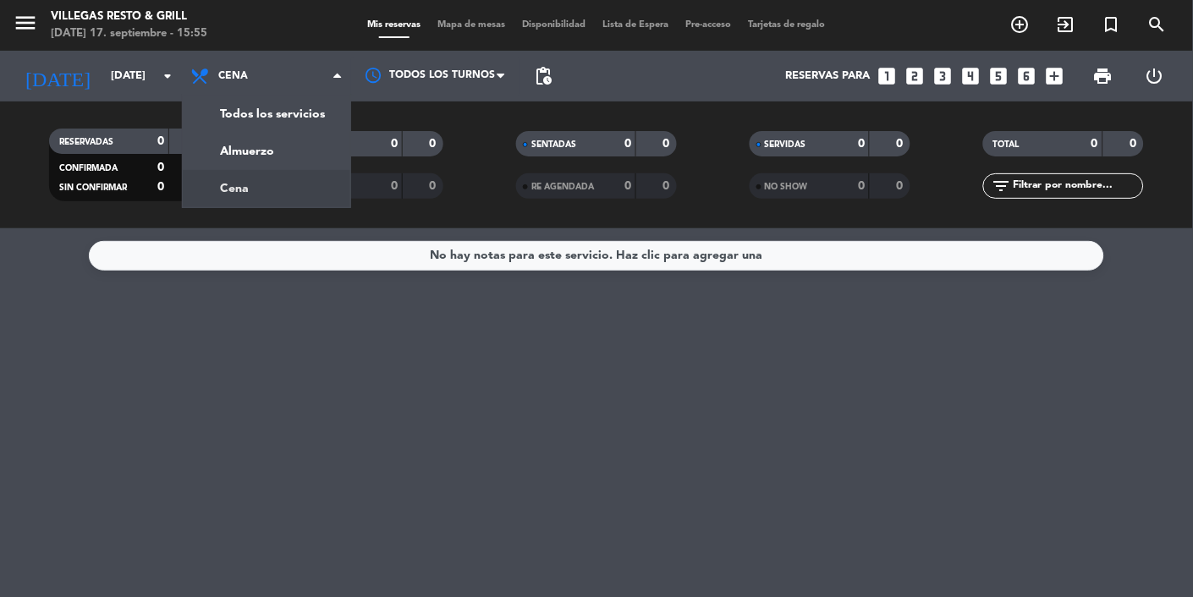
click at [233, 147] on div "menu [PERSON_NAME] Resto & Grill [DATE] 17. septiembre - 15:55 Mis reservas Map…" at bounding box center [596, 114] width 1193 height 228
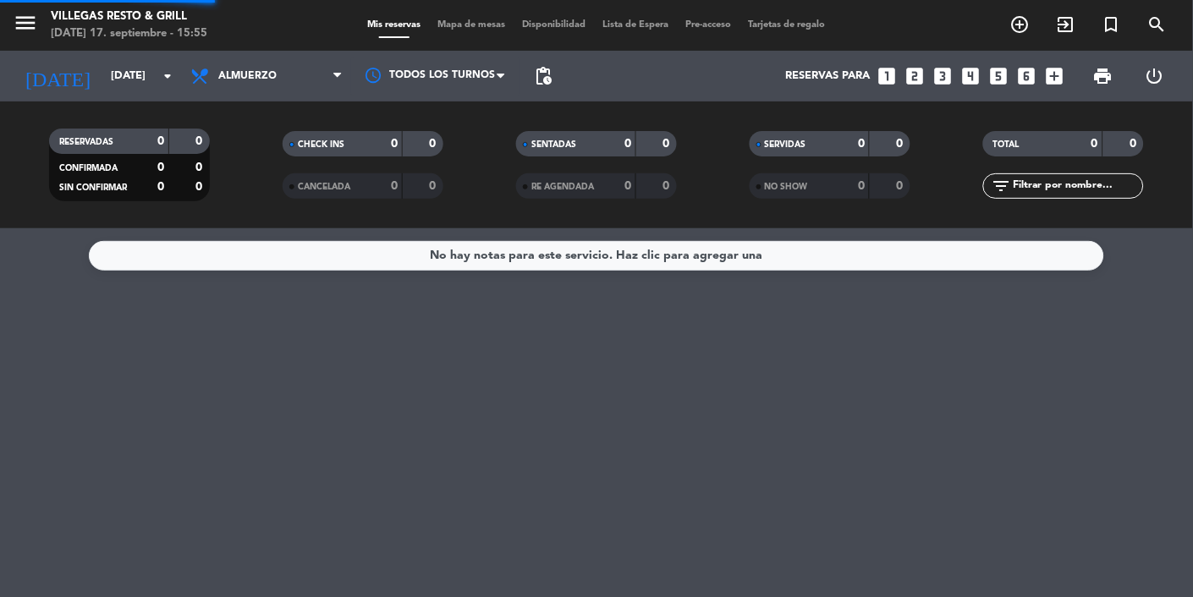
click at [113, 76] on input "[DATE]" at bounding box center [174, 76] width 145 height 30
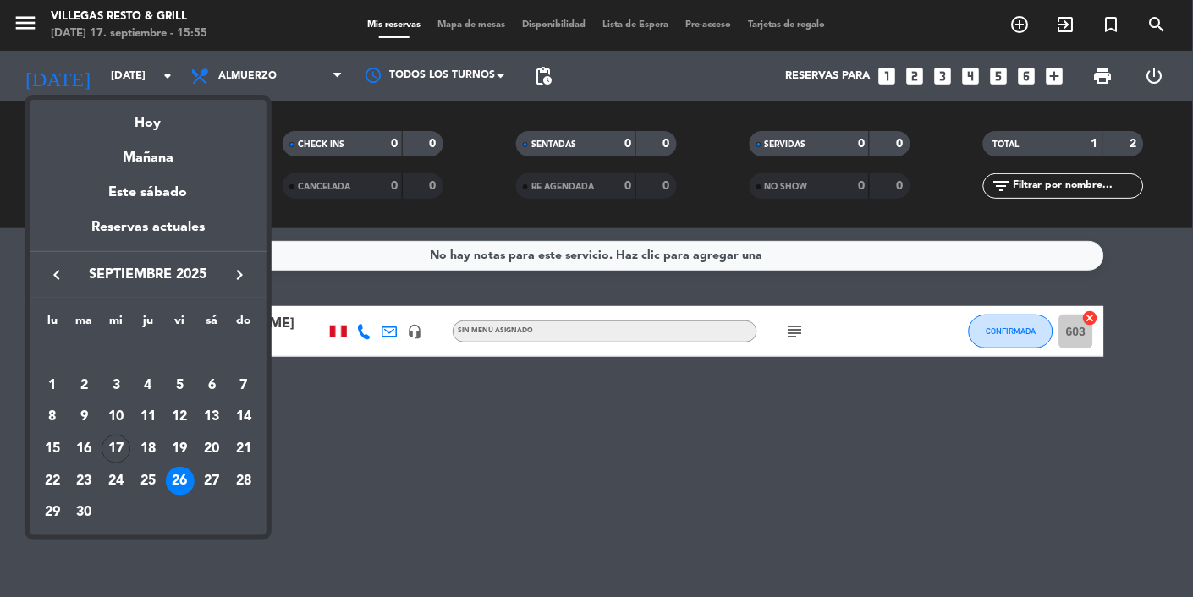
click at [217, 485] on div "27" at bounding box center [211, 481] width 29 height 29
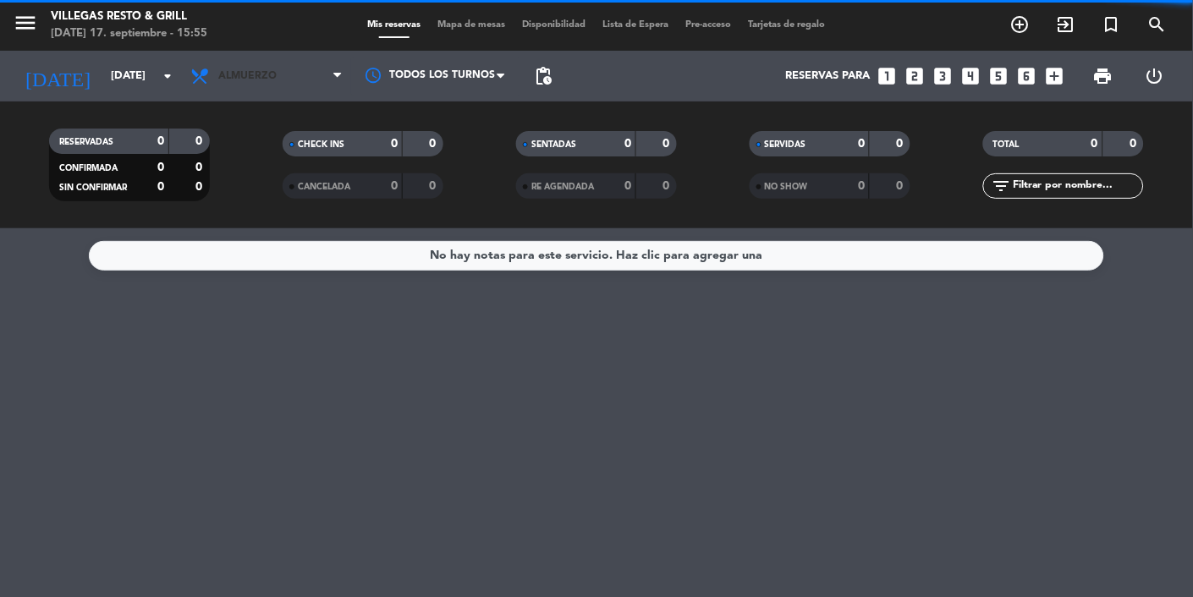
click at [238, 71] on span "Almuerzo" at bounding box center [247, 76] width 58 height 12
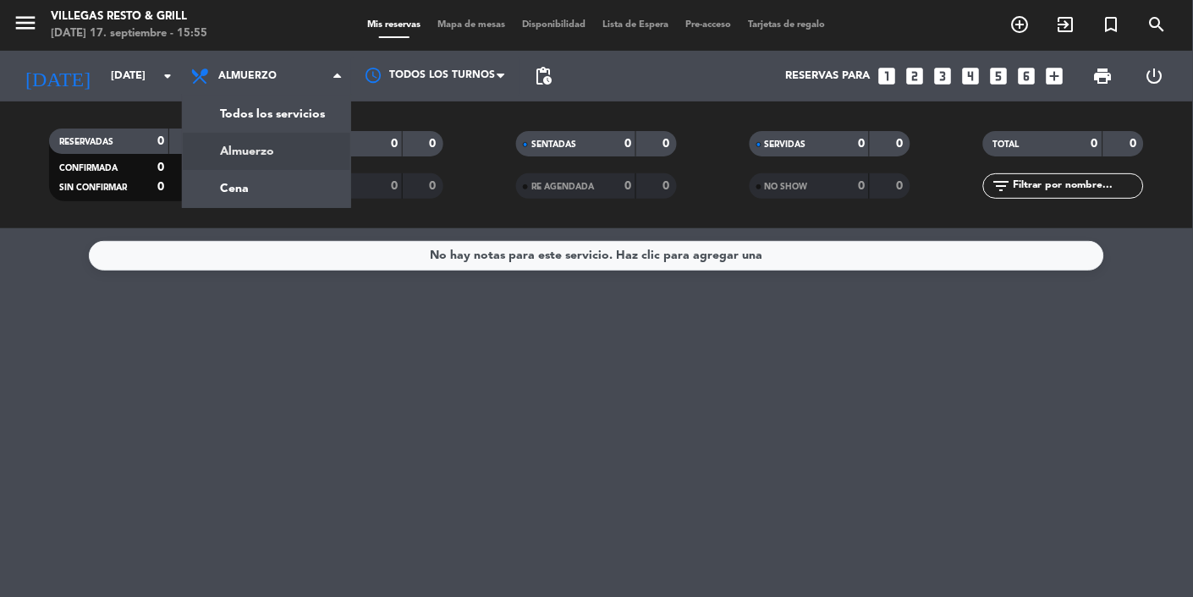
click at [222, 195] on div "menu [PERSON_NAME] Resto & Grill [DATE] 17. septiembre - 15:55 Mis reservas Map…" at bounding box center [596, 114] width 1193 height 228
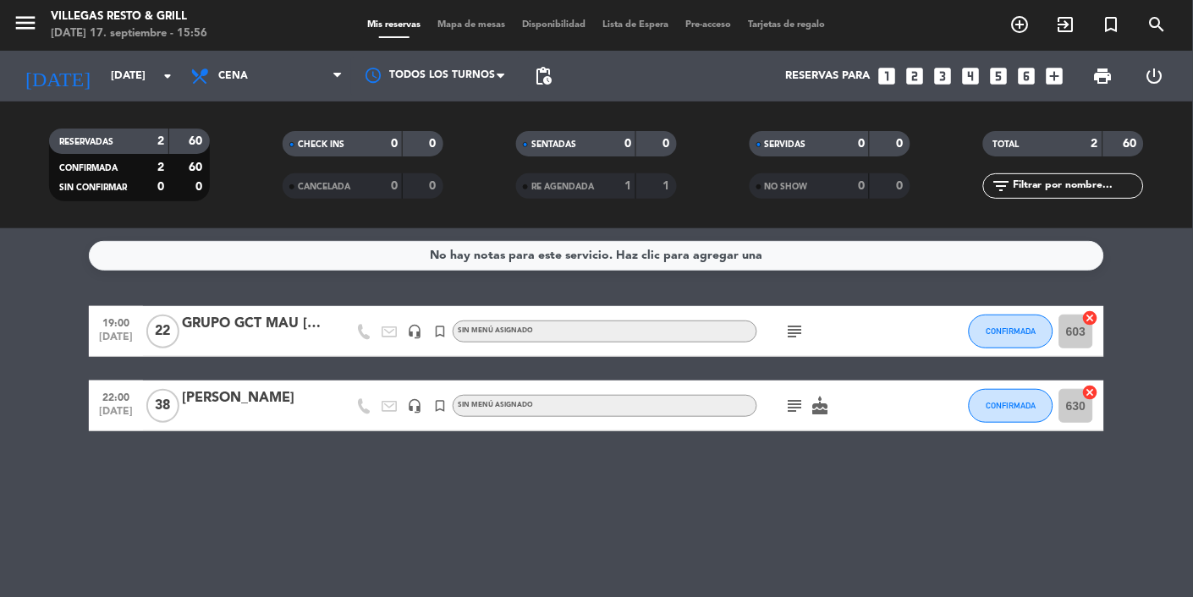
click at [112, 88] on input "[DATE]" at bounding box center [174, 76] width 145 height 30
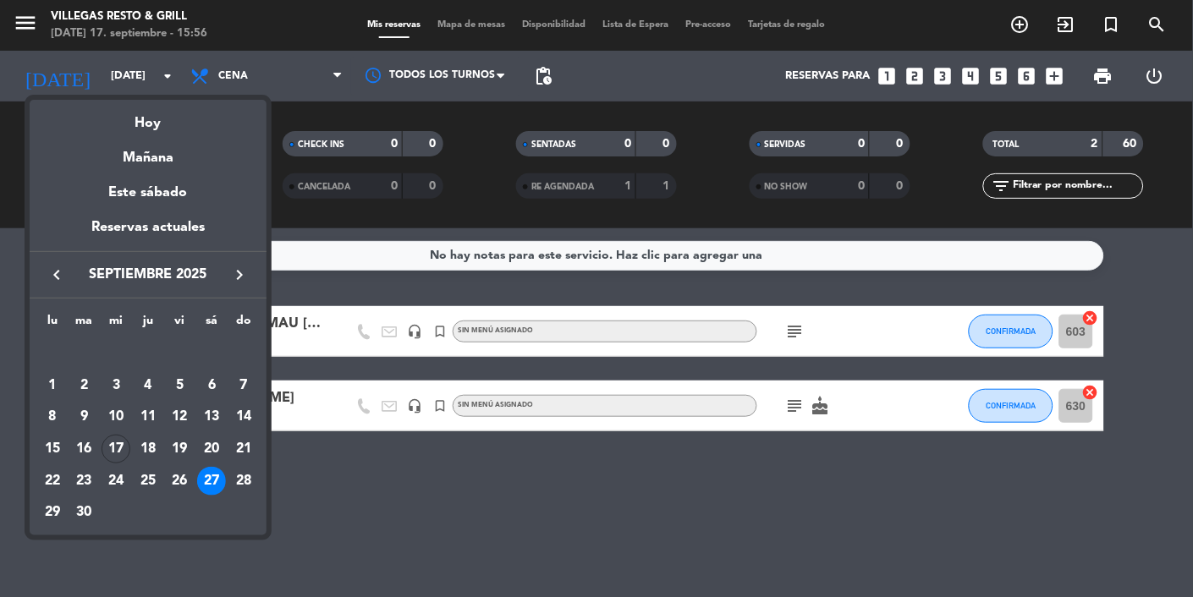
click at [115, 596] on div at bounding box center [596, 298] width 1193 height 597
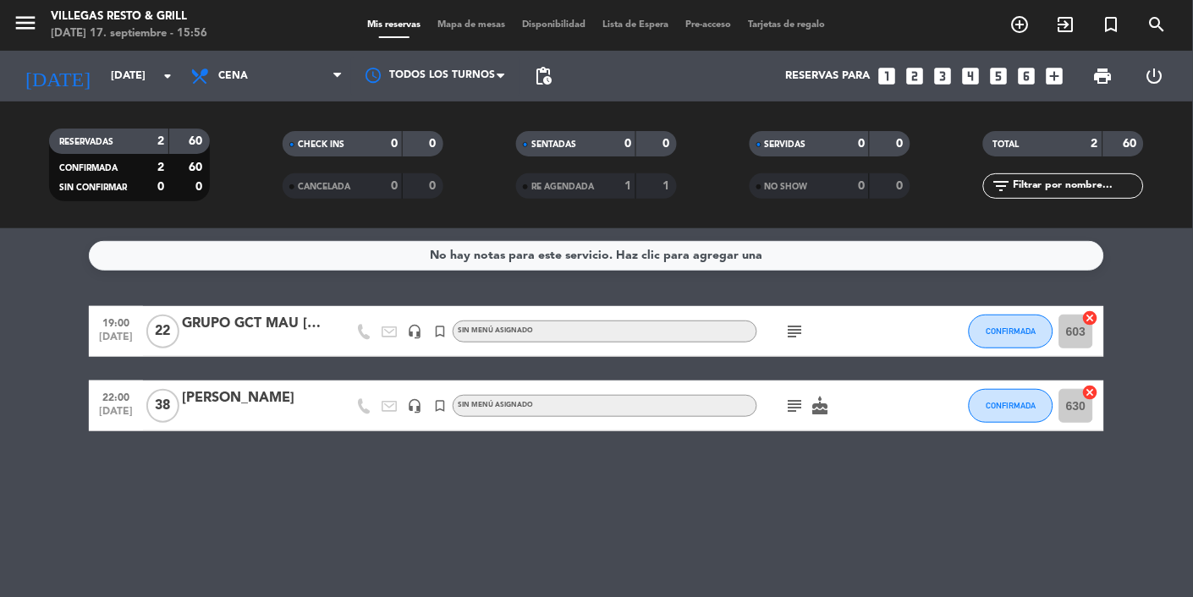
click at [792, 406] on icon "subject" at bounding box center [795, 406] width 20 height 20
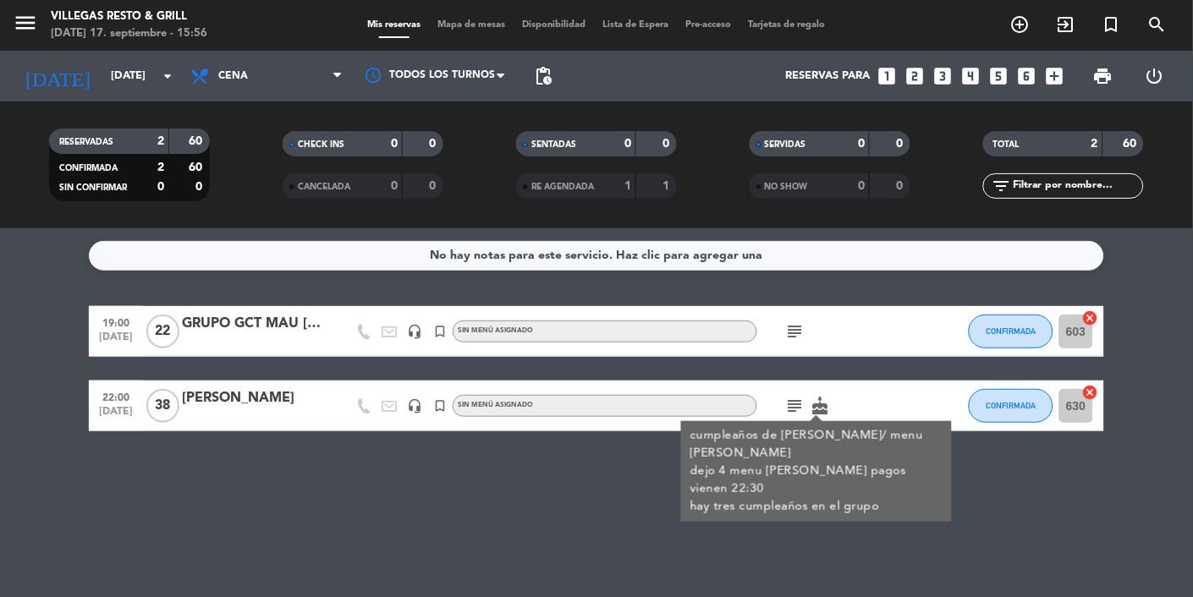
click at [789, 333] on icon "subject" at bounding box center [795, 331] width 20 height 20
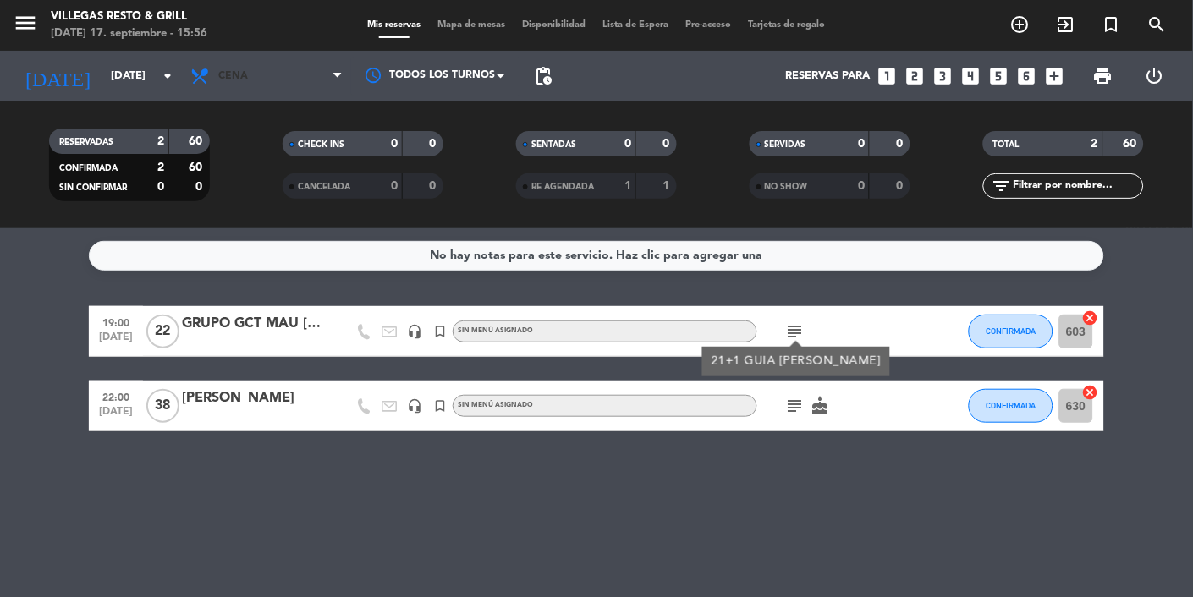
click at [260, 93] on span "Cena" at bounding box center [266, 76] width 169 height 37
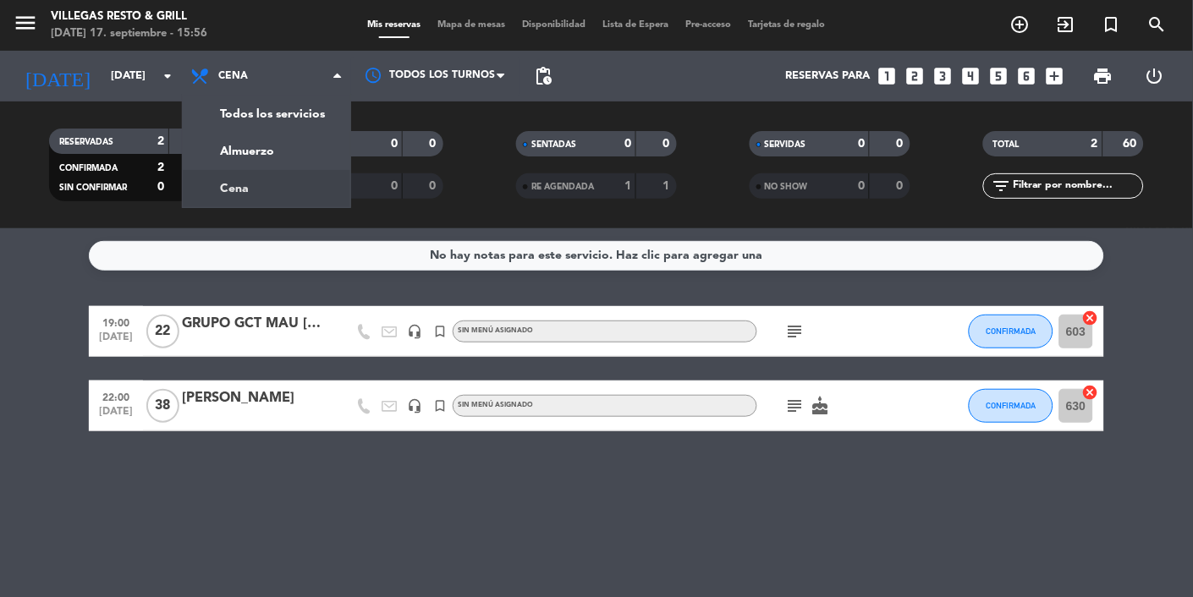
click at [246, 165] on div "menu [PERSON_NAME] Resto & Grill [DATE] 17. septiembre - 15:56 Mis reservas Map…" at bounding box center [596, 114] width 1193 height 228
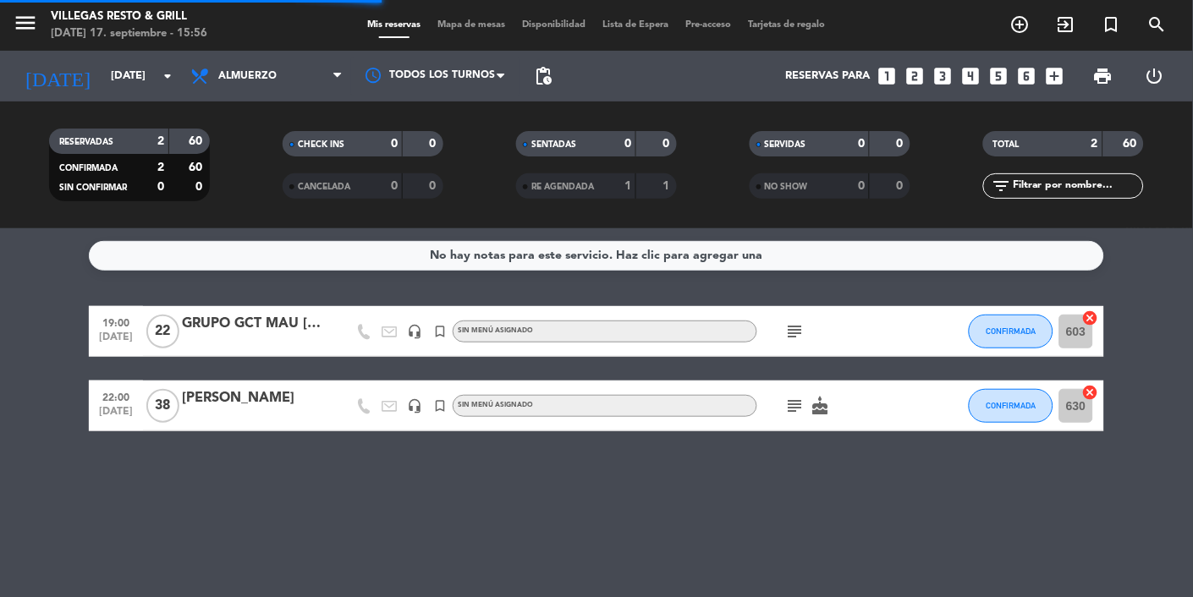
click at [102, 80] on input "[DATE]" at bounding box center [174, 76] width 145 height 30
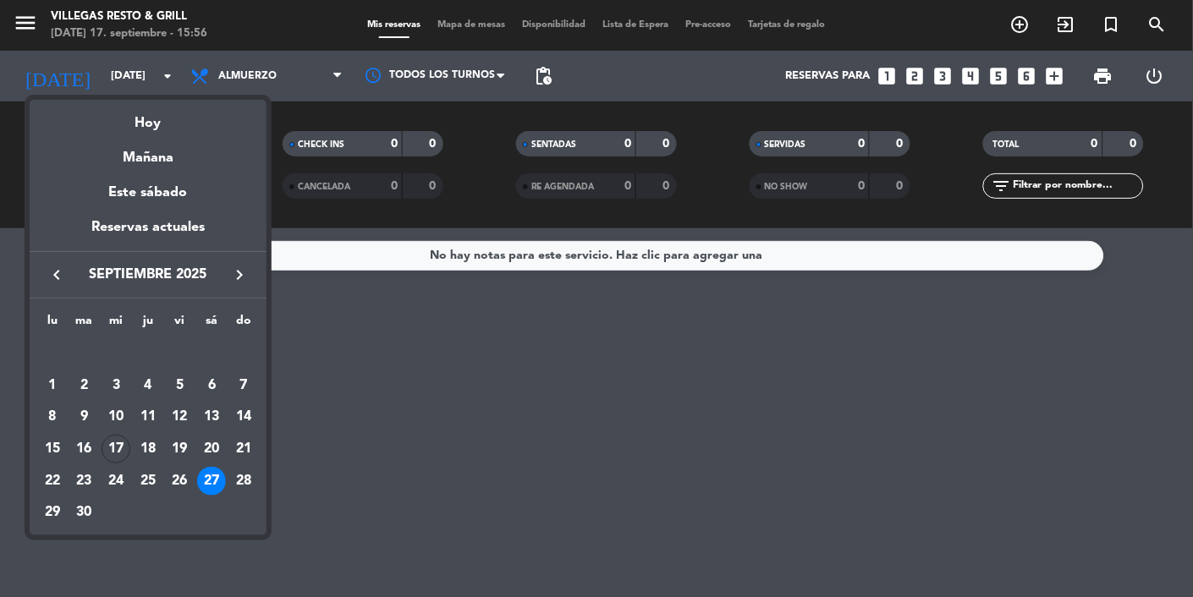
click at [243, 489] on div "28" at bounding box center [243, 481] width 29 height 29
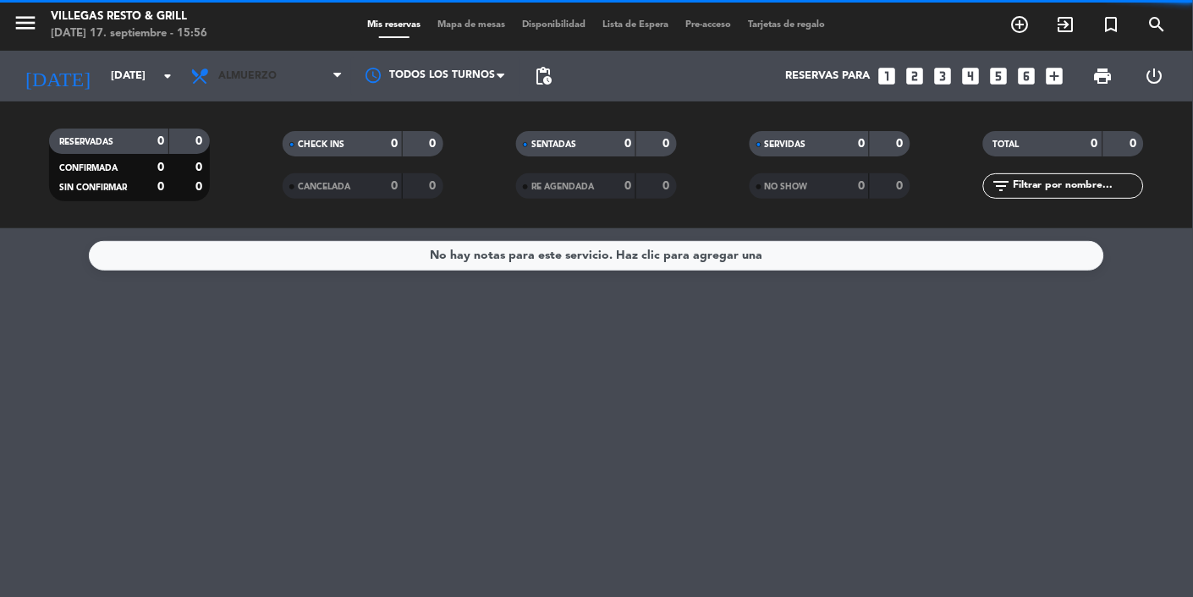
click at [260, 58] on span "Almuerzo" at bounding box center [266, 76] width 169 height 37
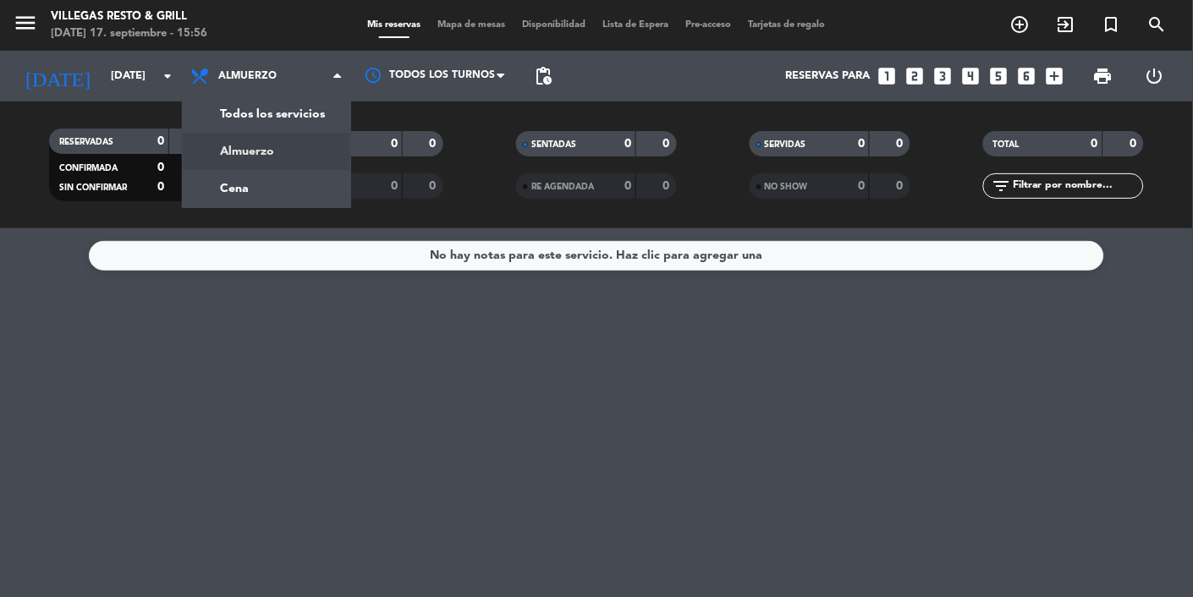
click at [231, 193] on div "menu [PERSON_NAME] Resto & Grill [DATE] 17. septiembre - 15:56 Mis reservas Map…" at bounding box center [596, 114] width 1193 height 228
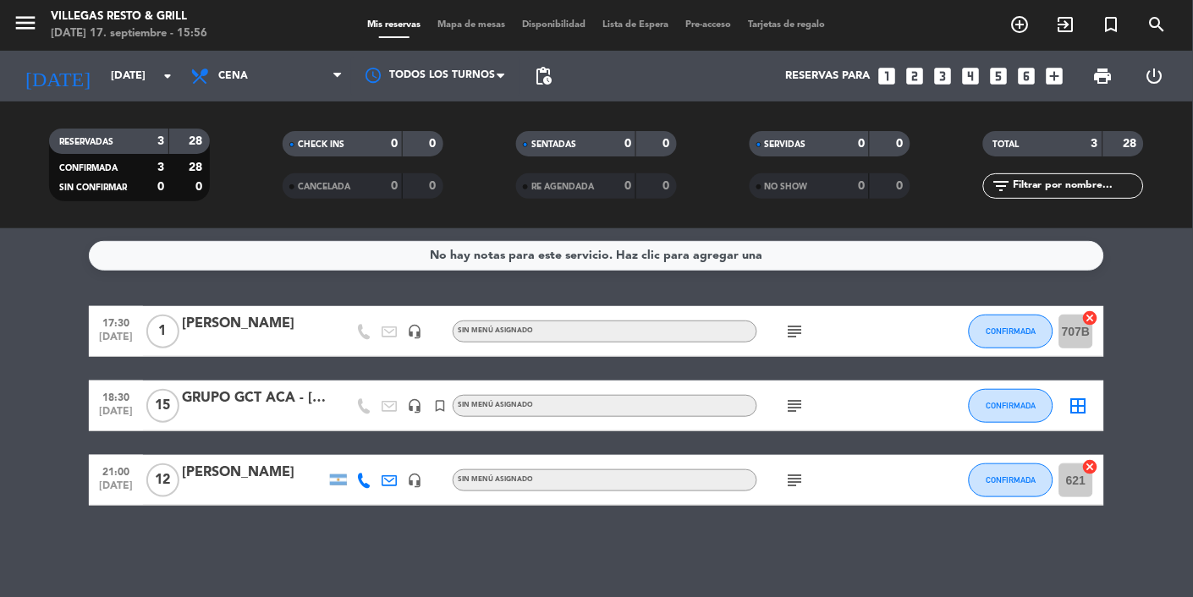
click at [102, 63] on input "[DATE]" at bounding box center [174, 76] width 145 height 30
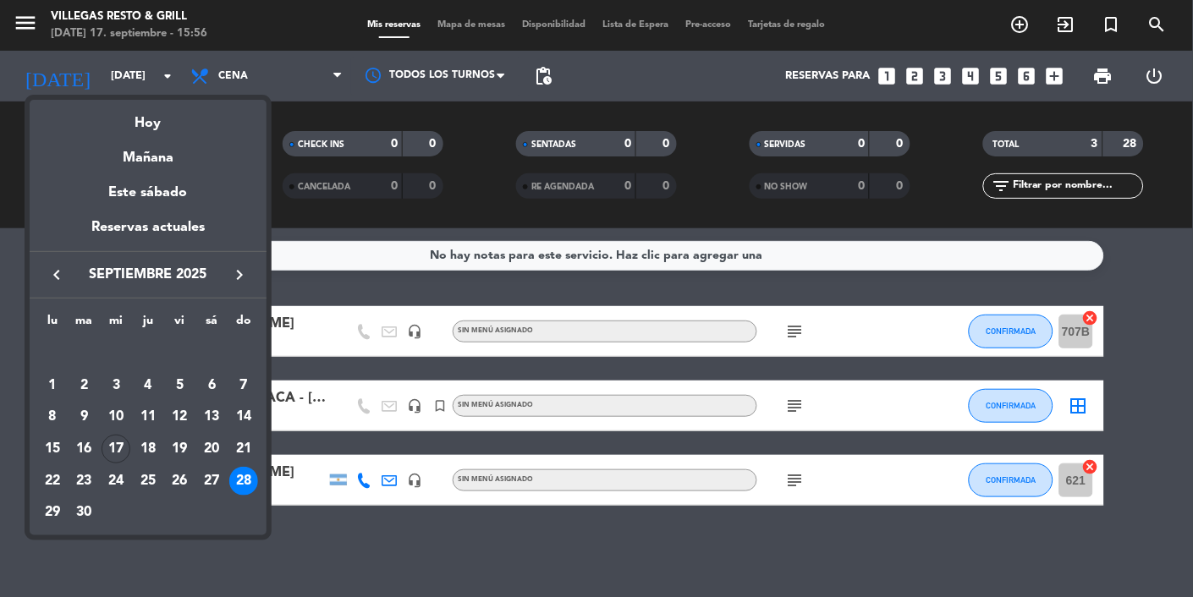
click at [248, 448] on div "21" at bounding box center [243, 449] width 29 height 29
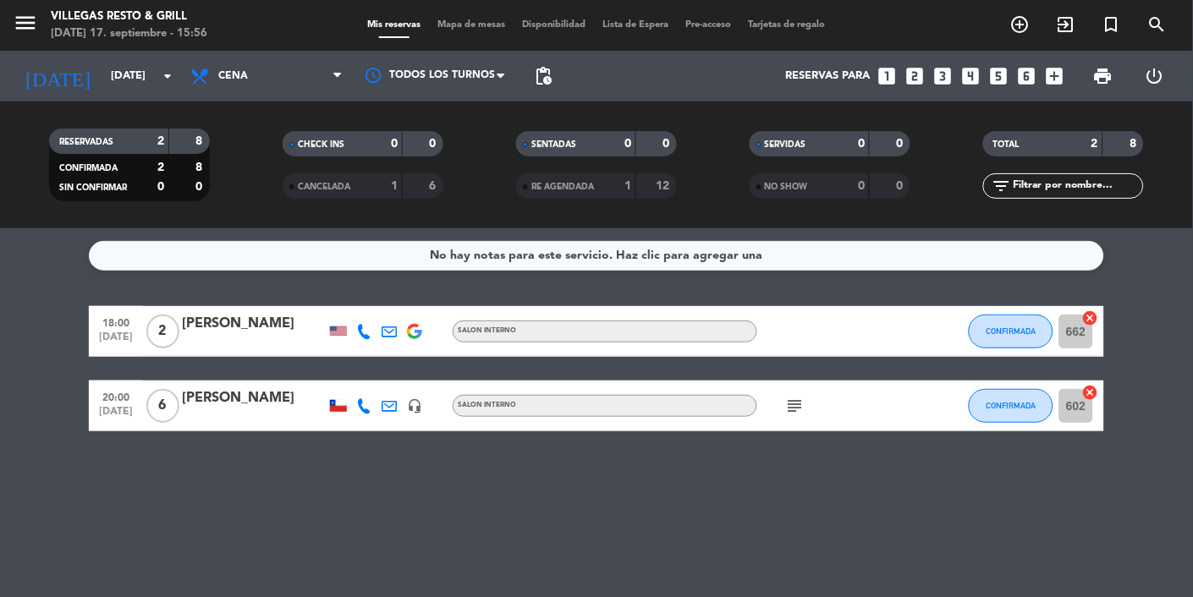
click at [798, 410] on icon "subject" at bounding box center [795, 406] width 20 height 20
click at [906, 557] on div "No hay notas para este servicio. Haz clic para agregar una 18:00 [DATE] 2 [PERS…" at bounding box center [596, 412] width 1193 height 369
click at [102, 76] on input "[DATE]" at bounding box center [174, 76] width 145 height 30
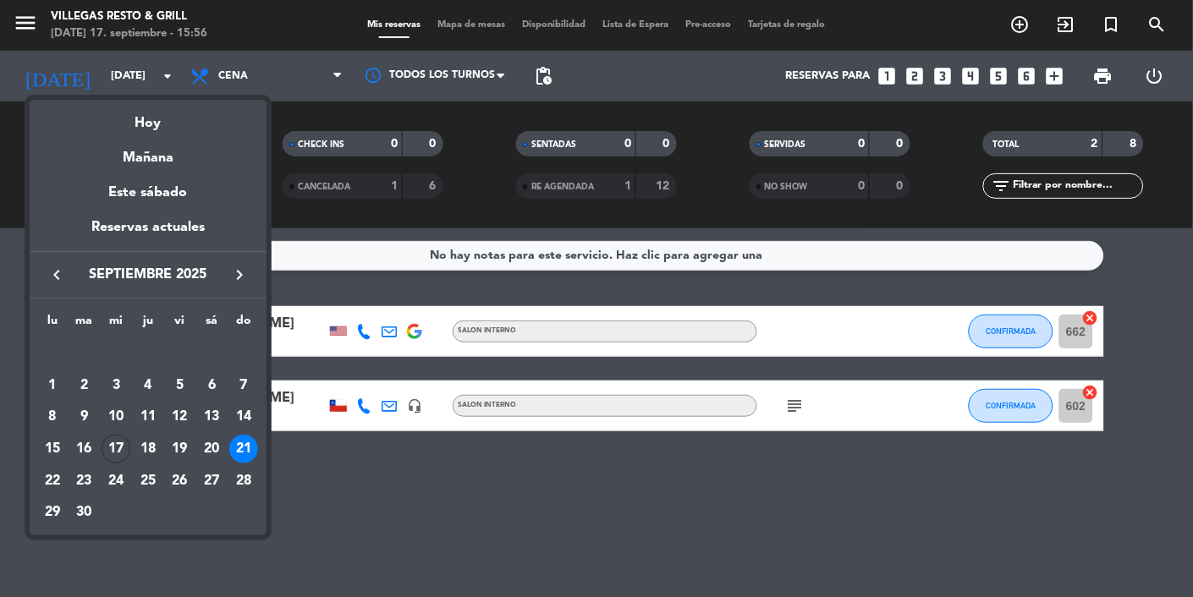
click at [222, 58] on div at bounding box center [596, 298] width 1193 height 597
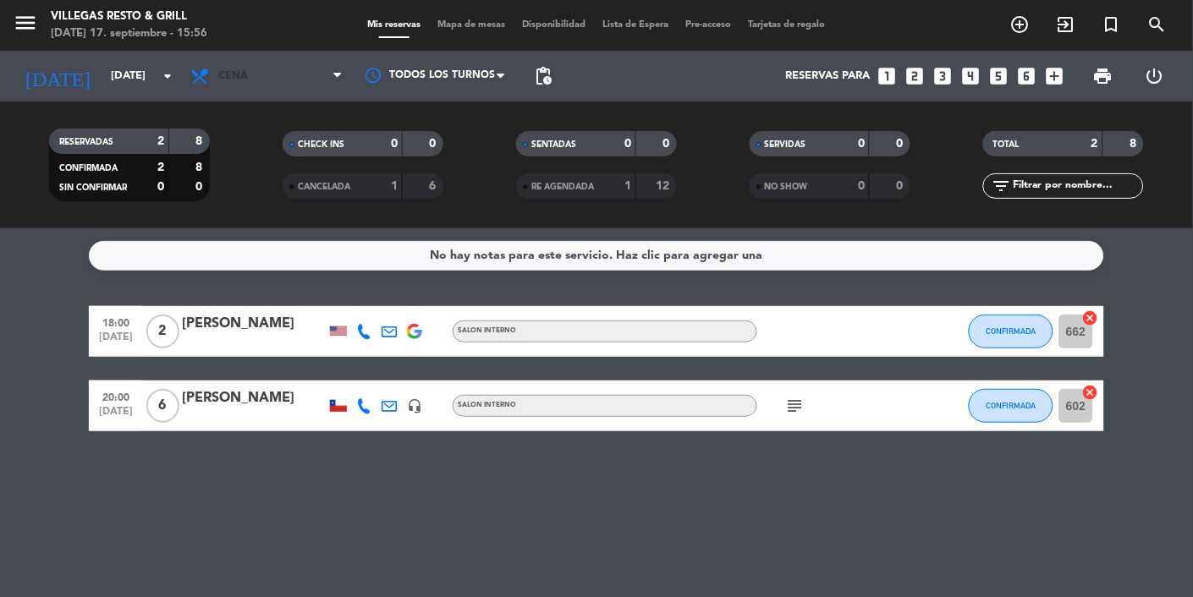
click at [232, 75] on span "Cena" at bounding box center [233, 76] width 30 height 12
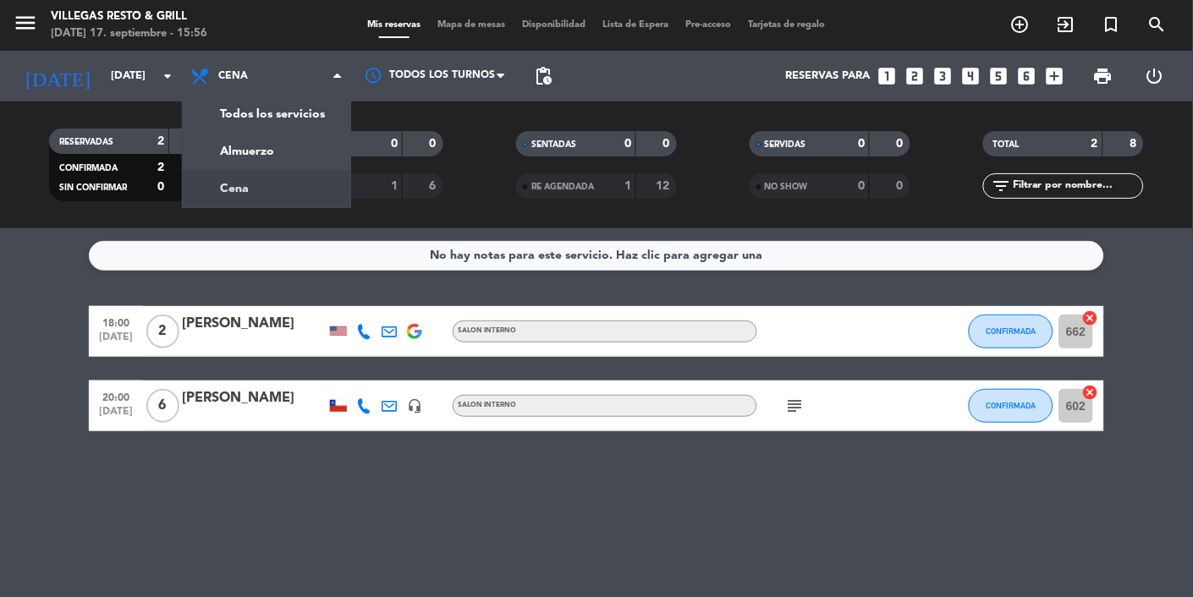
click at [210, 150] on div "menu [PERSON_NAME] Resto & Grill [DATE] 17. septiembre - 15:56 Mis reservas Map…" at bounding box center [596, 114] width 1193 height 228
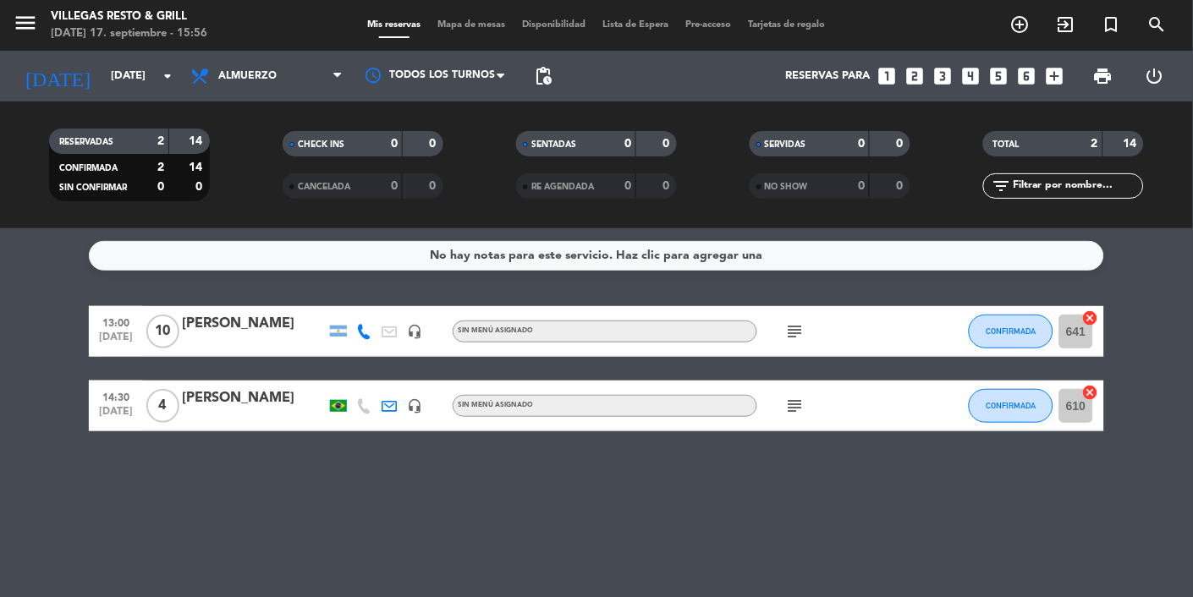
click at [102, 79] on input "[DATE]" at bounding box center [174, 76] width 145 height 30
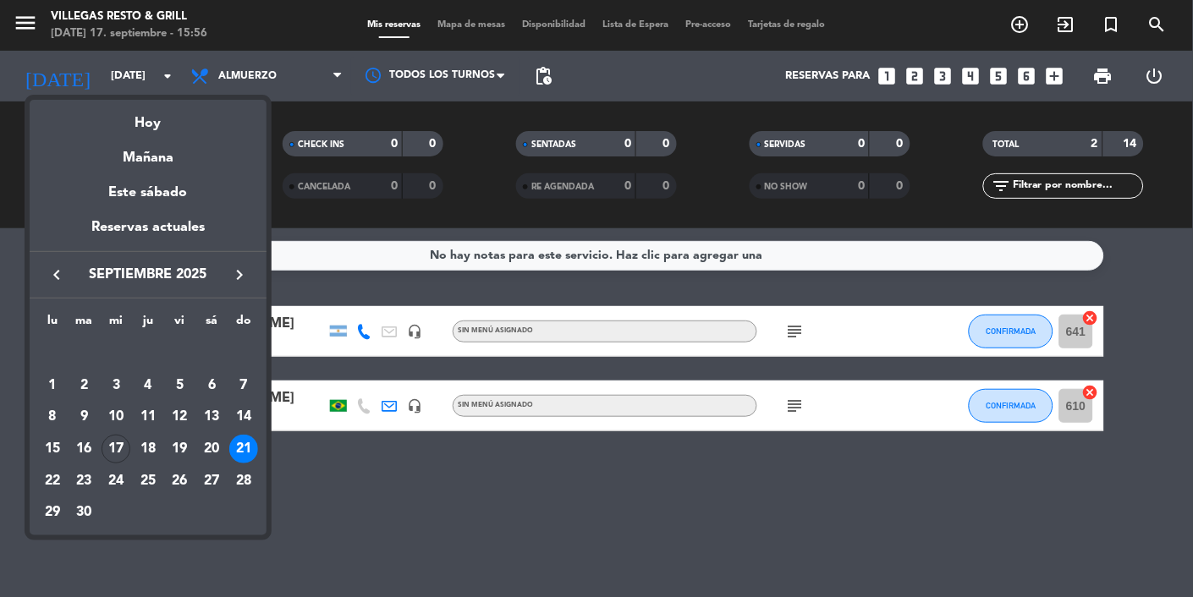
click at [220, 451] on div "20" at bounding box center [211, 449] width 29 height 29
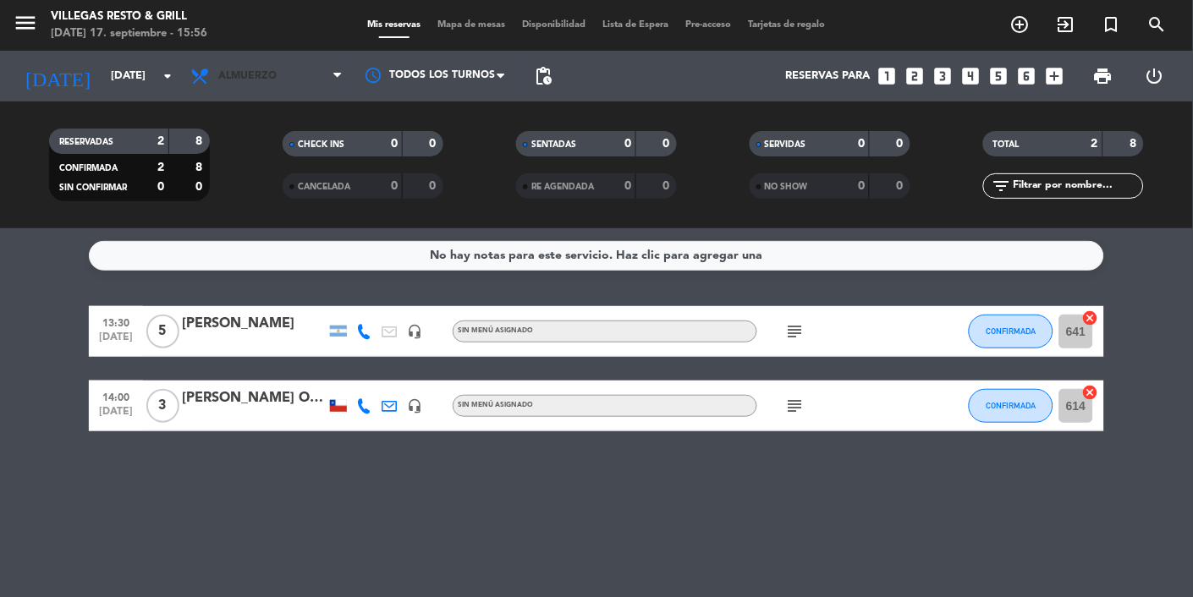
click at [260, 85] on span "Almuerzo" at bounding box center [266, 76] width 169 height 37
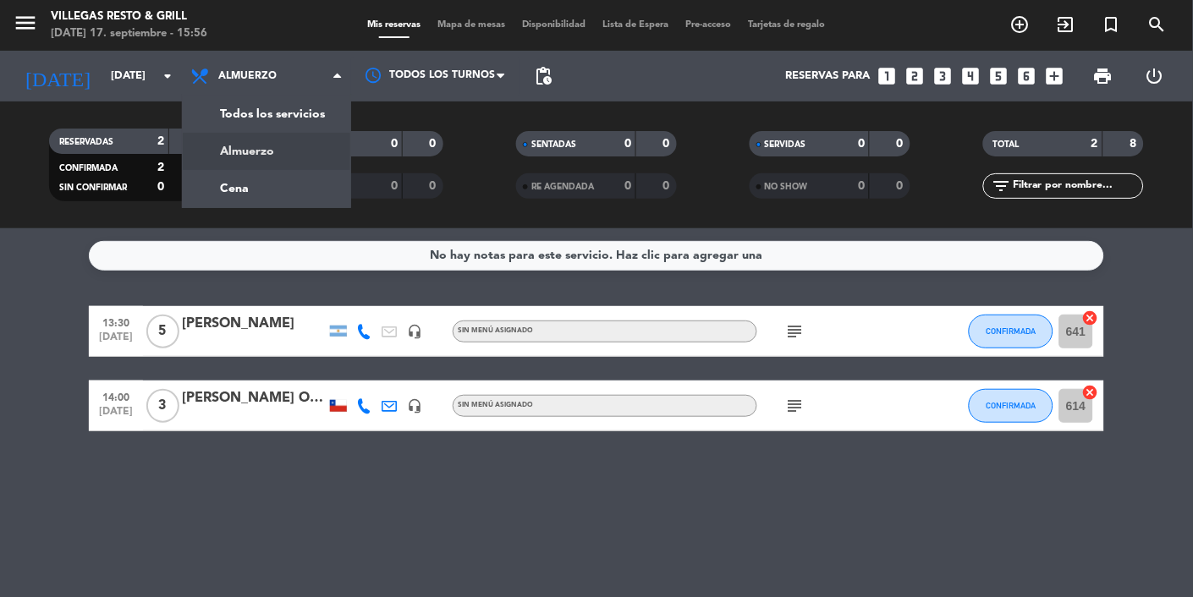
click at [225, 199] on div "menu [PERSON_NAME] Resto & Grill [DATE] 17. septiembre - 15:56 Mis reservas Map…" at bounding box center [596, 114] width 1193 height 228
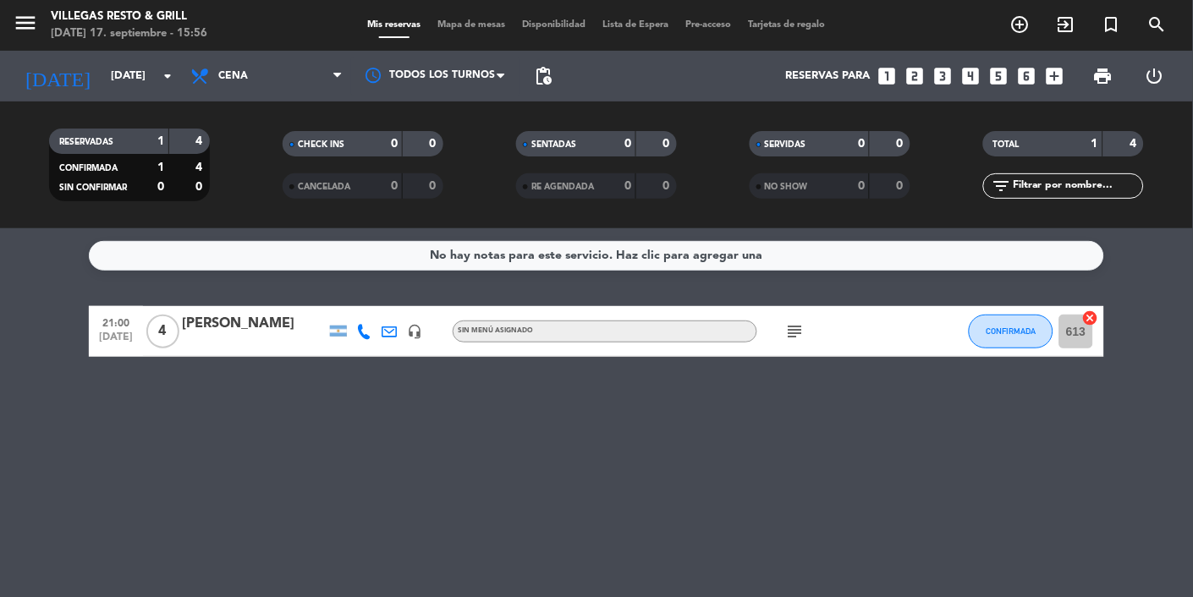
click at [798, 334] on icon "subject" at bounding box center [795, 331] width 20 height 20
click at [113, 74] on input "[DATE]" at bounding box center [174, 76] width 145 height 30
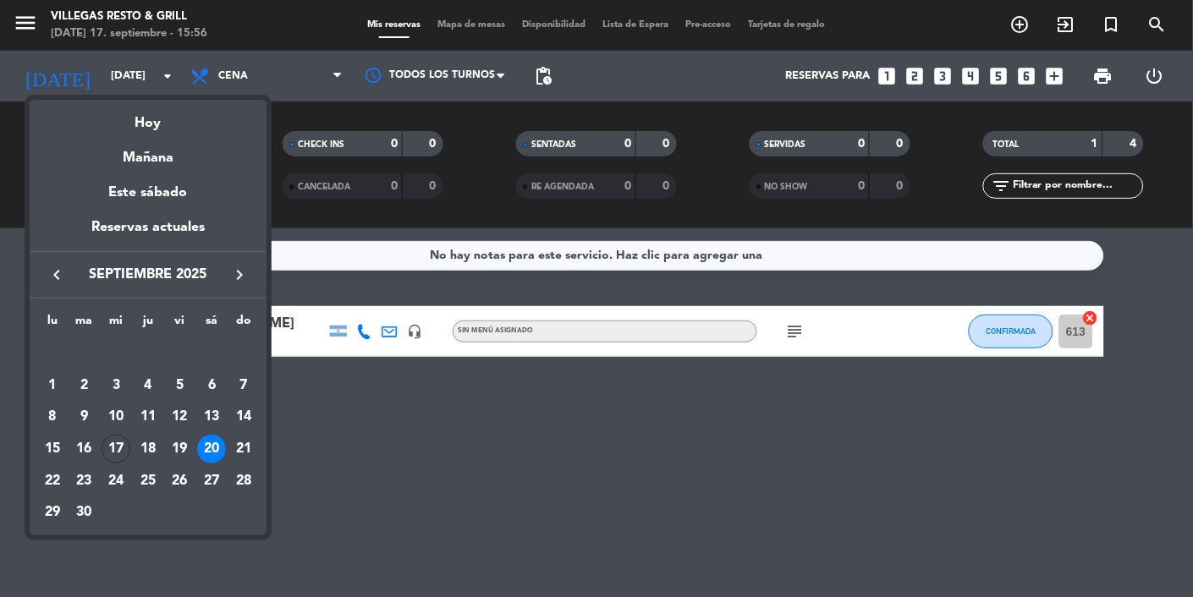
click at [184, 453] on div "19" at bounding box center [180, 449] width 29 height 29
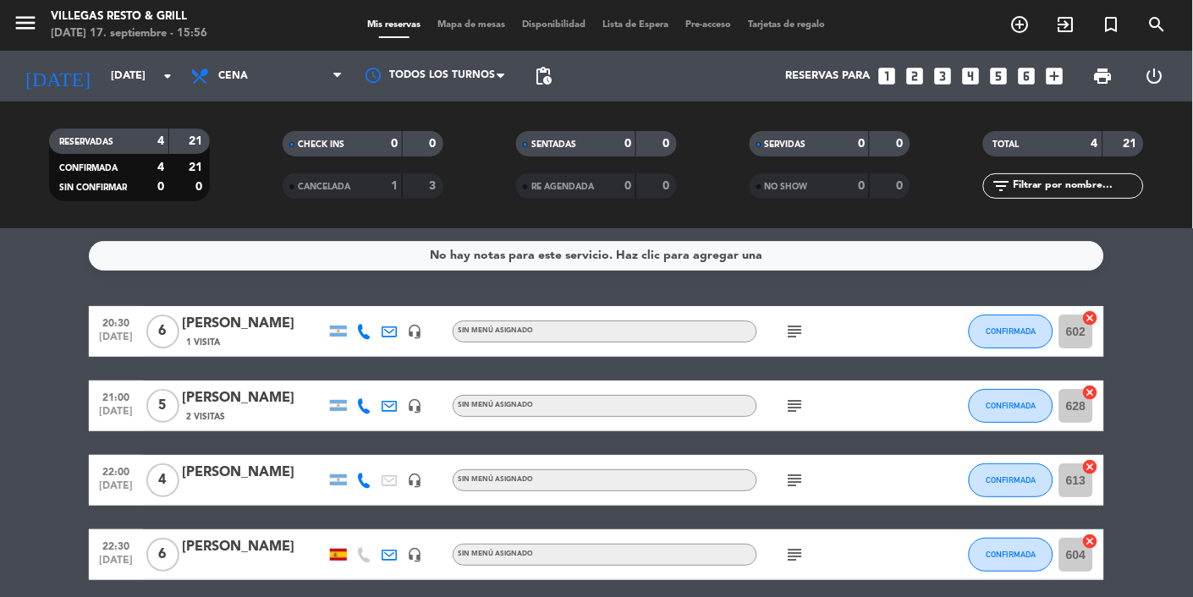
click at [104, 65] on input "[DATE]" at bounding box center [174, 76] width 145 height 30
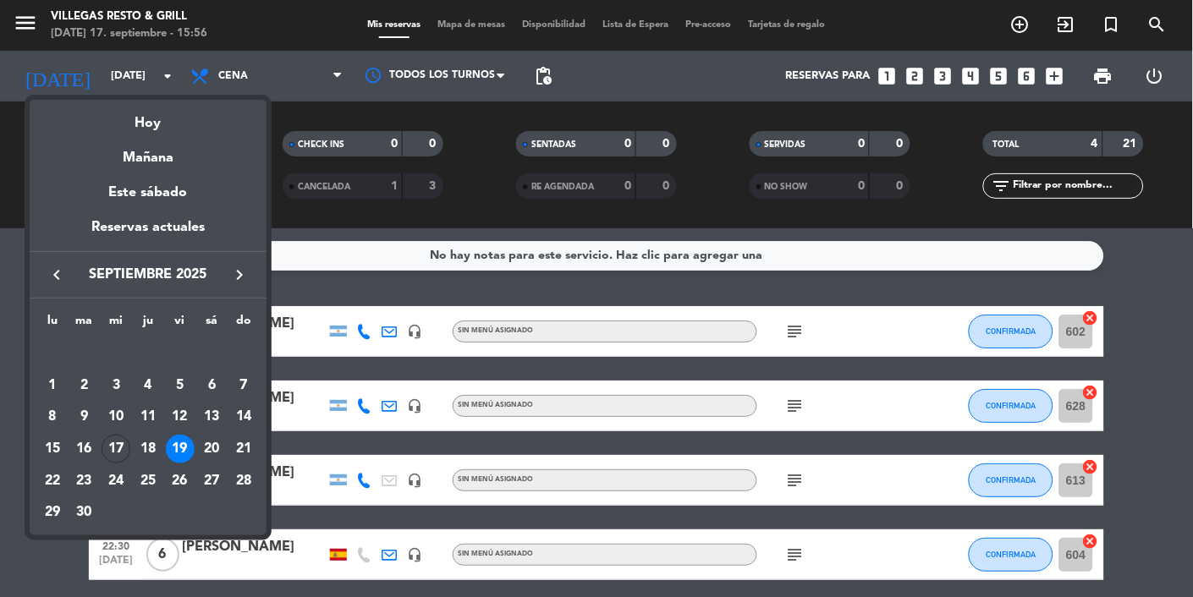
click at [156, 451] on div "18" at bounding box center [148, 449] width 29 height 29
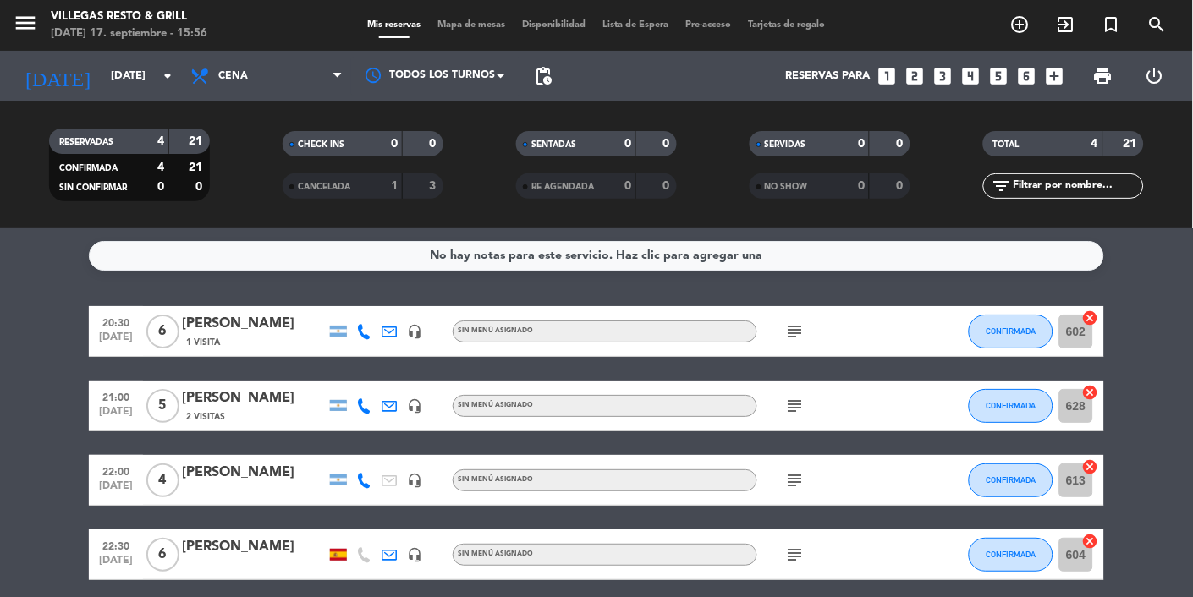
type input "[DEMOGRAPHIC_DATA][DATE]"
click at [246, 93] on span "Cena" at bounding box center [266, 76] width 169 height 37
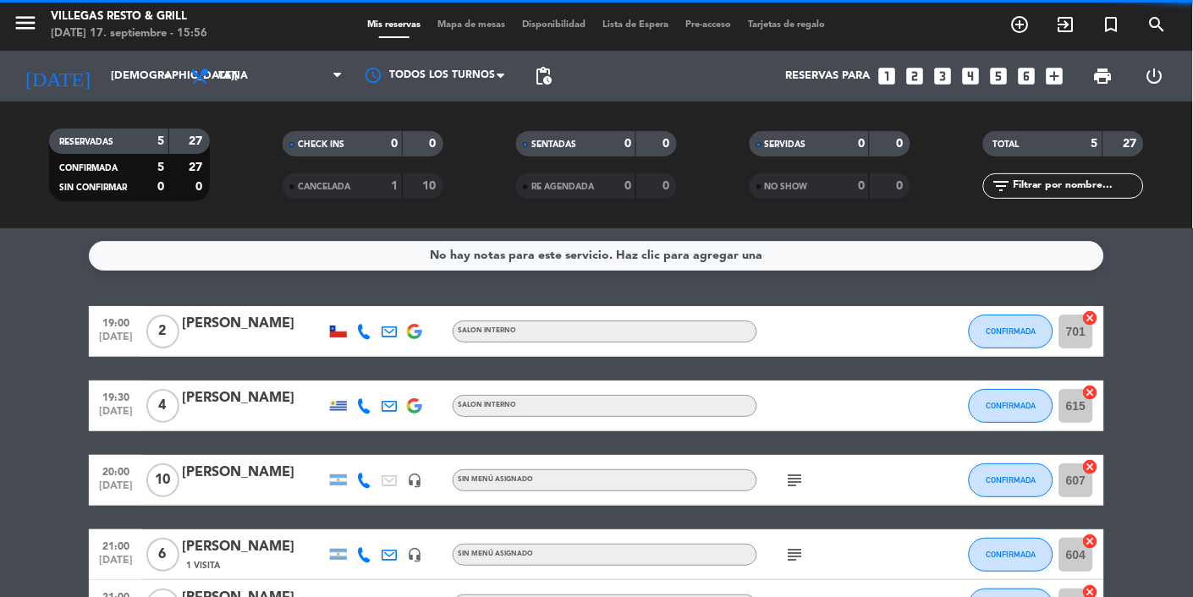
click at [238, 146] on filter-checkbox "RESERVADAS 5 27 CONFIRMADA 5 27 SIN CONFIRMAR 0 0" at bounding box center [129, 165] width 233 height 73
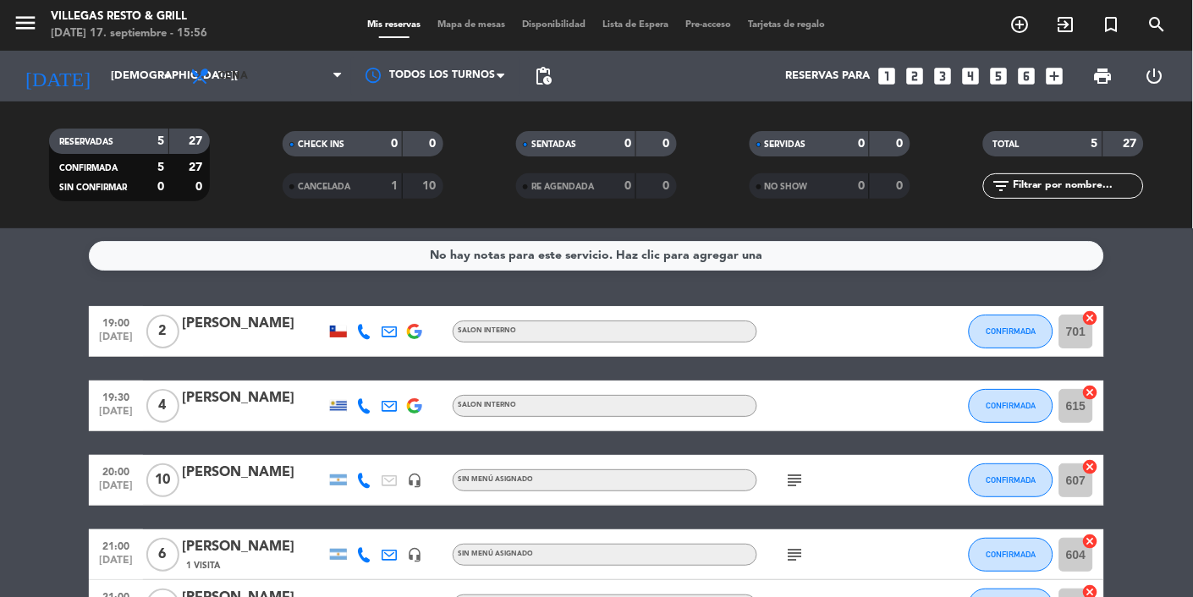
click at [211, 69] on icon at bounding box center [201, 76] width 25 height 20
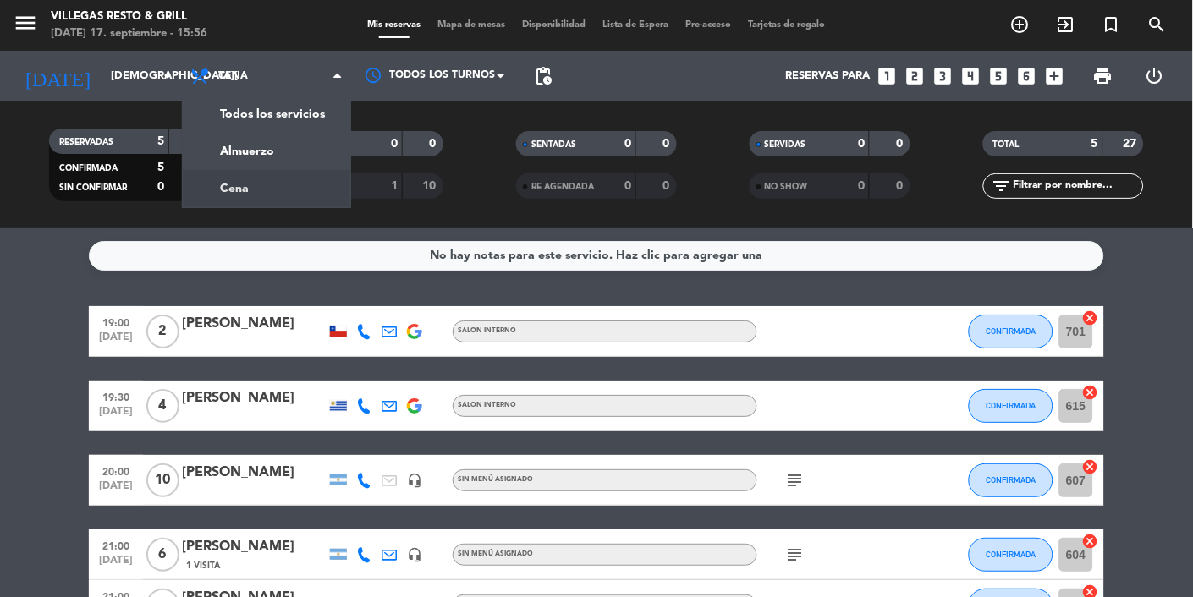
click at [233, 154] on div "menu [PERSON_NAME] Resto & Grill [DATE] 17. septiembre - 15:56 Mis reservas Map…" at bounding box center [596, 114] width 1193 height 228
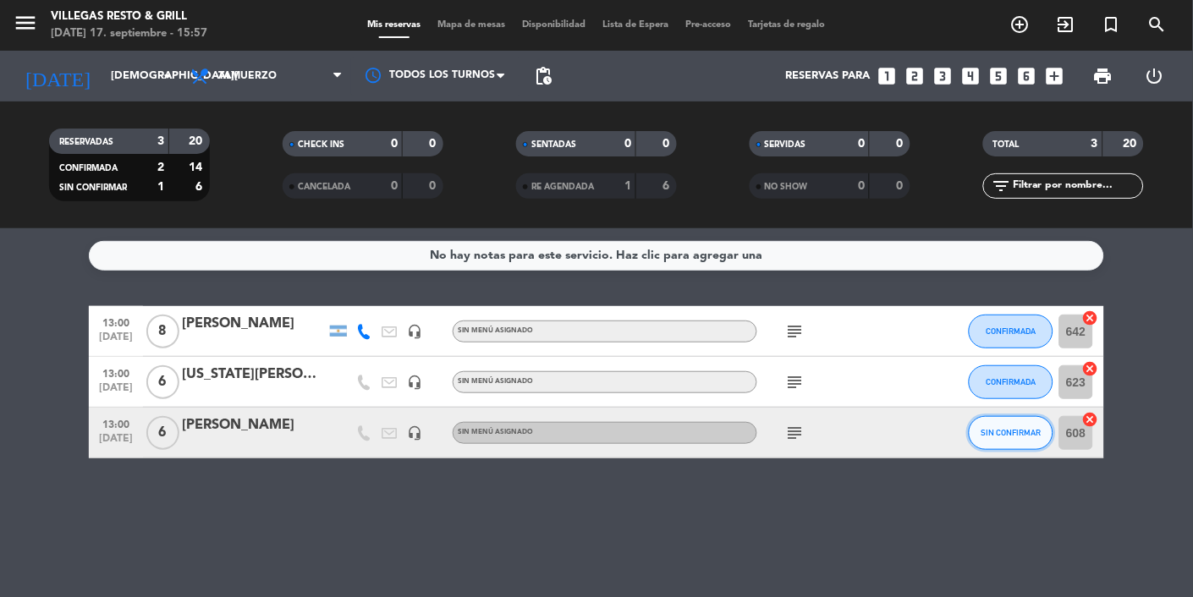
click at [1011, 440] on button "SIN CONFIRMAR" at bounding box center [1010, 433] width 85 height 34
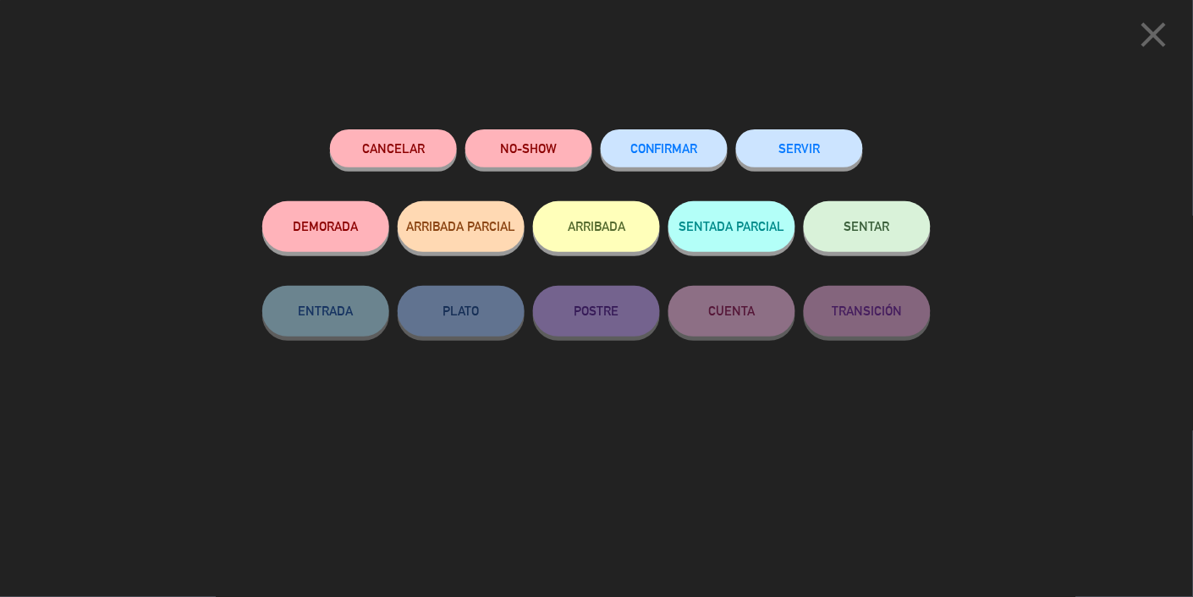
click at [1134, 34] on icon "close" at bounding box center [1154, 35] width 42 height 42
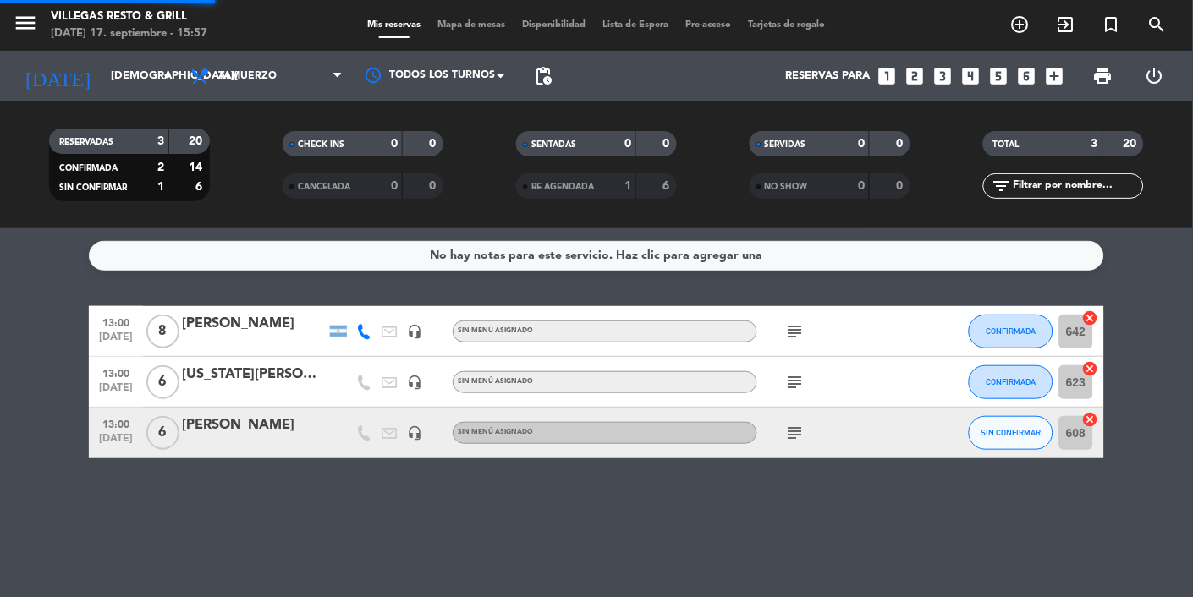
click at [33, 197] on filter-checkbox "RESERVADAS 3 20 CONFIRMADA 2 14 SIN CONFIRMAR 1 6" at bounding box center [129, 165] width 233 height 73
click at [43, 197] on filter-checkbox "RESERVADAS 3 20 CONFIRMADA 2 14 SIN CONFIRMAR 1 6" at bounding box center [129, 165] width 233 height 73
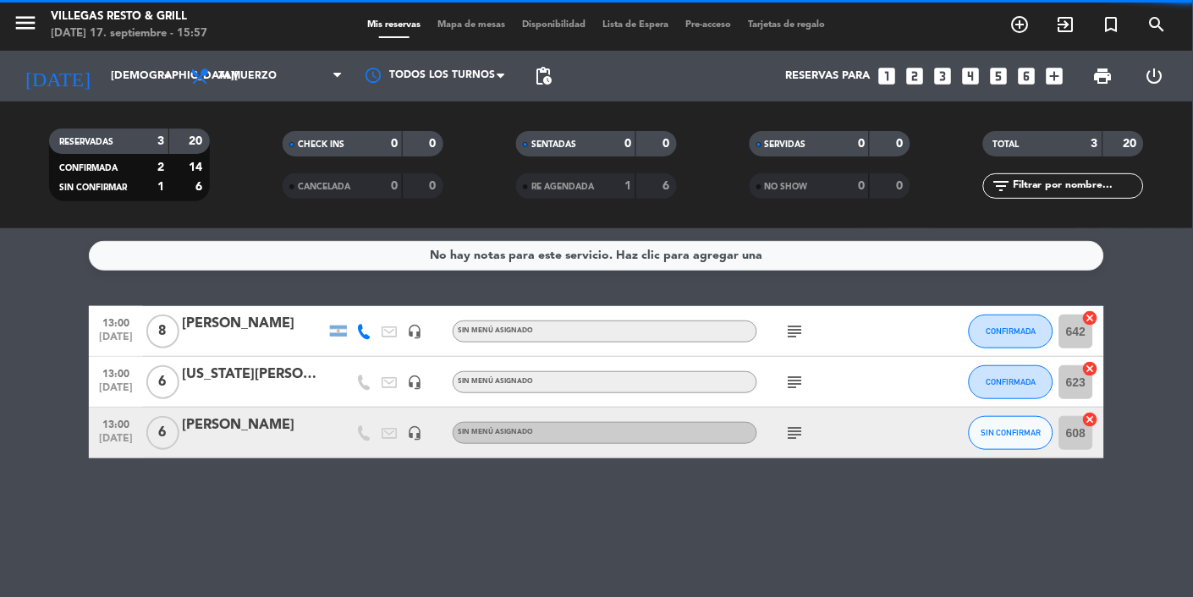
click at [796, 439] on icon "subject" at bounding box center [795, 433] width 20 height 20
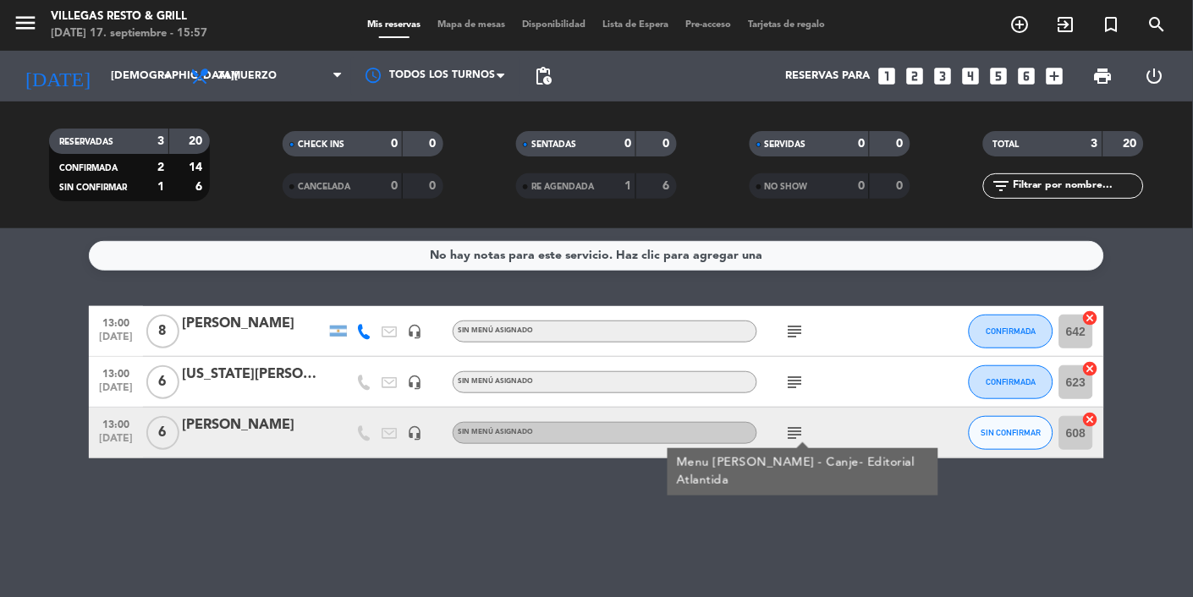
click at [908, 596] on div "No hay notas para este servicio. Haz clic para agregar una 13:00 [DATE] 8 [PERS…" at bounding box center [596, 412] width 1193 height 369
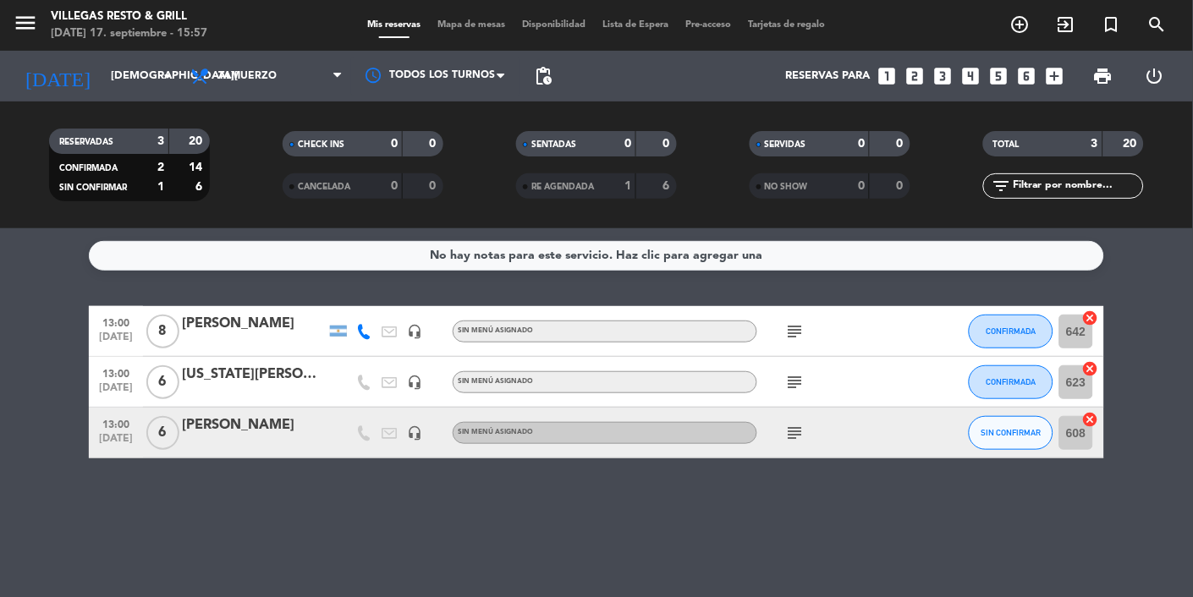
click at [244, 443] on div at bounding box center [254, 444] width 144 height 14
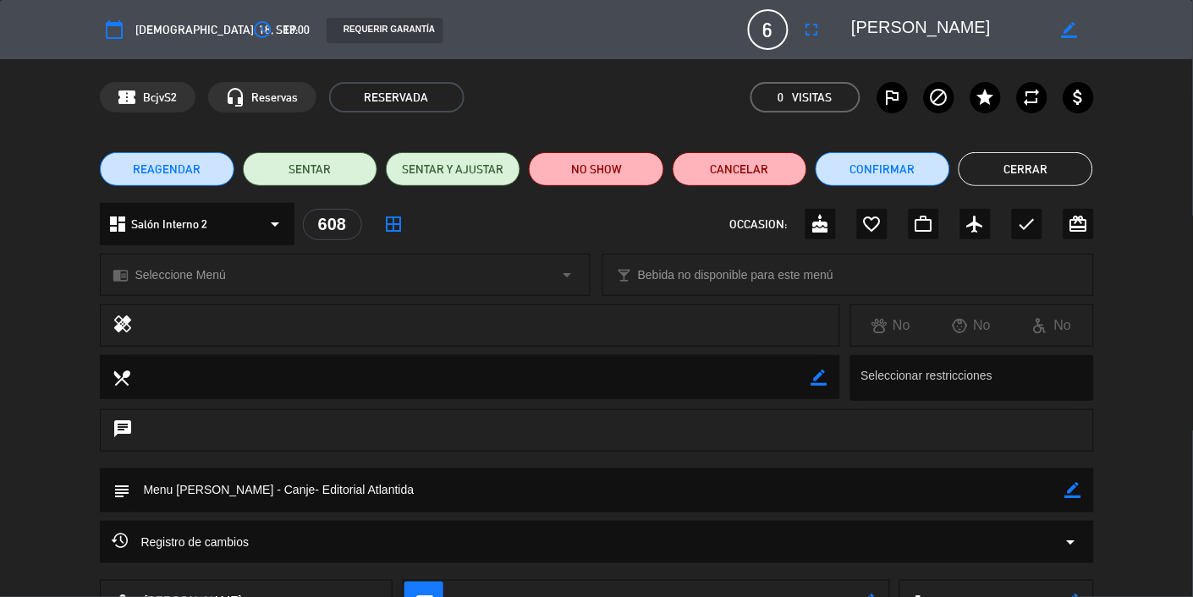
click at [1013, 173] on button "Cerrar" at bounding box center [1025, 169] width 134 height 34
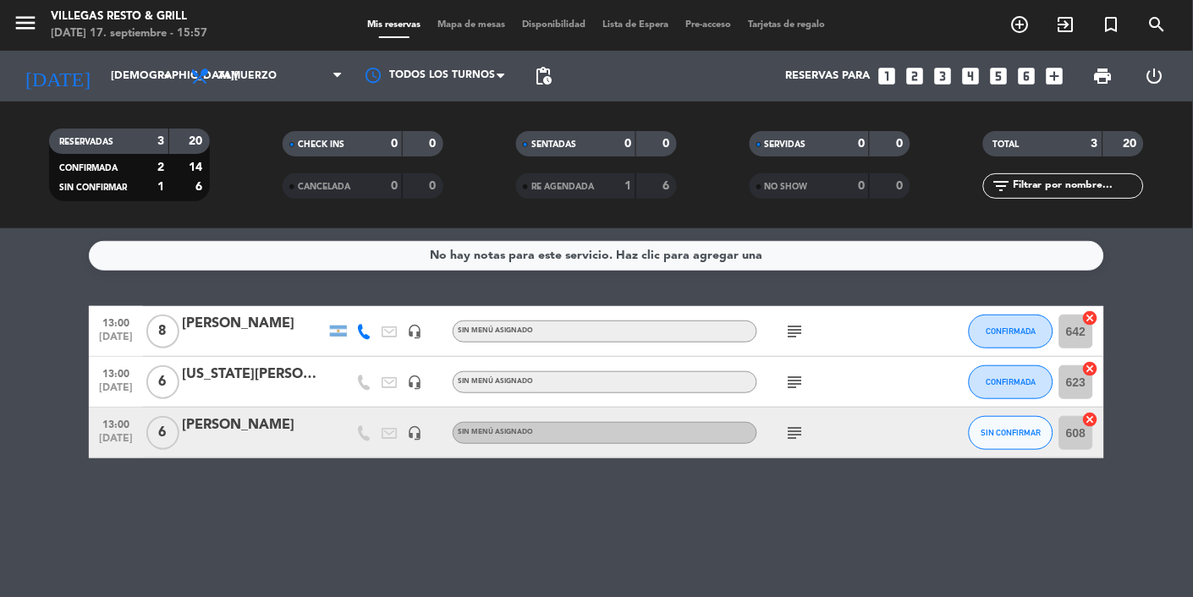
click at [113, 76] on input "[DEMOGRAPHIC_DATA][DATE]" at bounding box center [174, 76] width 145 height 30
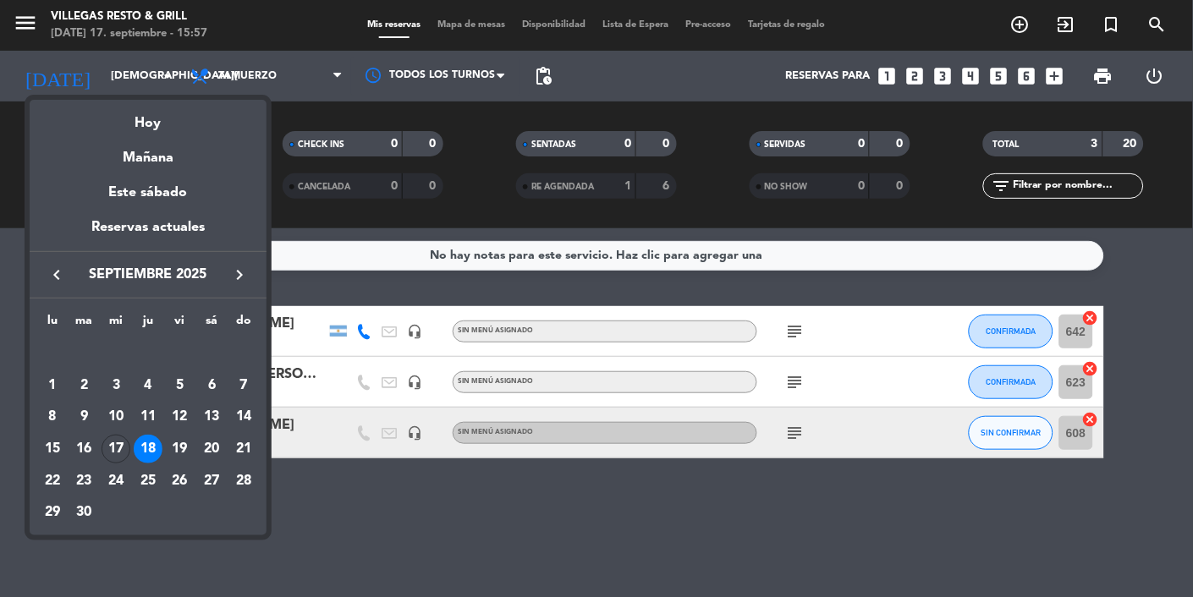
click at [835, 544] on div at bounding box center [596, 298] width 1193 height 597
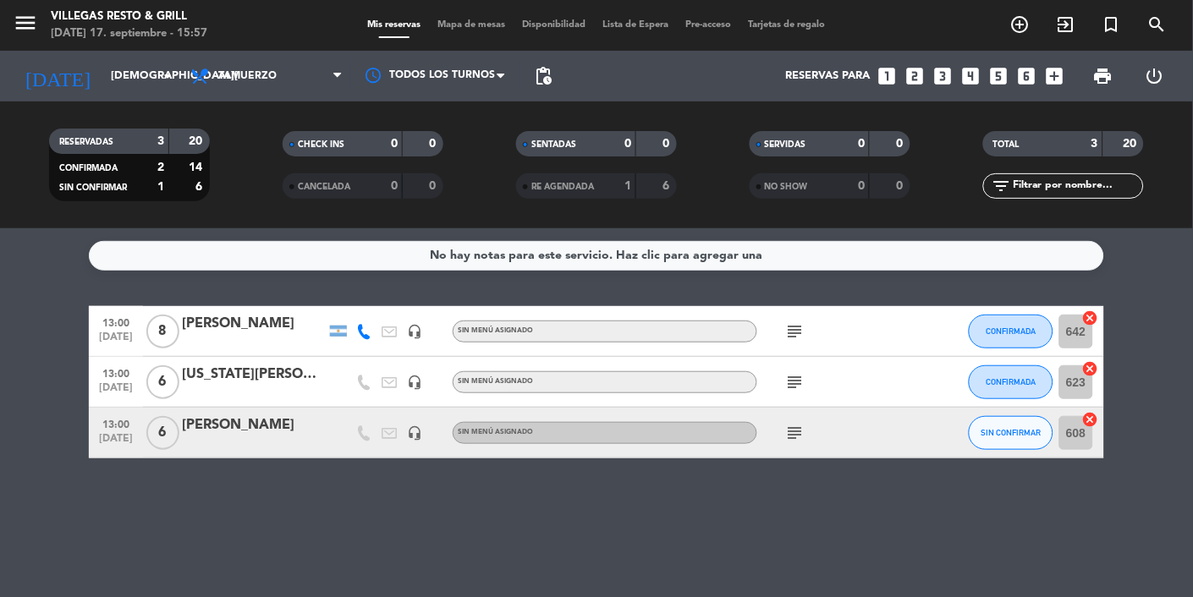
click at [584, 189] on span "RE AGENDADA" at bounding box center [562, 187] width 63 height 8
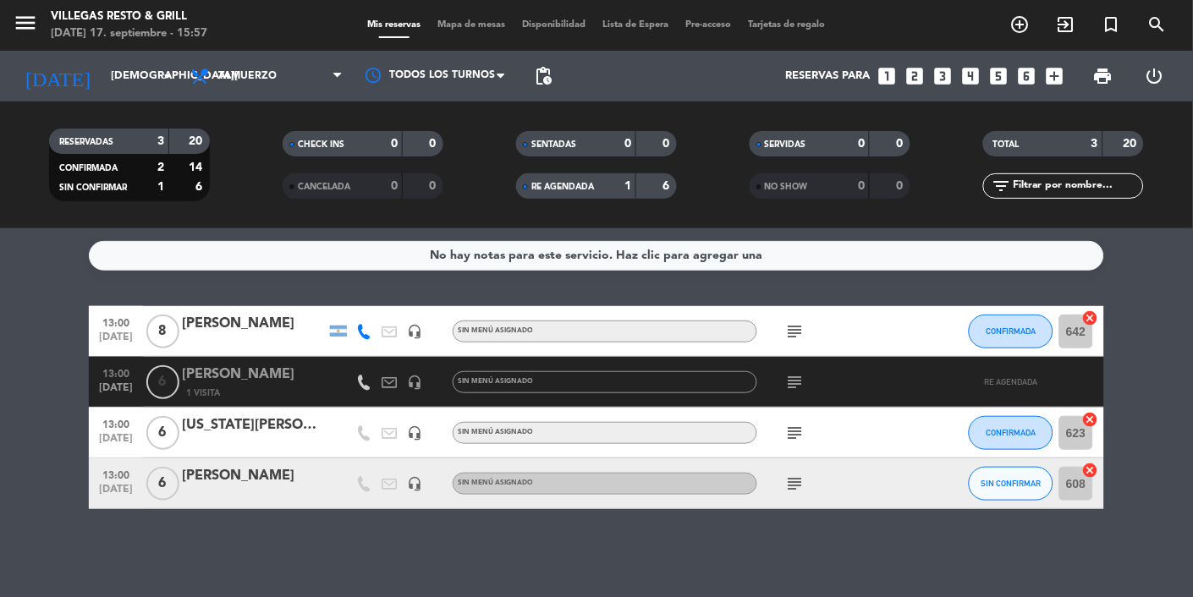
click at [576, 197] on div "RE AGENDADA 1 6" at bounding box center [596, 185] width 161 height 25
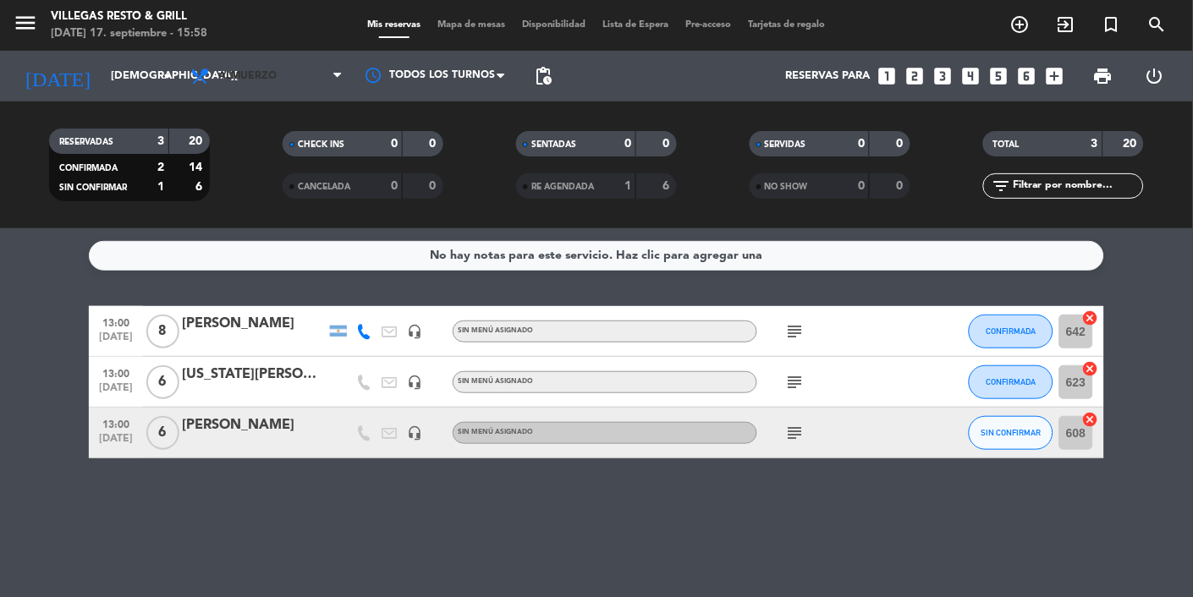
click at [227, 74] on span "Almuerzo" at bounding box center [247, 76] width 58 height 12
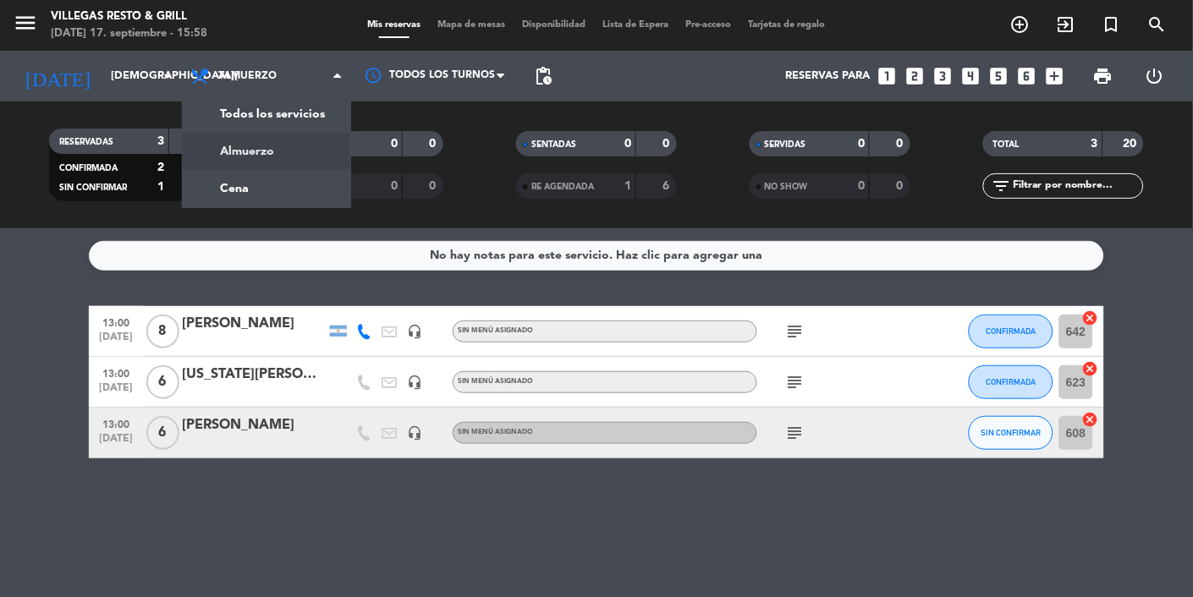
click at [876, 596] on div "No hay notas para este servicio. Haz clic para agregar una 13:00 [DATE] 8 [PERS…" at bounding box center [596, 412] width 1193 height 369
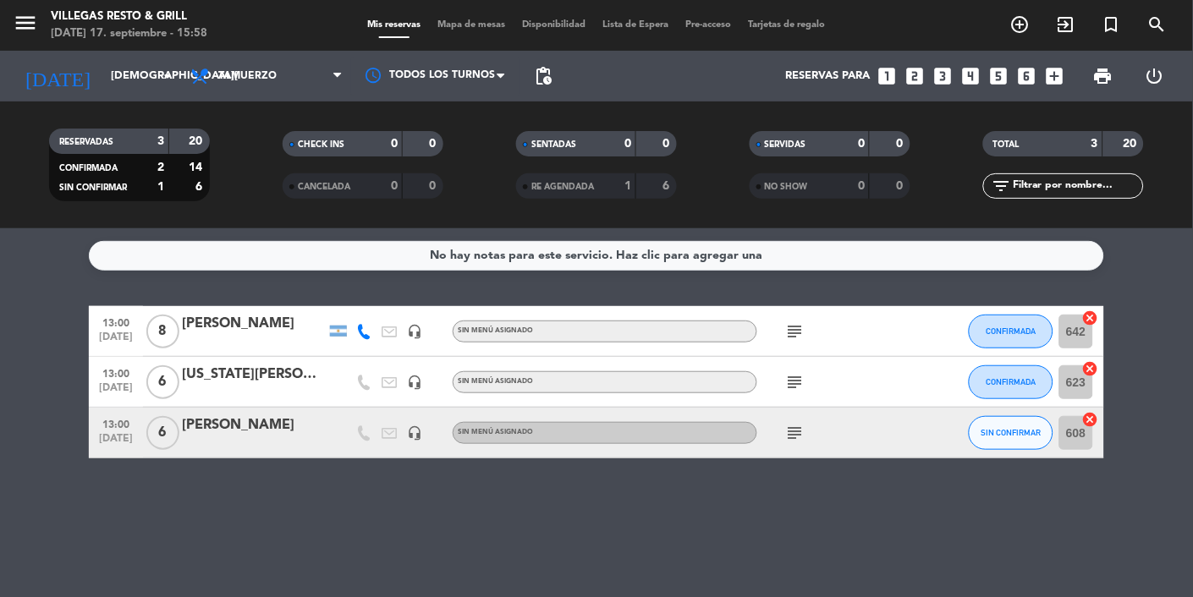
click at [798, 338] on icon "subject" at bounding box center [795, 331] width 20 height 20
click at [860, 568] on div "No hay notas para este servicio. Haz clic para agregar una 13:00 [DATE] 8 [PERS…" at bounding box center [596, 412] width 1193 height 369
click at [1077, 326] on input "642" at bounding box center [1076, 332] width 34 height 34
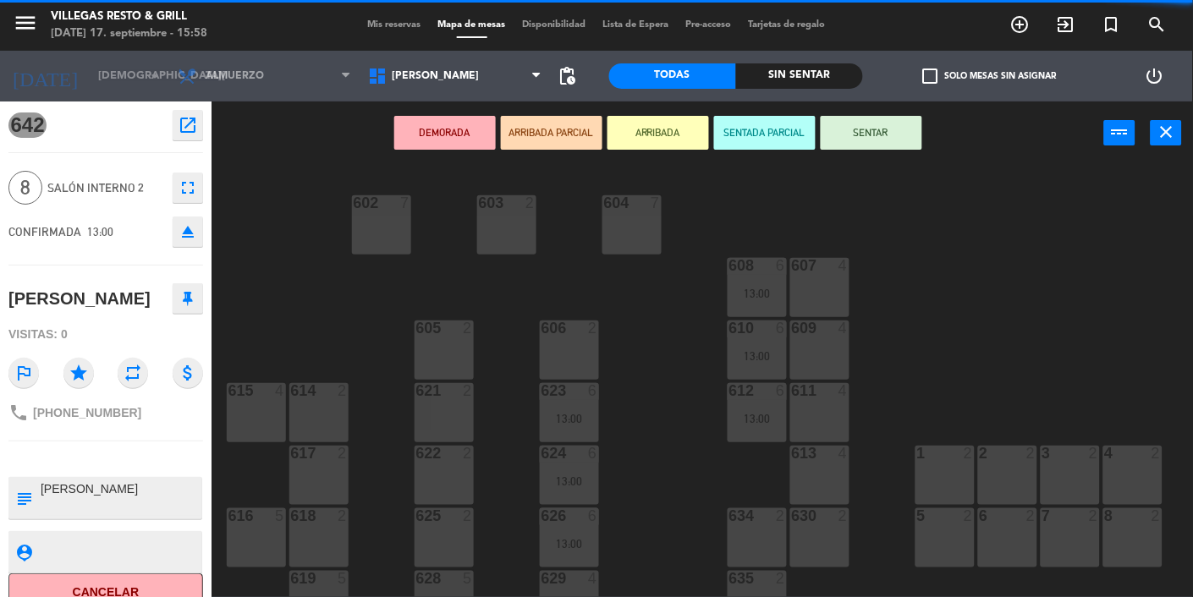
click at [641, 228] on div "604 7" at bounding box center [631, 224] width 59 height 59
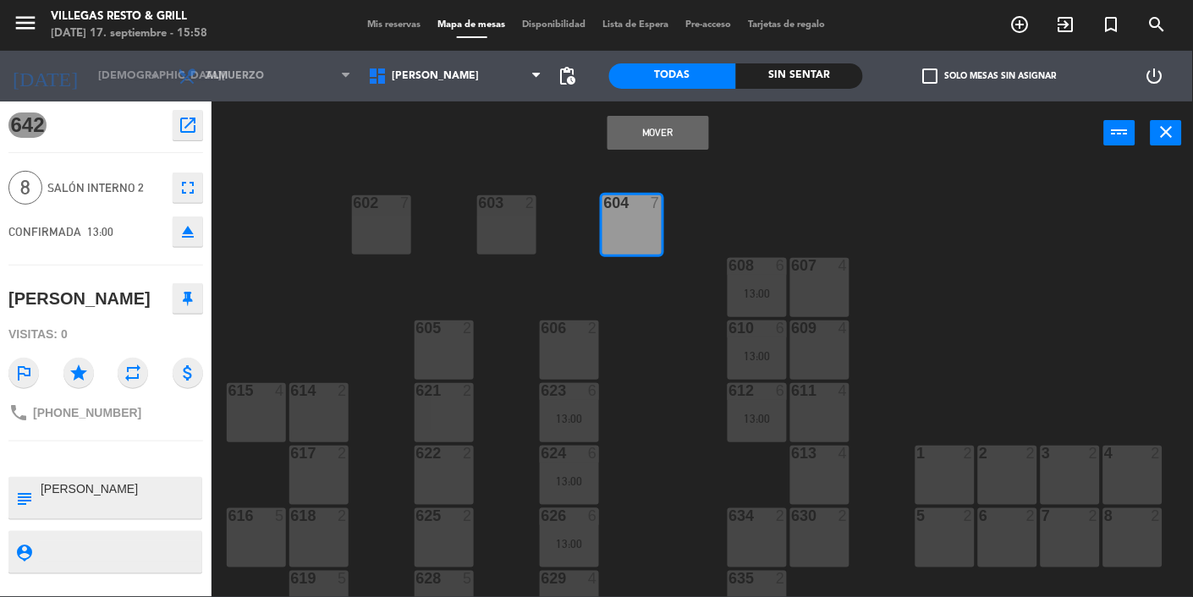
click at [694, 146] on button "Mover" at bounding box center [658, 133] width 102 height 34
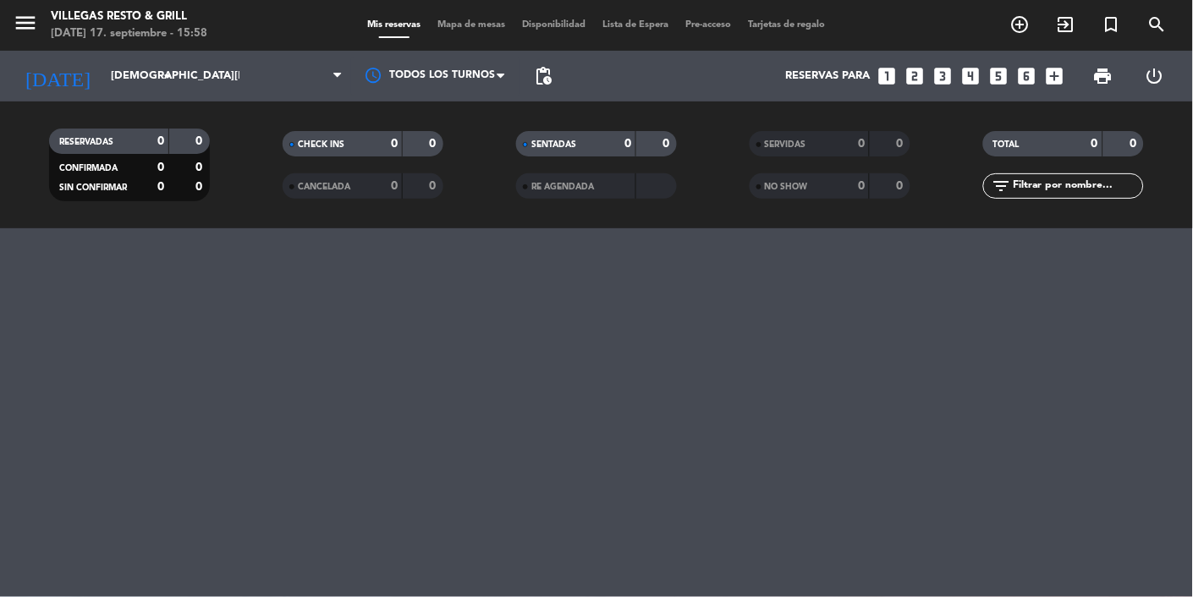
click at [668, 142] on strong "0" at bounding box center [668, 144] width 10 height 12
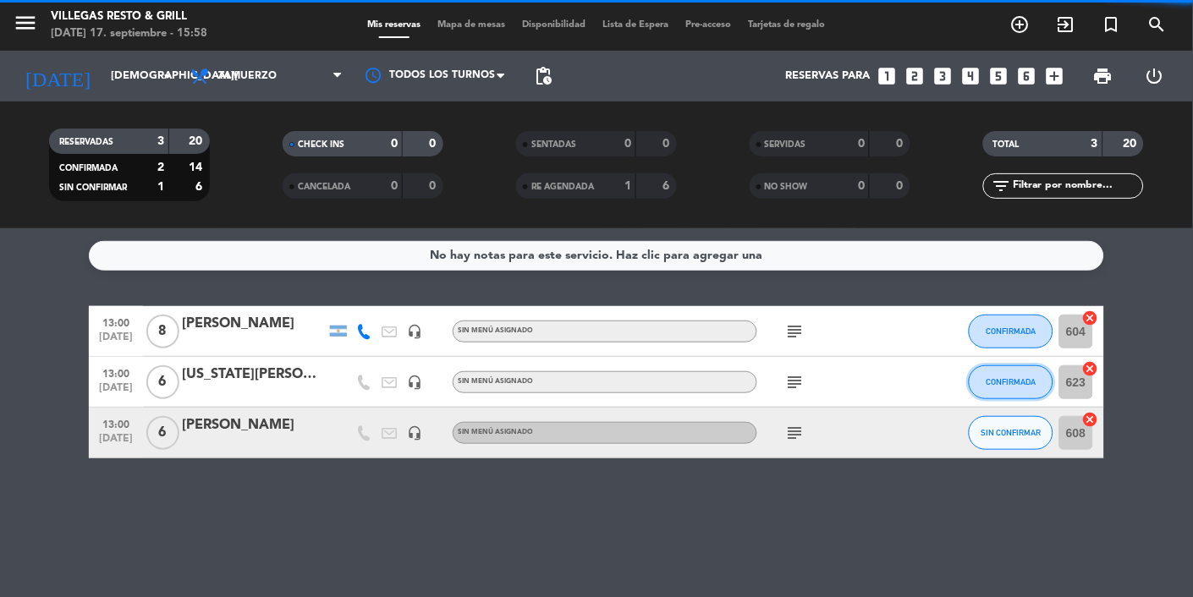
click at [1006, 366] on button "CONFIRMADA" at bounding box center [1010, 382] width 85 height 34
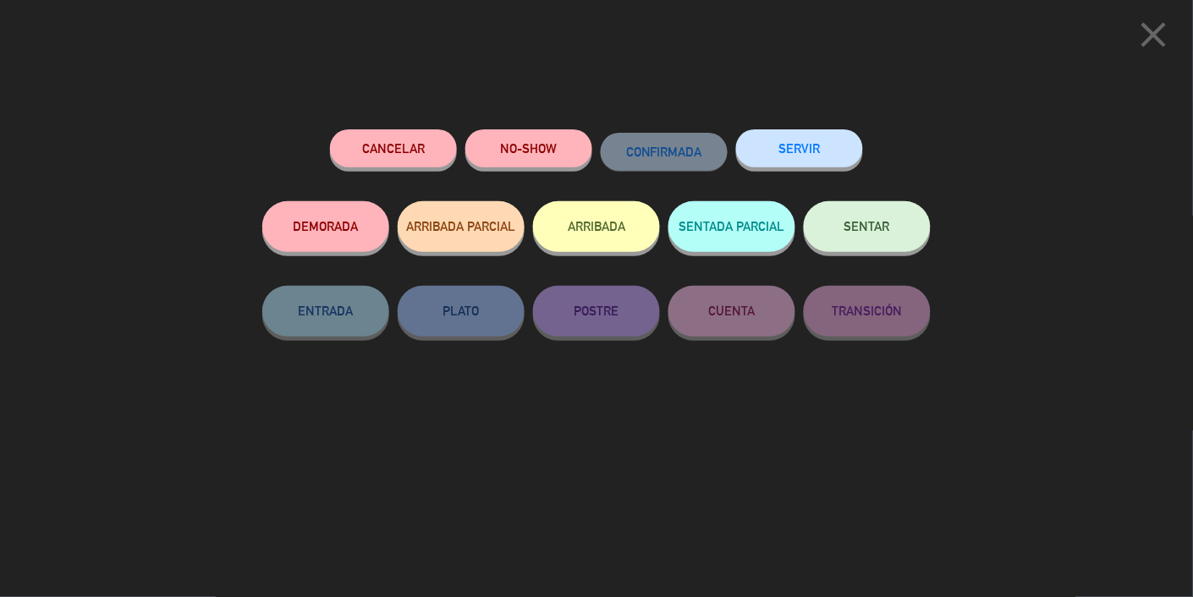
click at [1141, 33] on icon "close" at bounding box center [1154, 35] width 42 height 42
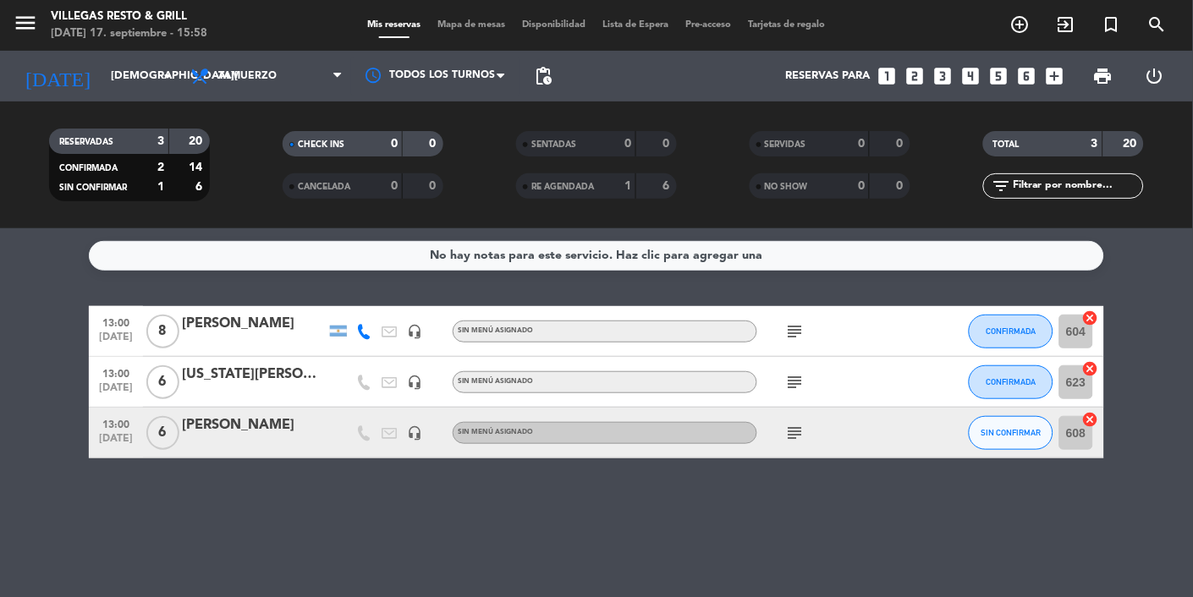
click at [754, 387] on div "Sin menú asignado" at bounding box center [605, 382] width 305 height 22
click at [798, 390] on icon "subject" at bounding box center [795, 382] width 20 height 20
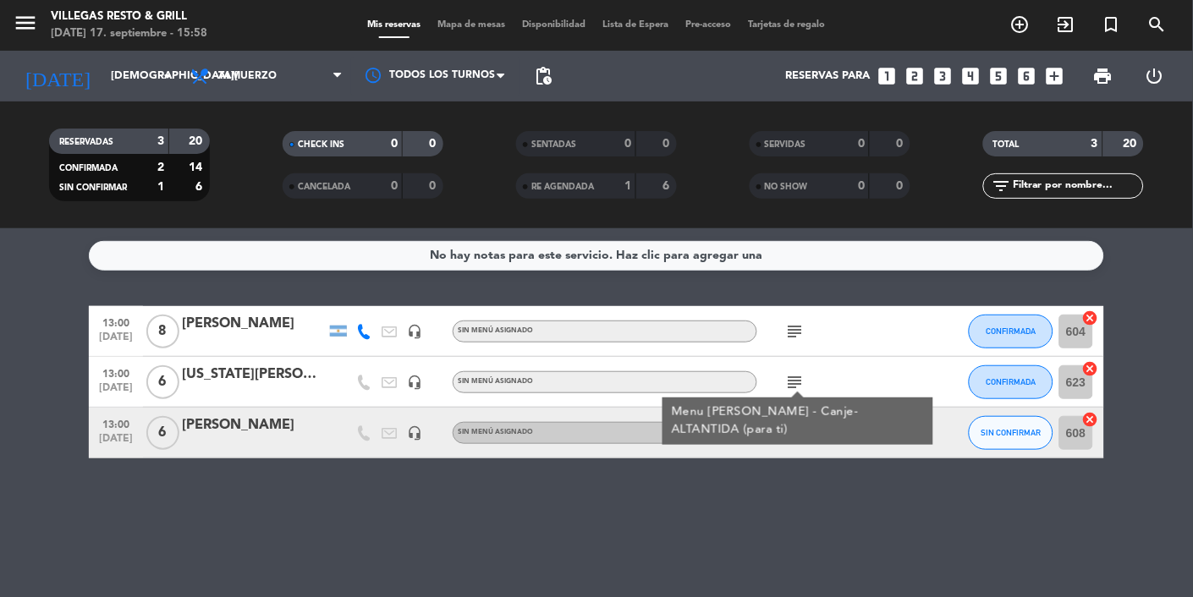
click at [1154, 368] on bookings-row "13:00 [DATE] 8 [PERSON_NAME] headset_mic Sin menú asignado subject CONFIRMADA 6…" at bounding box center [596, 382] width 1193 height 152
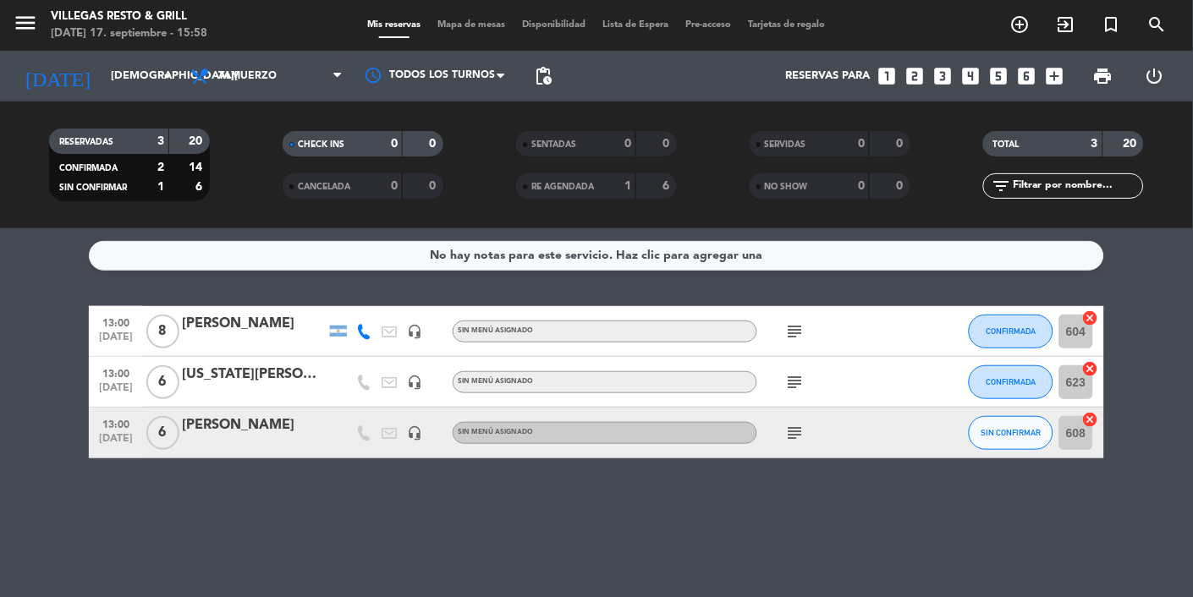
click at [268, 387] on div at bounding box center [254, 394] width 144 height 14
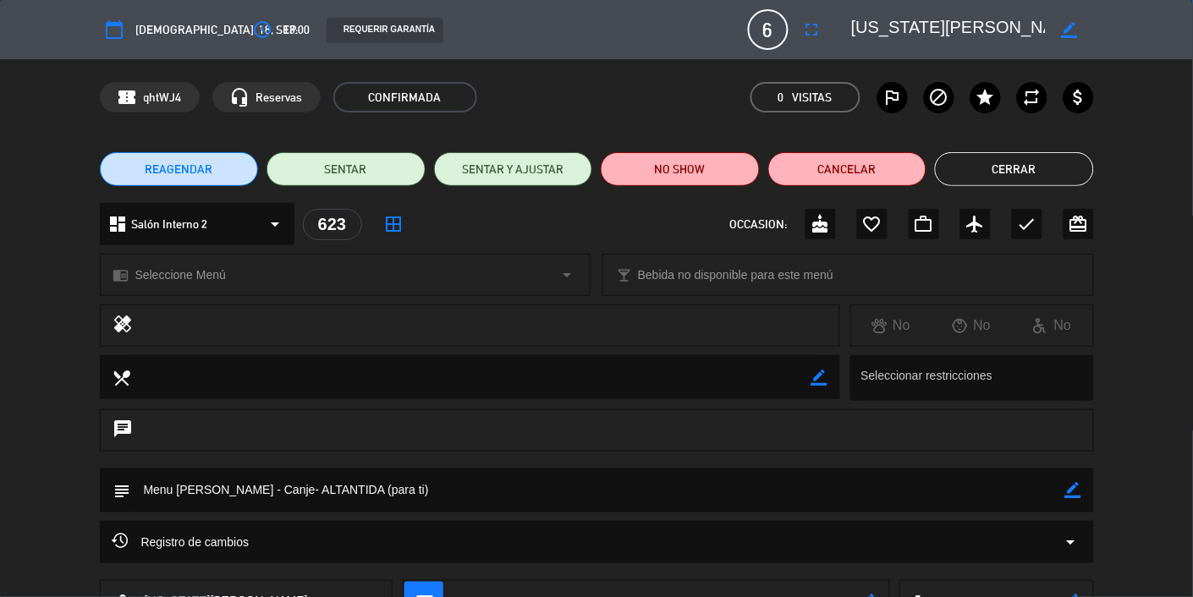
scroll to position [24, 0]
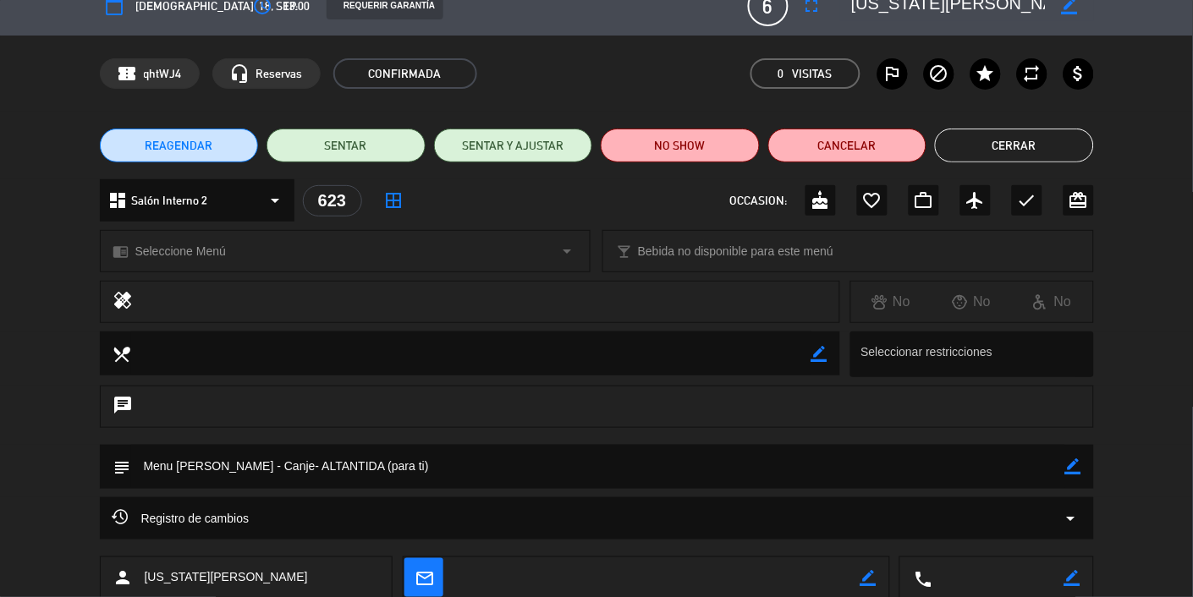
click at [1018, 129] on button "Cerrar" at bounding box center [1014, 146] width 159 height 34
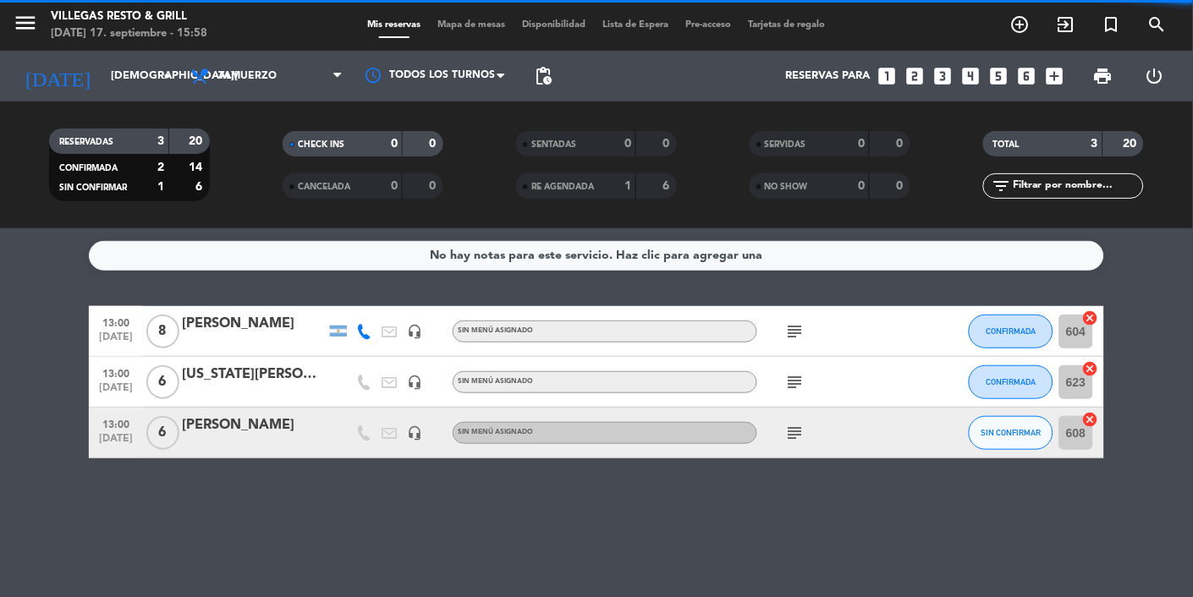
click at [255, 439] on div at bounding box center [254, 444] width 144 height 14
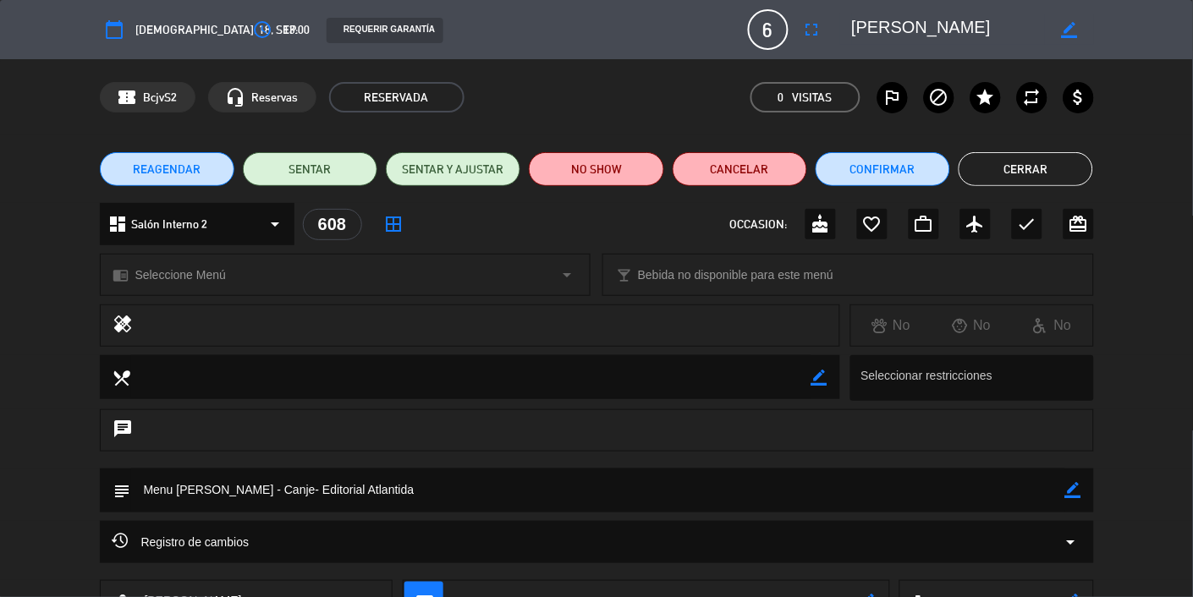
click at [1026, 184] on button "Cerrar" at bounding box center [1025, 169] width 134 height 34
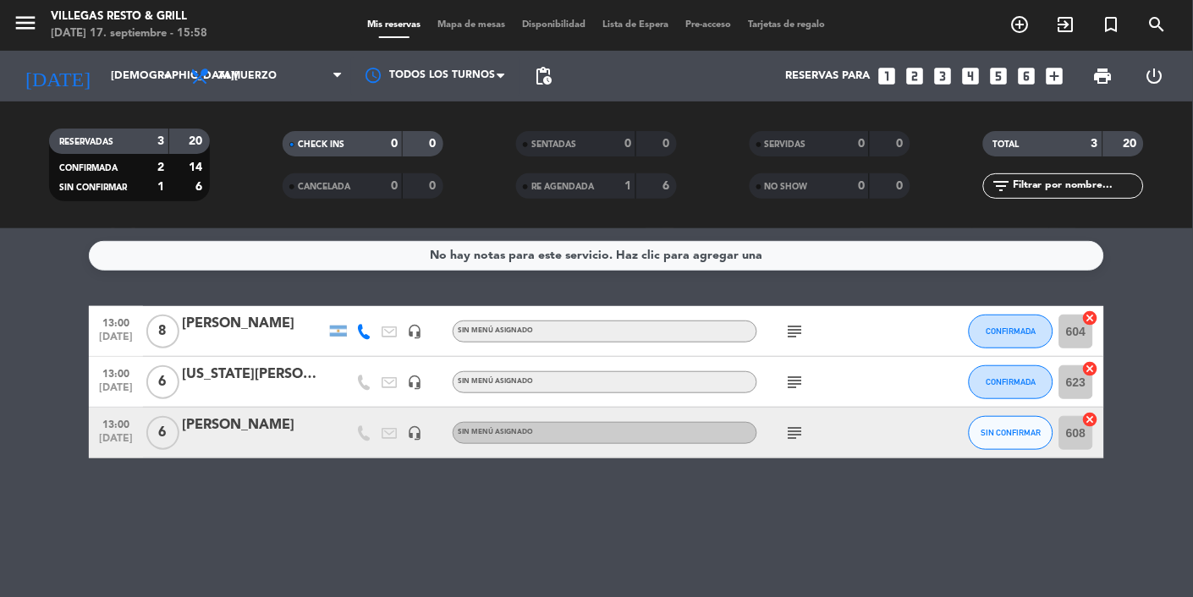
click at [120, 79] on input "[DEMOGRAPHIC_DATA][DATE]" at bounding box center [174, 76] width 145 height 30
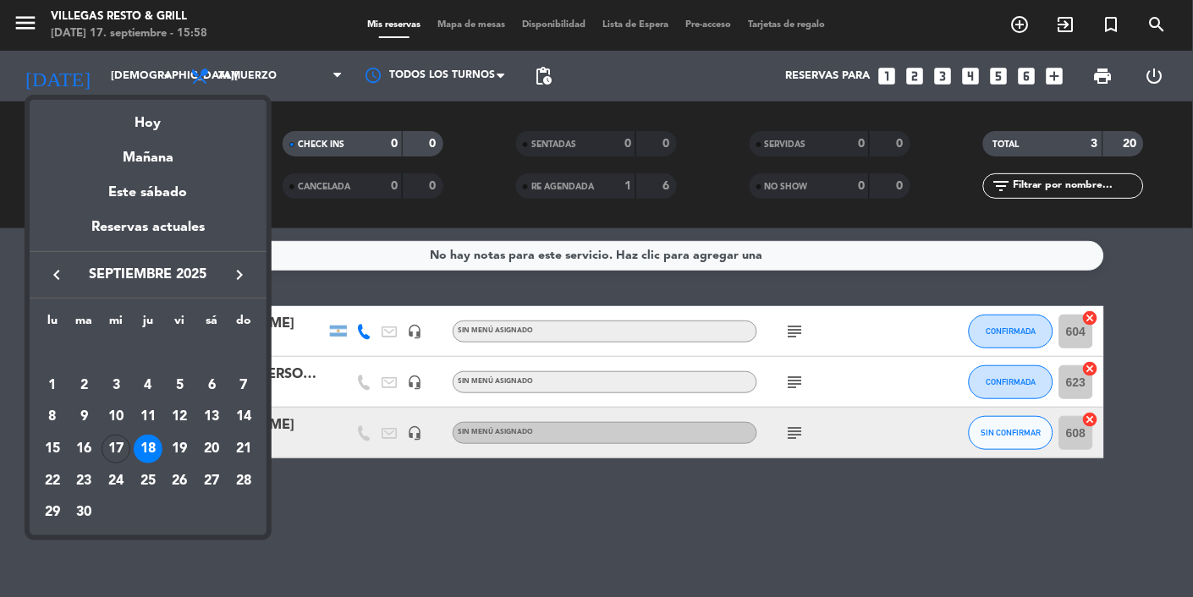
click at [123, 125] on div "Hoy" at bounding box center [148, 117] width 237 height 35
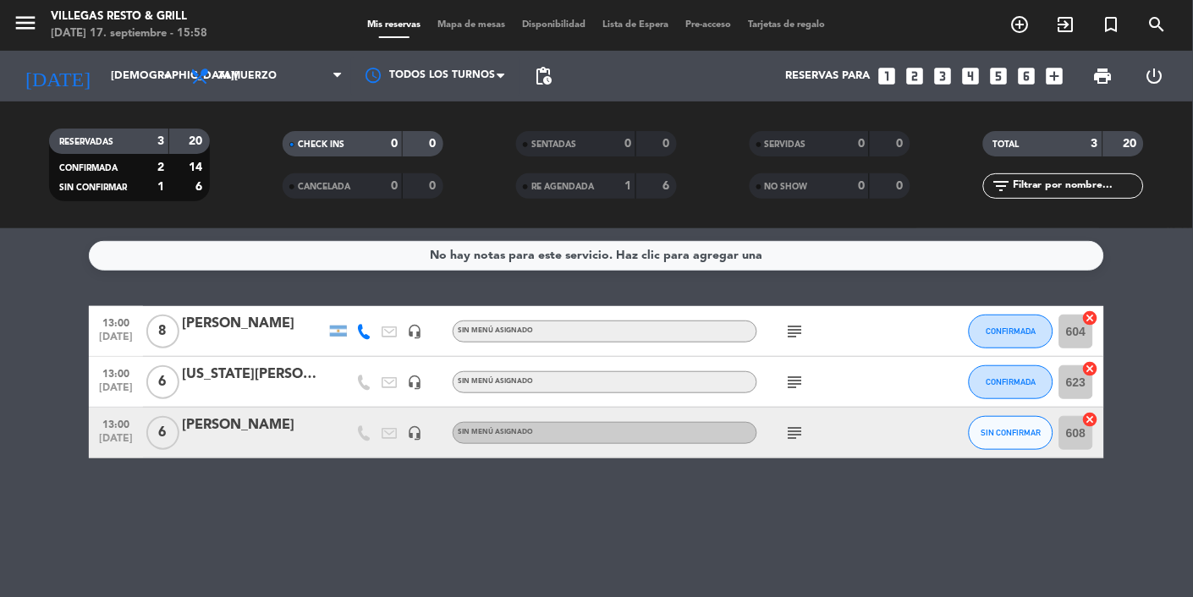
type input "[DATE]"
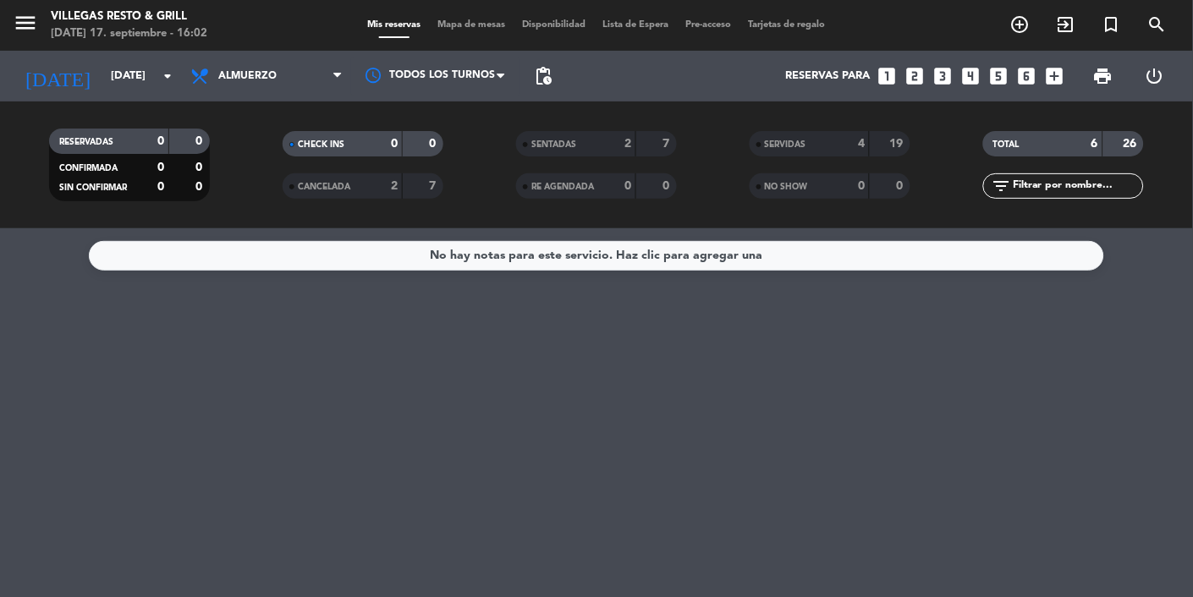
click at [1192, 23] on div "add_circle_outline exit_to_app turned_in_not search" at bounding box center [1044, 25] width 299 height 30
click at [1192, 41] on div "menu [PERSON_NAME] Resto & Grill [DATE] 17. septiembre - 16:02 Mis reservas Map…" at bounding box center [596, 25] width 1193 height 51
